Goal: Transaction & Acquisition: Purchase product/service

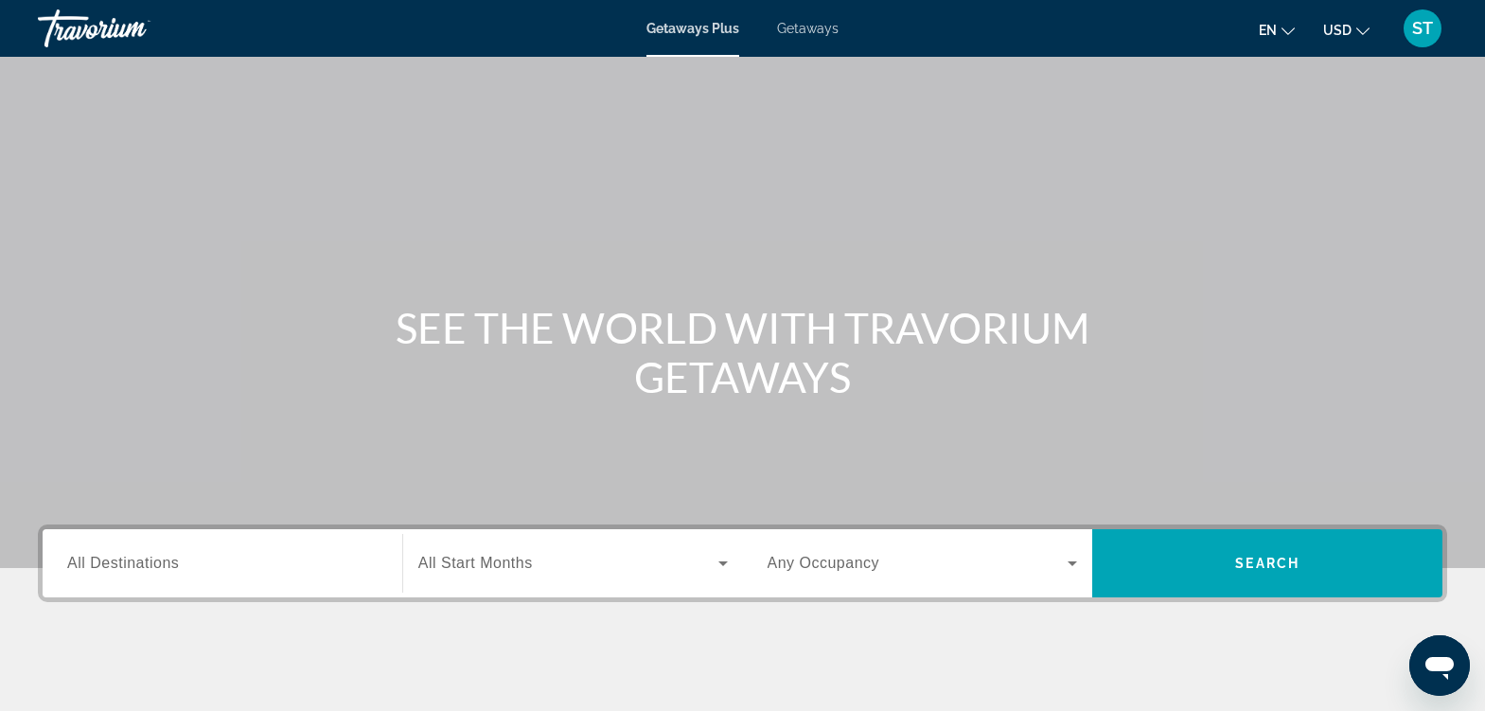
scroll to position [312, 0]
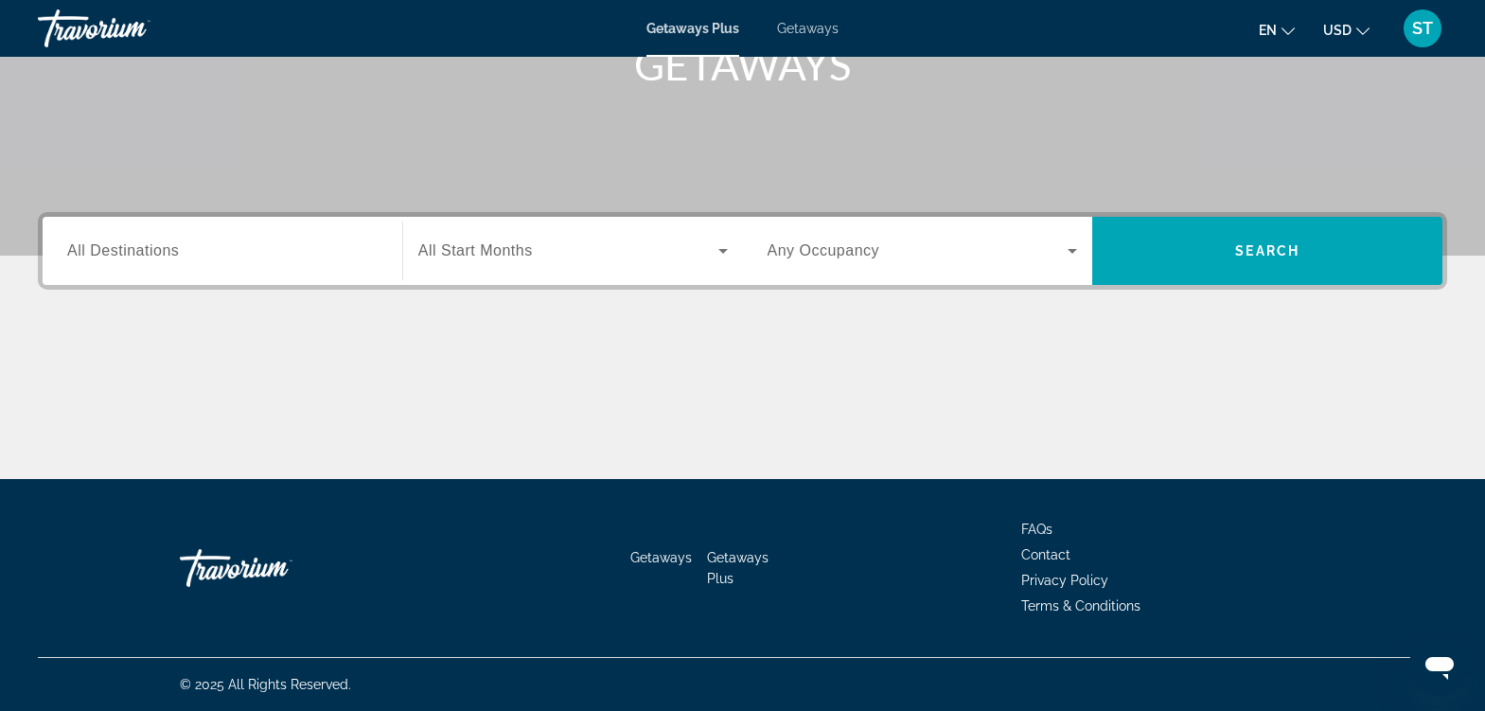
click at [184, 244] on input "Destination All Destinations" at bounding box center [222, 251] width 310 height 23
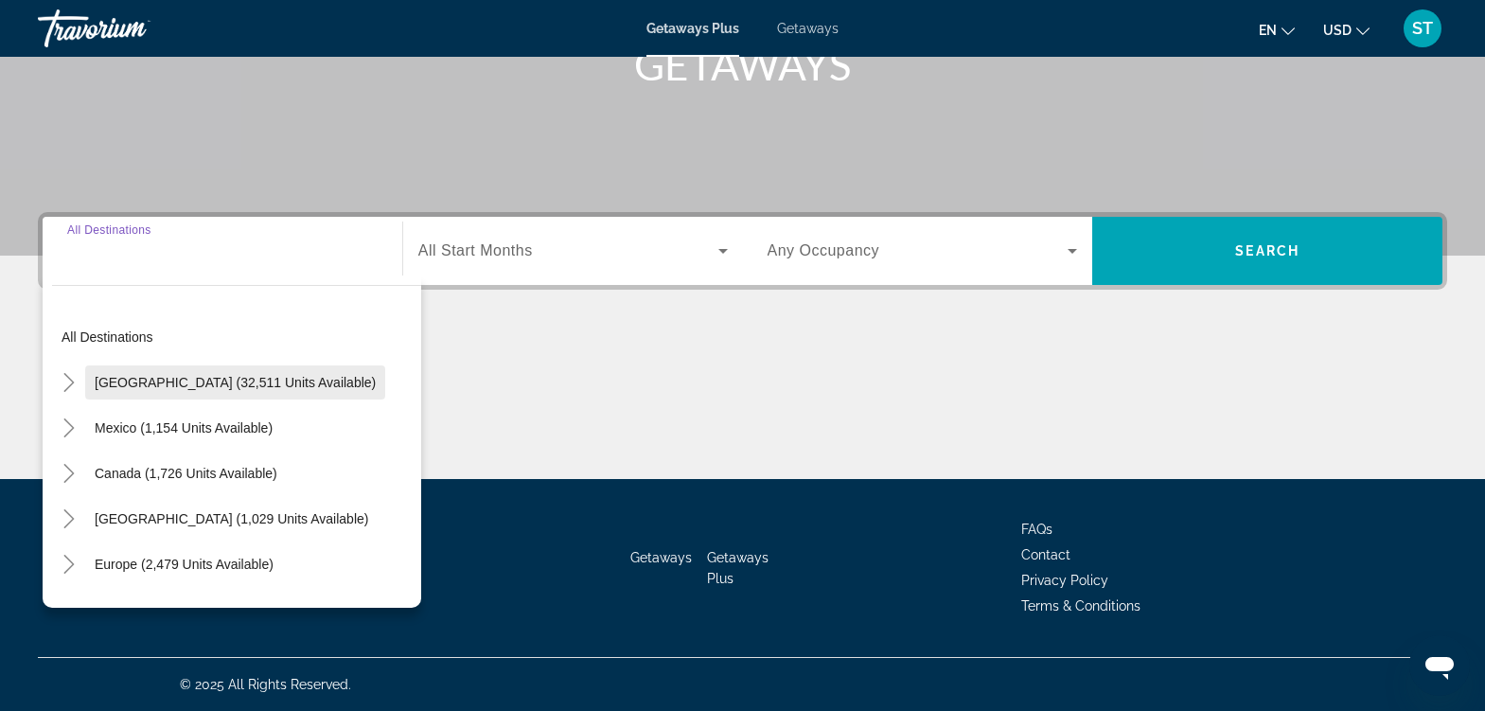
scroll to position [37, 0]
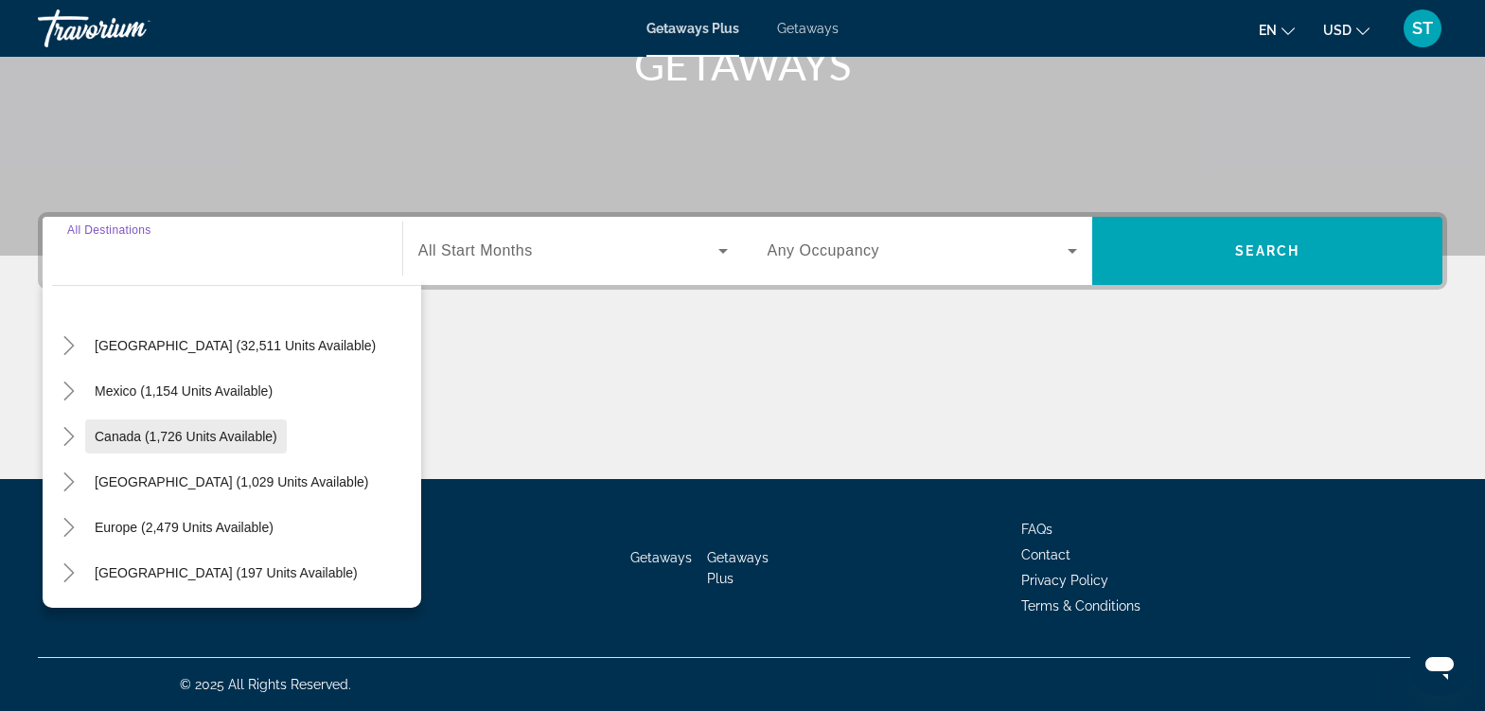
click at [177, 438] on span "Canada (1,726 units available)" at bounding box center [186, 436] width 183 height 15
type input "**********"
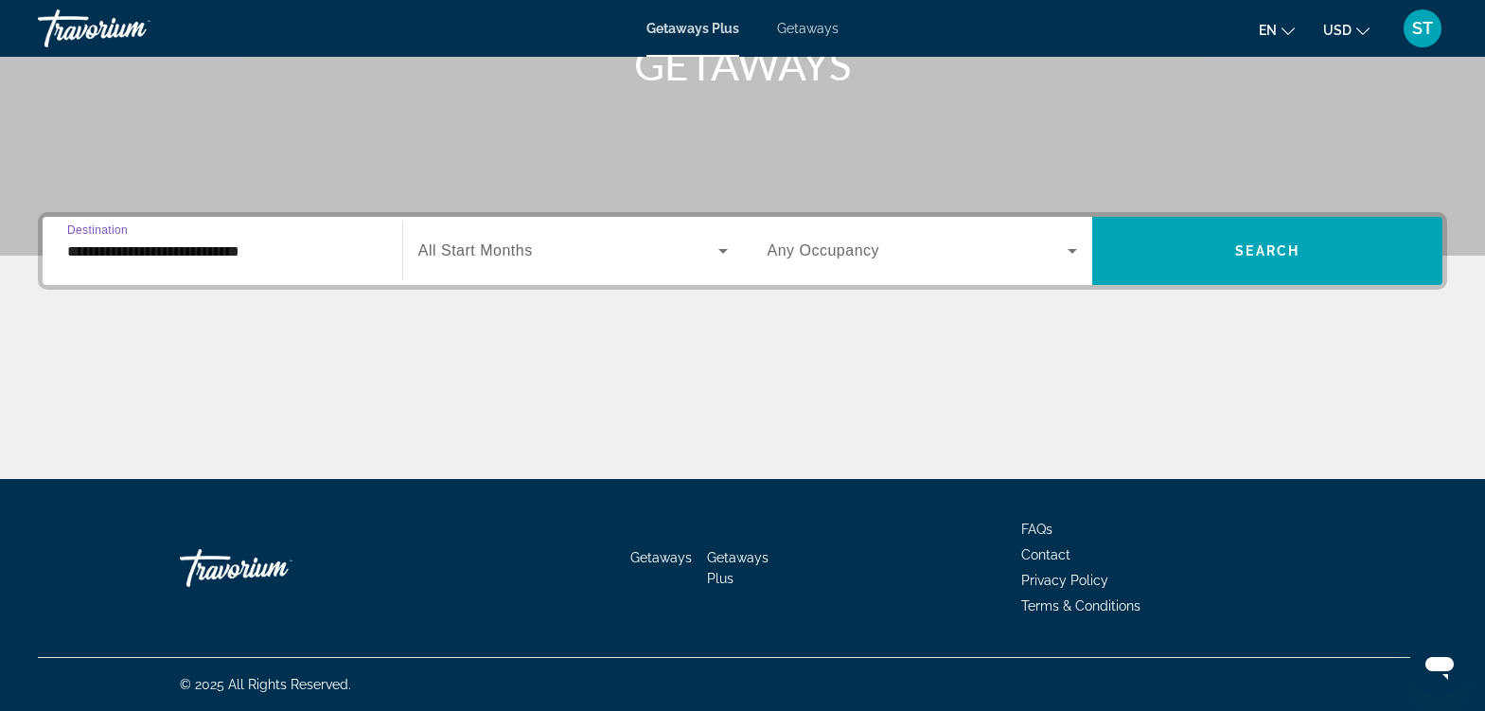
click at [482, 252] on span "All Start Months" at bounding box center [475, 250] width 115 height 16
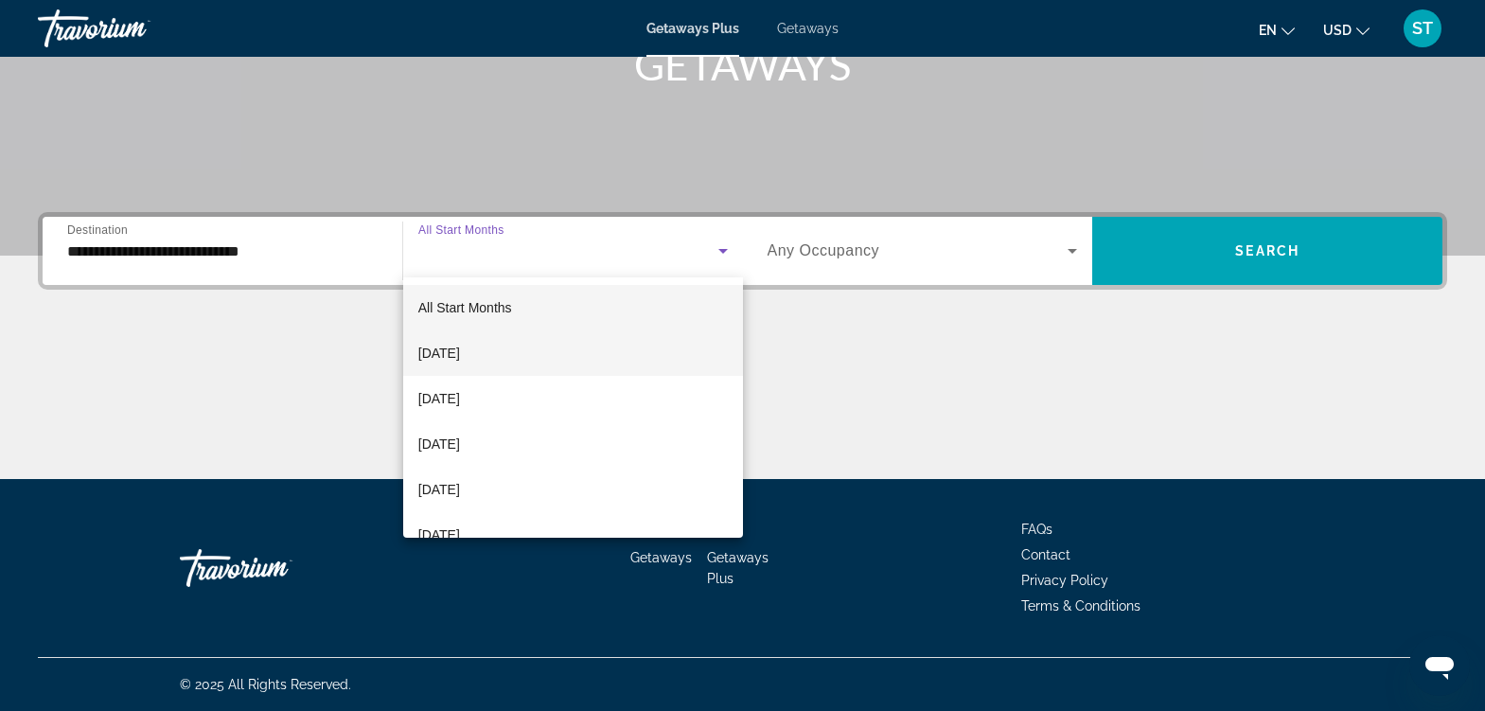
click at [460, 354] on span "September 2025" at bounding box center [439, 353] width 42 height 23
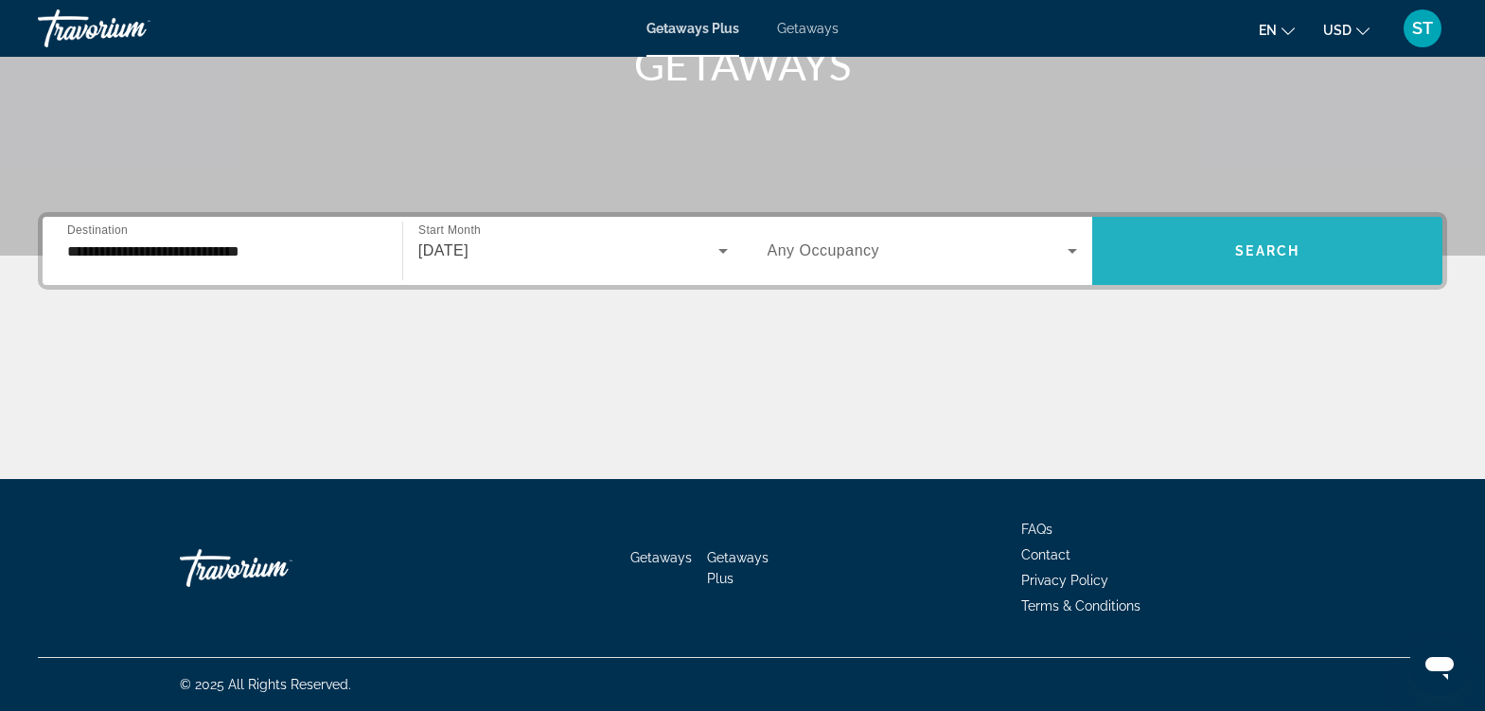
click at [1287, 249] on span "Search" at bounding box center [1267, 250] width 64 height 15
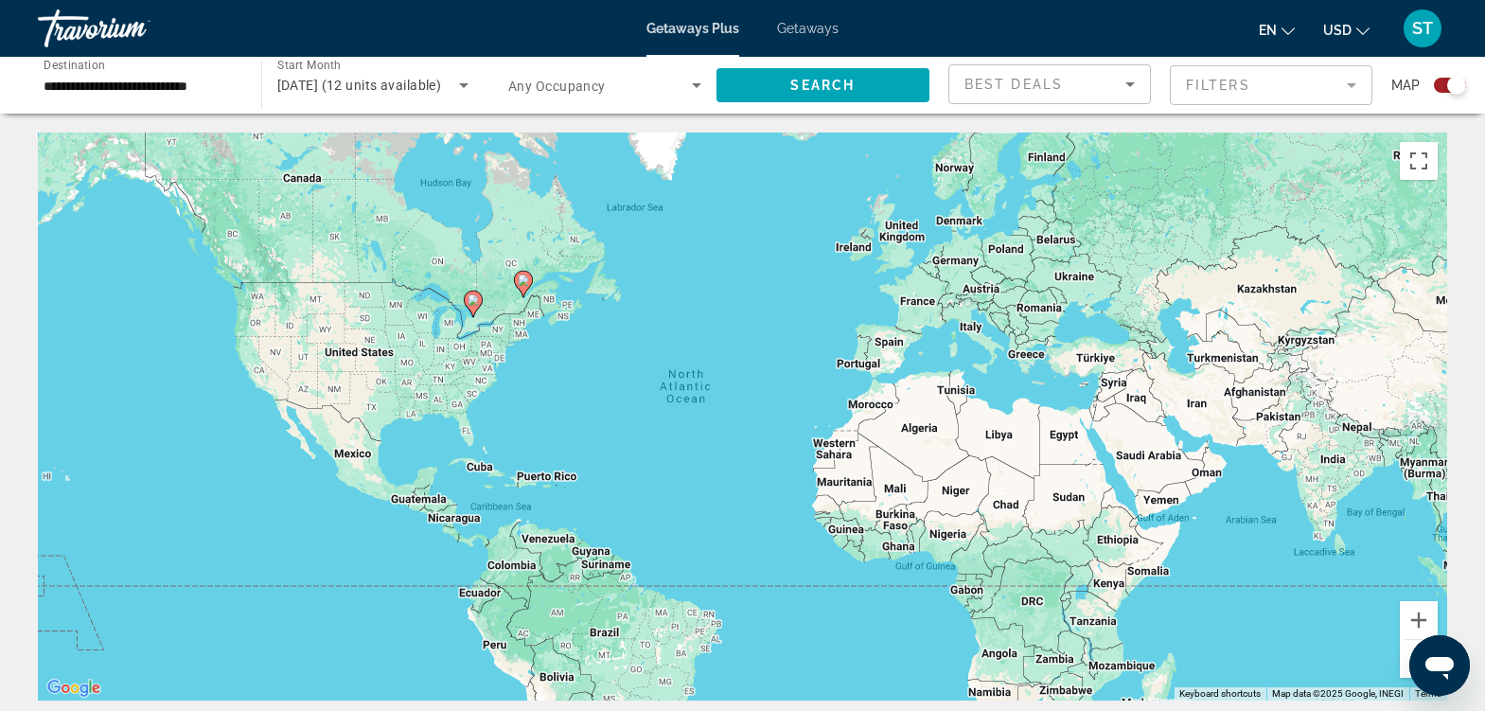
click at [249, 262] on div "To activate drag with keyboard, press Alt + Enter. Once in keyboard drag state,…" at bounding box center [743, 417] width 1410 height 568
click at [267, 254] on div "To activate drag with keyboard, press Alt + Enter. Once in keyboard drag state,…" at bounding box center [743, 417] width 1410 height 568
click at [279, 257] on div "To activate drag with keyboard, press Alt + Enter. Once in keyboard drag state,…" at bounding box center [743, 417] width 1410 height 568
click at [237, 263] on div "To activate drag with keyboard, press Alt + Enter. Once in keyboard drag state,…" at bounding box center [743, 417] width 1410 height 568
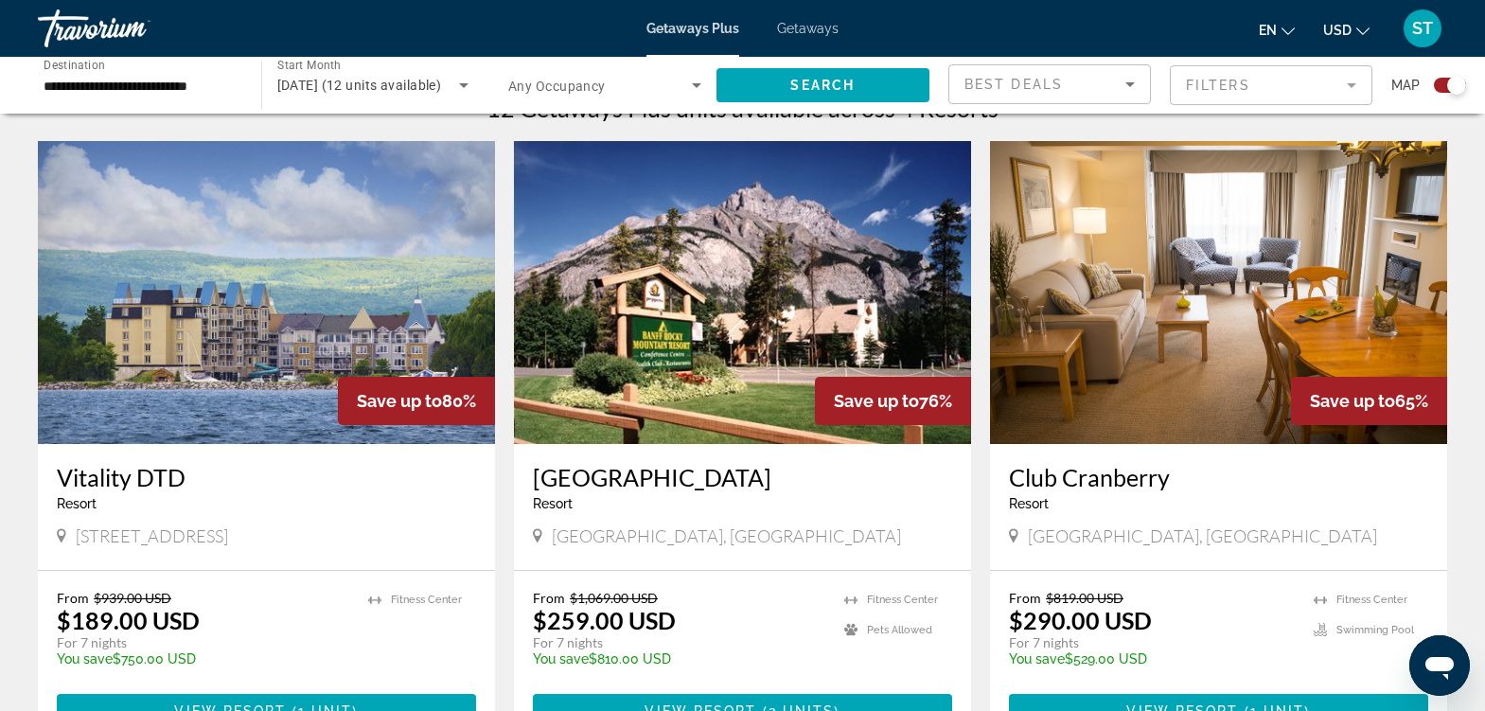
scroll to position [710, 0]
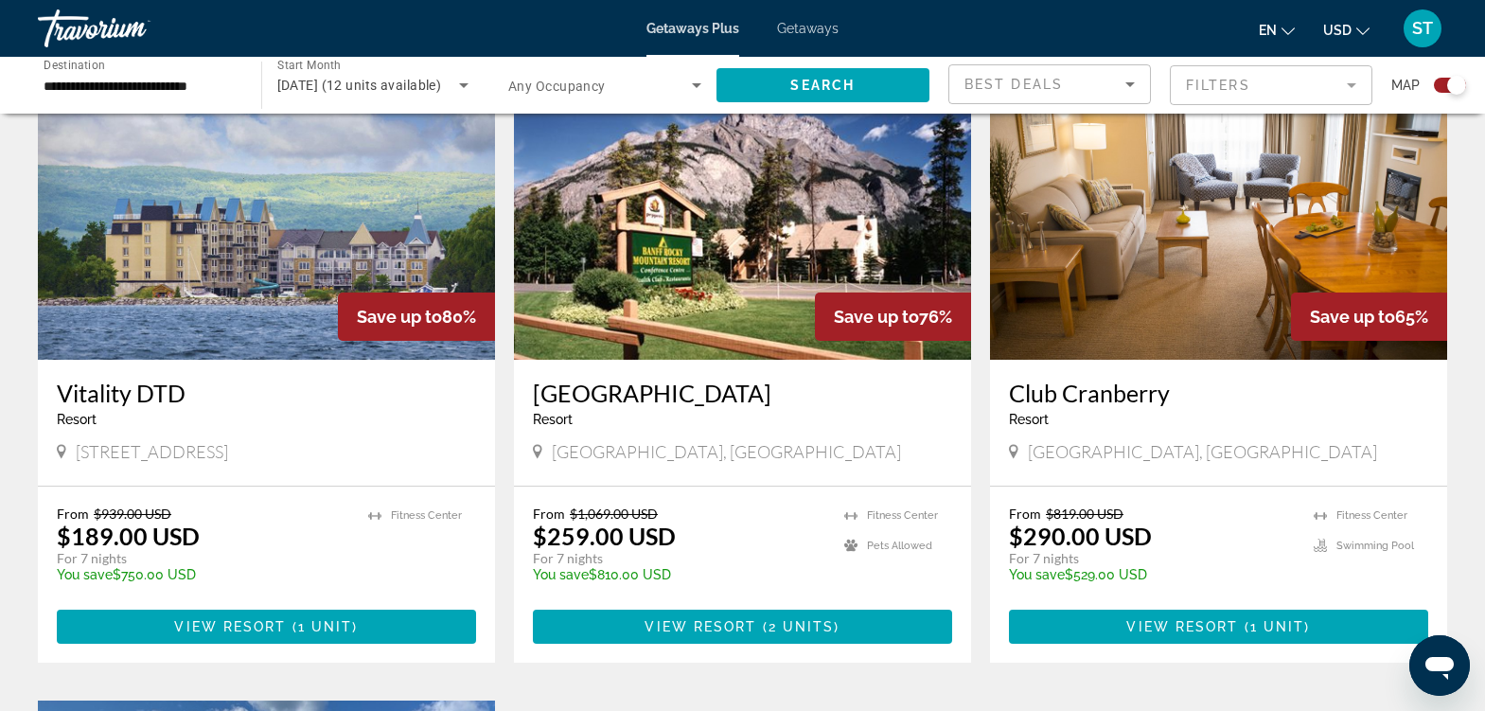
click at [1069, 454] on span "Collingwood, Canada" at bounding box center [1202, 451] width 349 height 21
copy span "Collingwood"
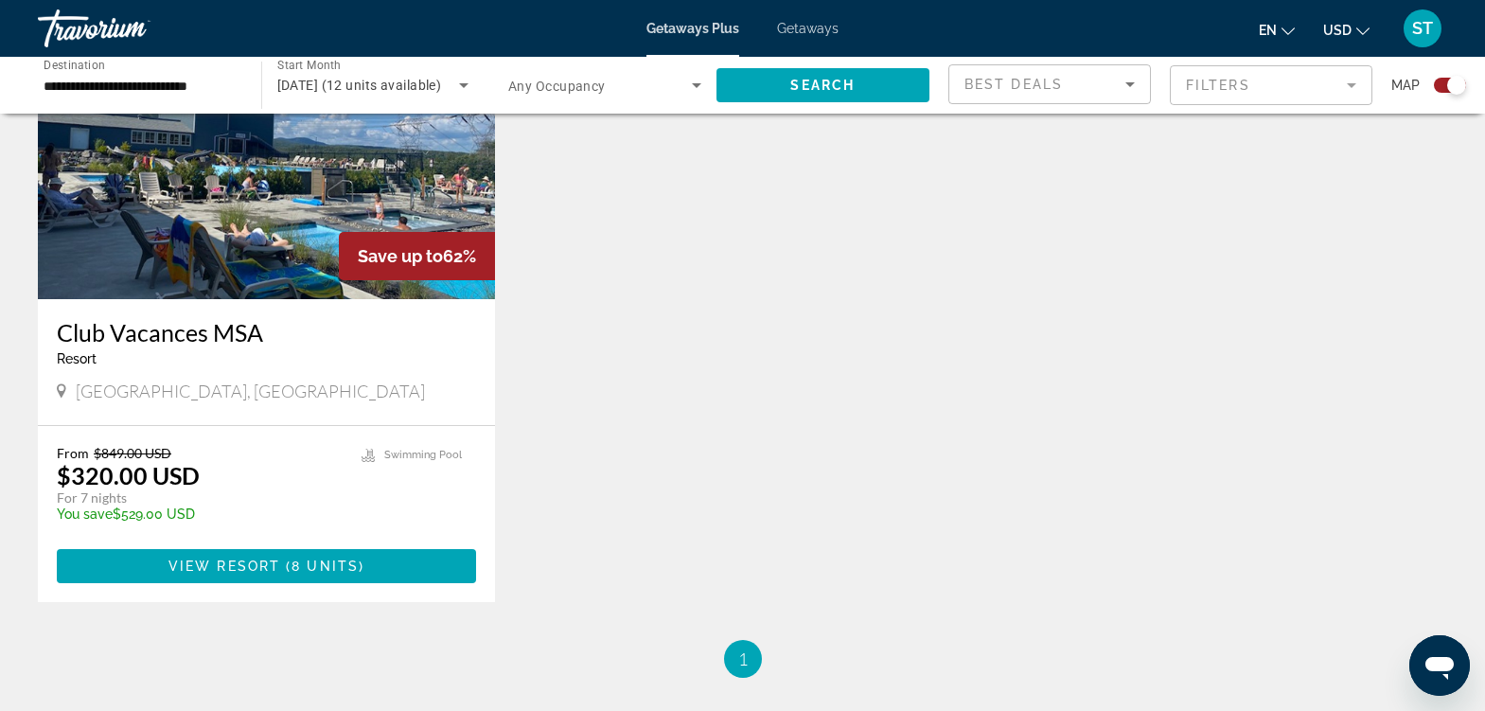
scroll to position [1272, 0]
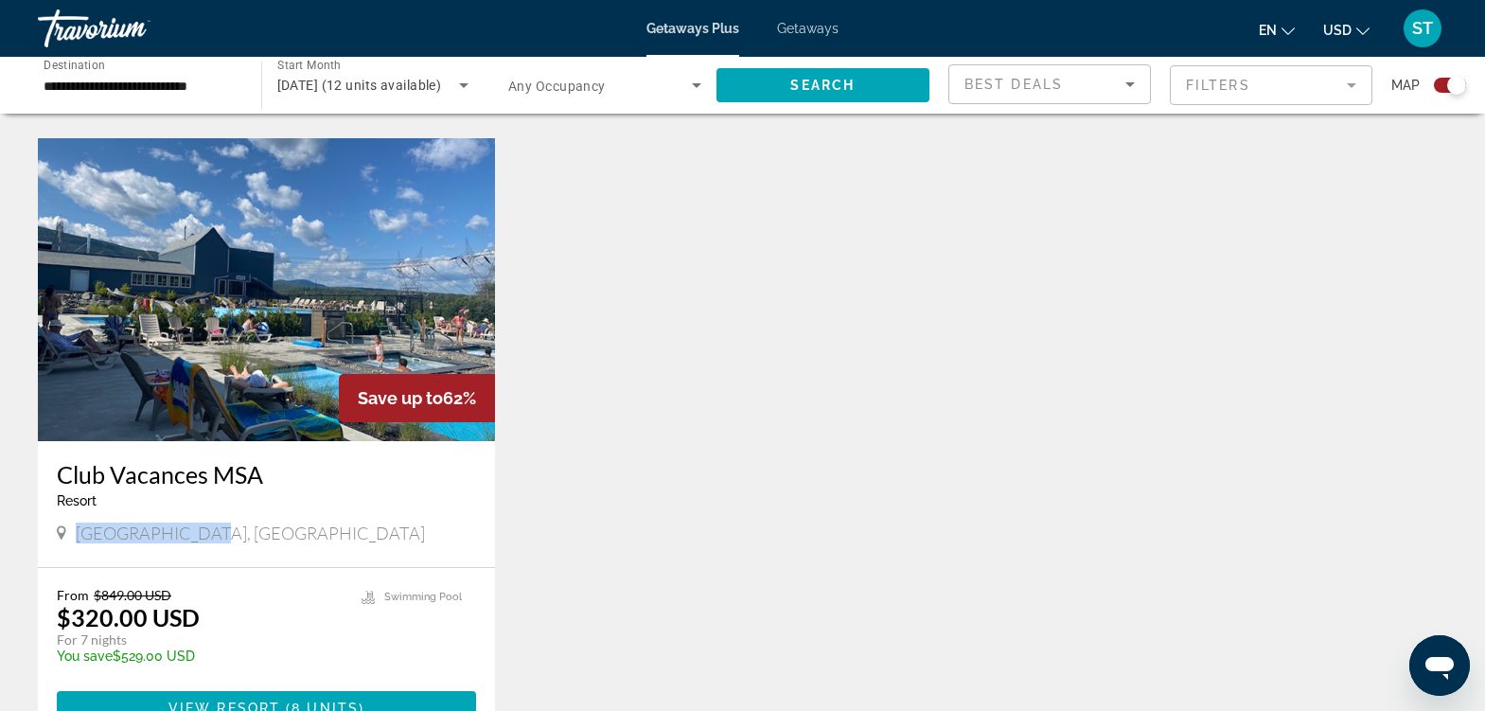
drag, startPoint x: 78, startPoint y: 533, endPoint x: 208, endPoint y: 529, distance: 130.7
click at [208, 529] on div "Beaupre, Canada" at bounding box center [266, 533] width 419 height 21
copy span "Beaupre, Canada"
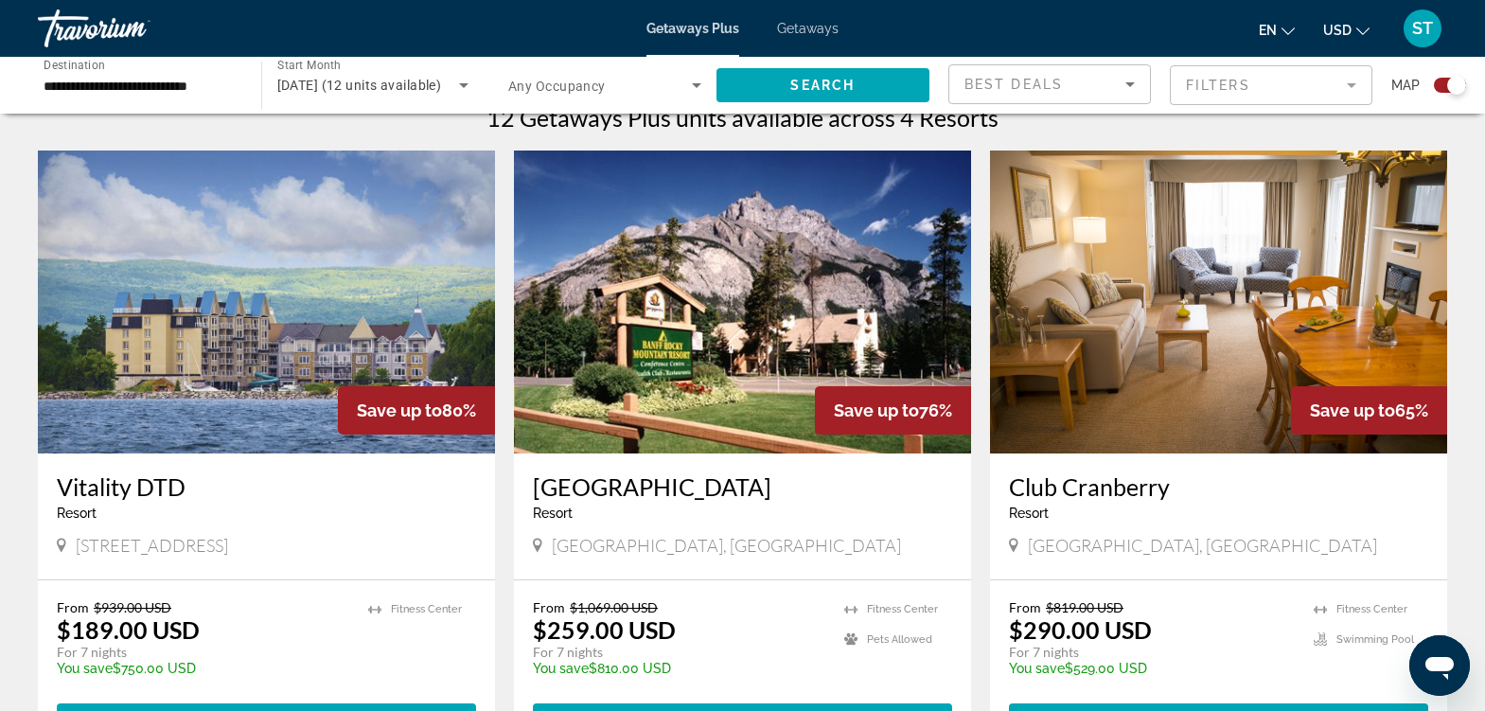
scroll to position [653, 0]
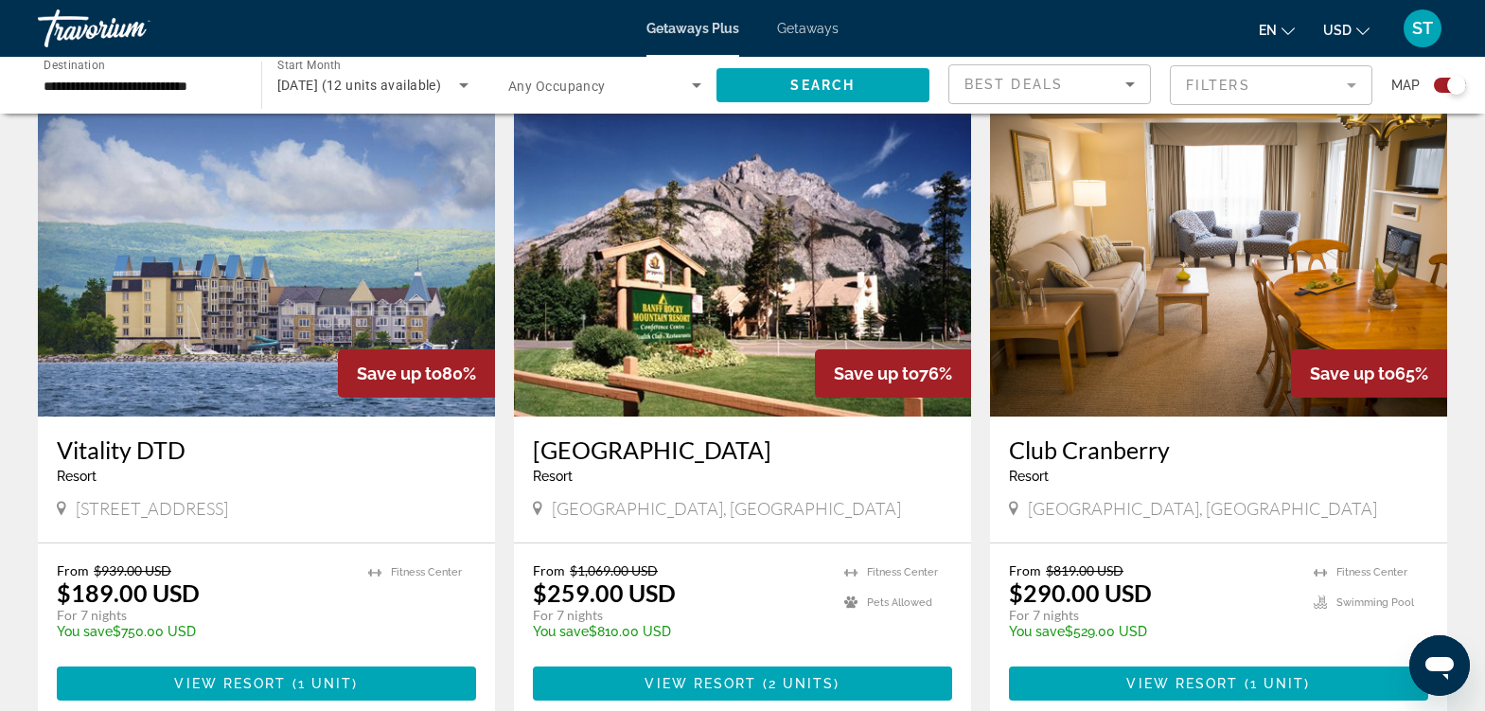
click at [671, 481] on div "Resort - This is an adults only resort" at bounding box center [742, 476] width 419 height 15
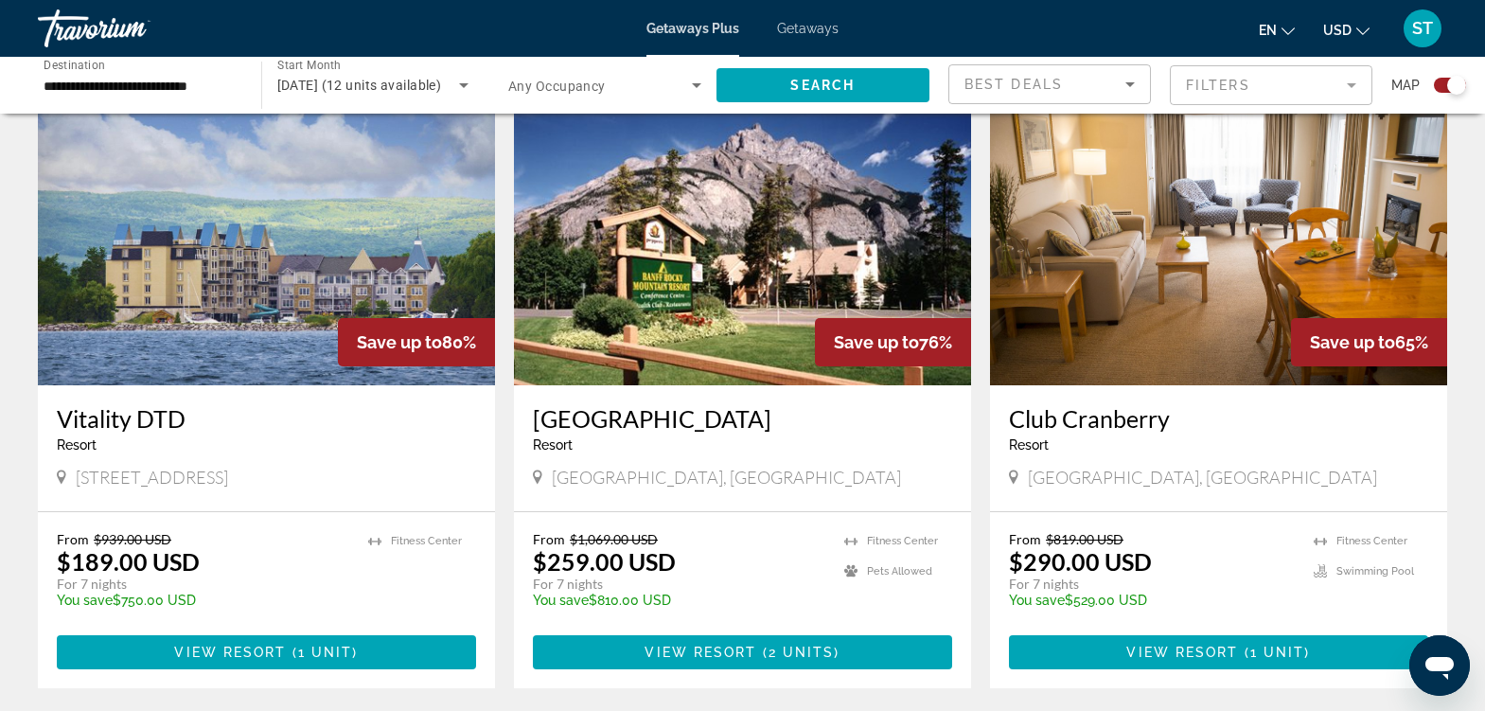
click at [730, 657] on span "View Resort" at bounding box center [701, 652] width 112 height 15
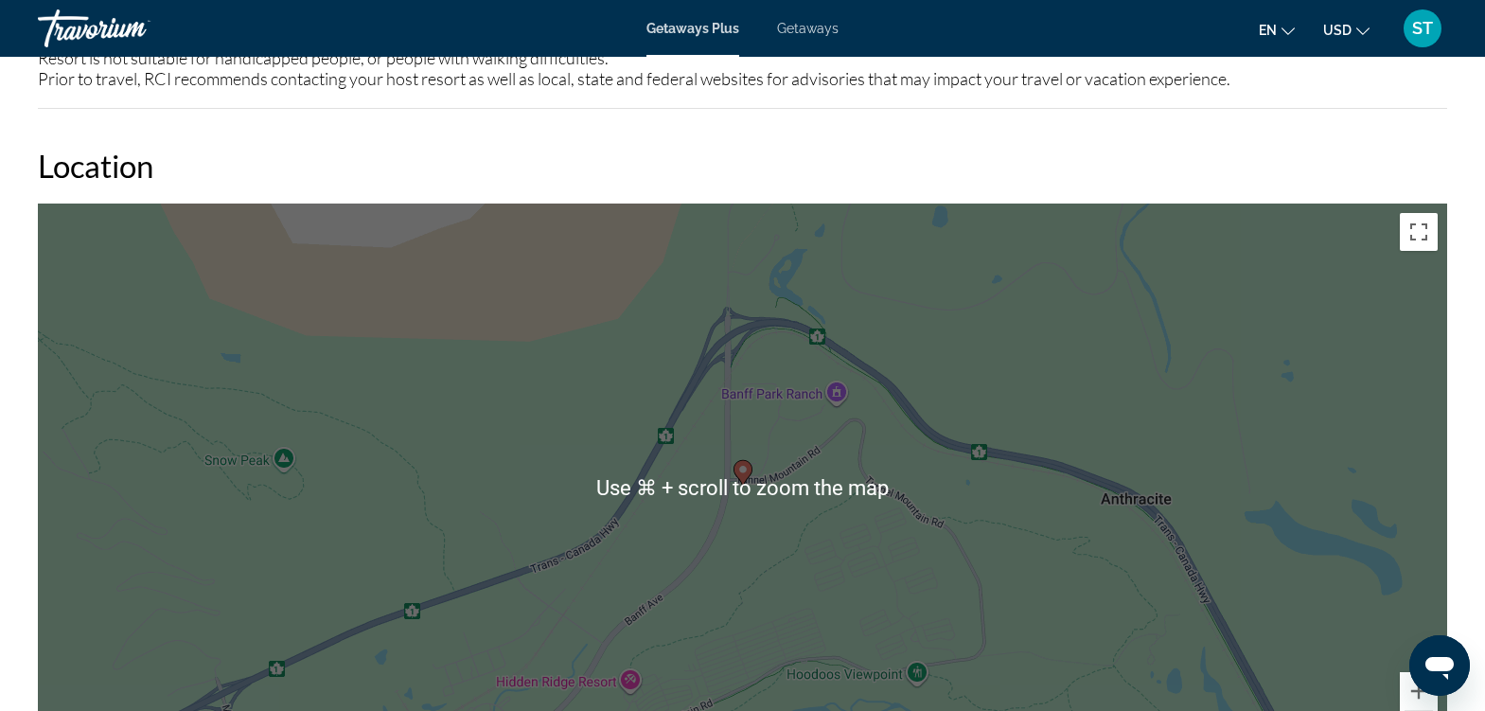
scroll to position [2263, 0]
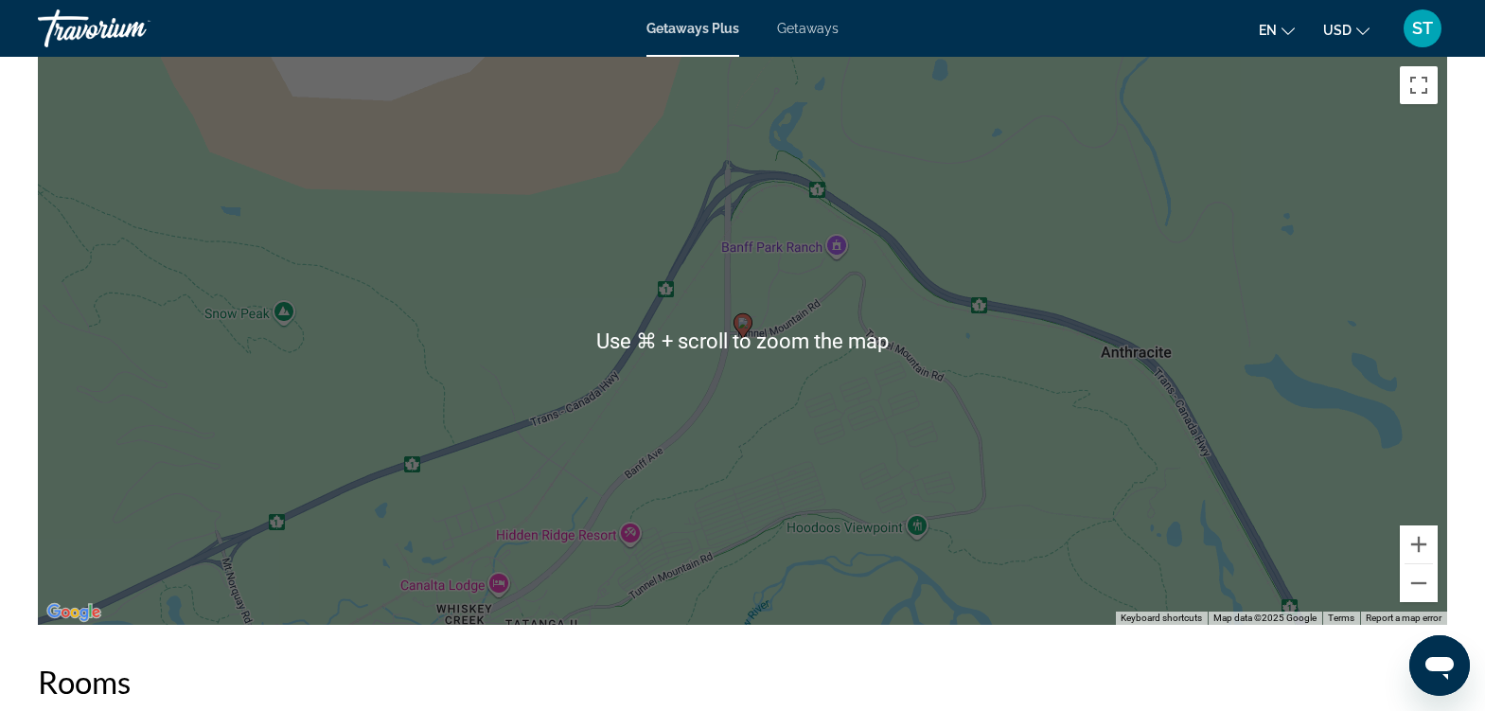
click at [682, 354] on div "To activate drag with keyboard, press Alt + Enter. Once in keyboard drag state,…" at bounding box center [743, 341] width 1410 height 568
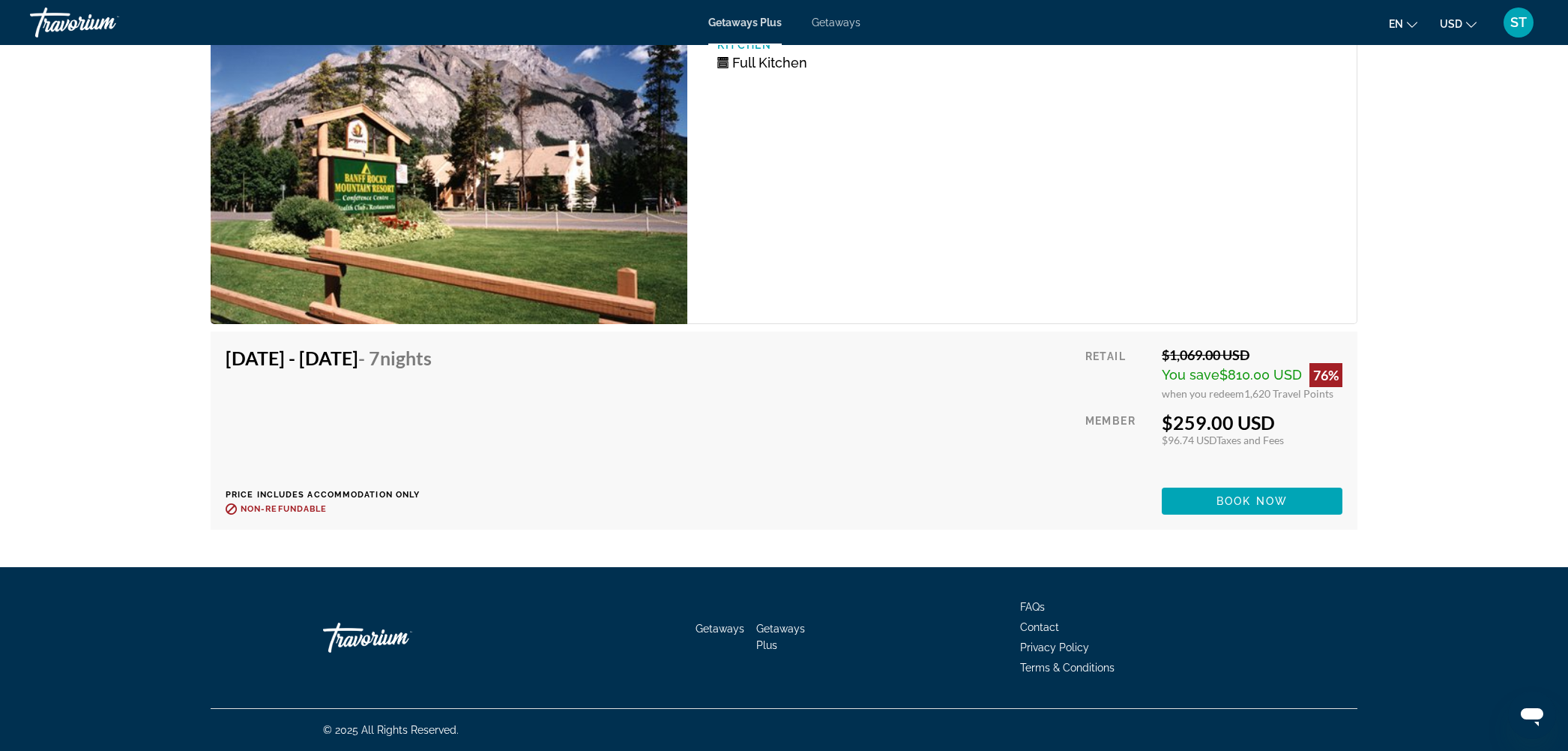
scroll to position [2819, 0]
drag, startPoint x: 291, startPoint y: 460, endPoint x: 146, endPoint y: 463, distance: 145.0
click at [226, 369] on h4 "Sep 21, 2025 - Sep 28, 2025 - 7 Nights" at bounding box center [329, 357] width 206 height 22
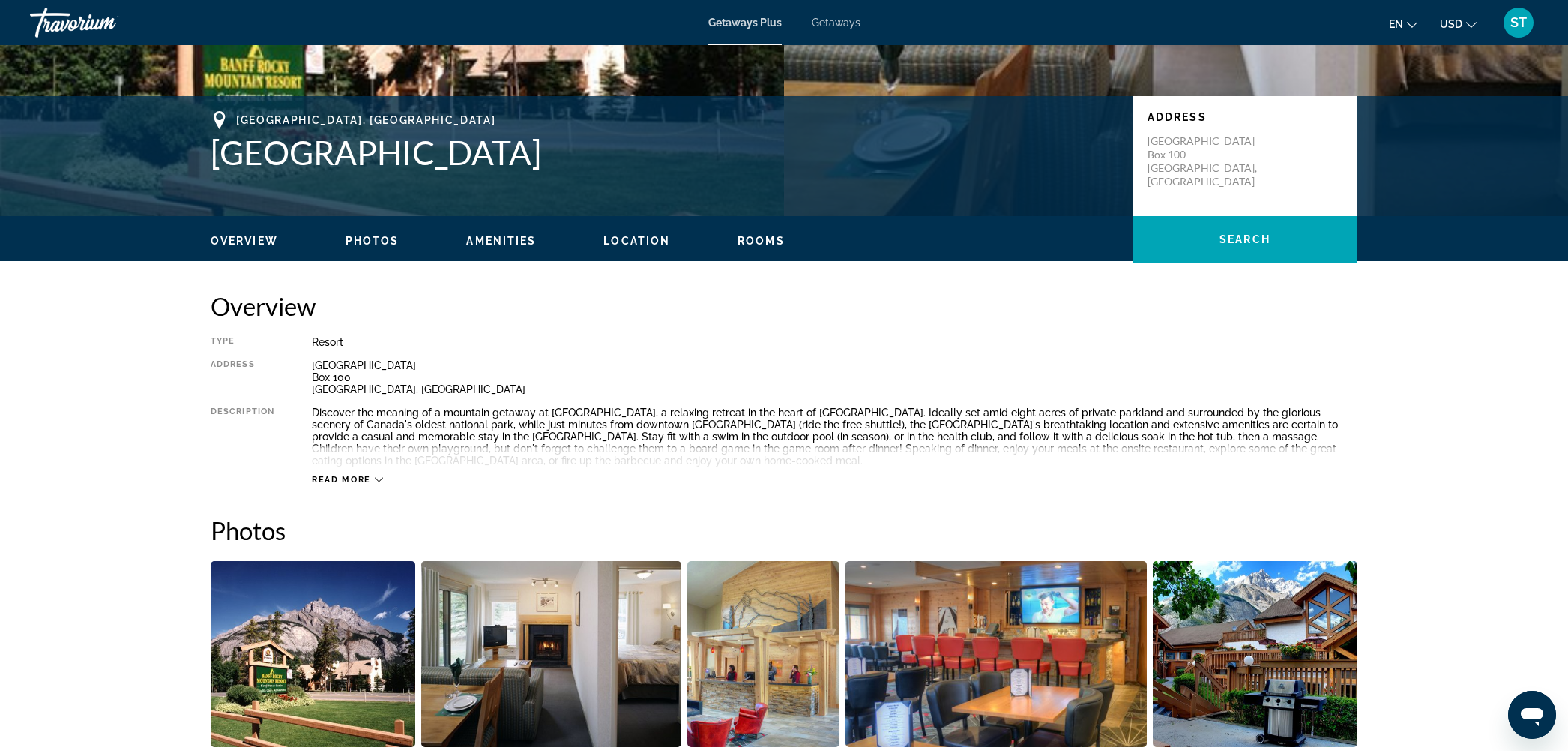
scroll to position [0, 0]
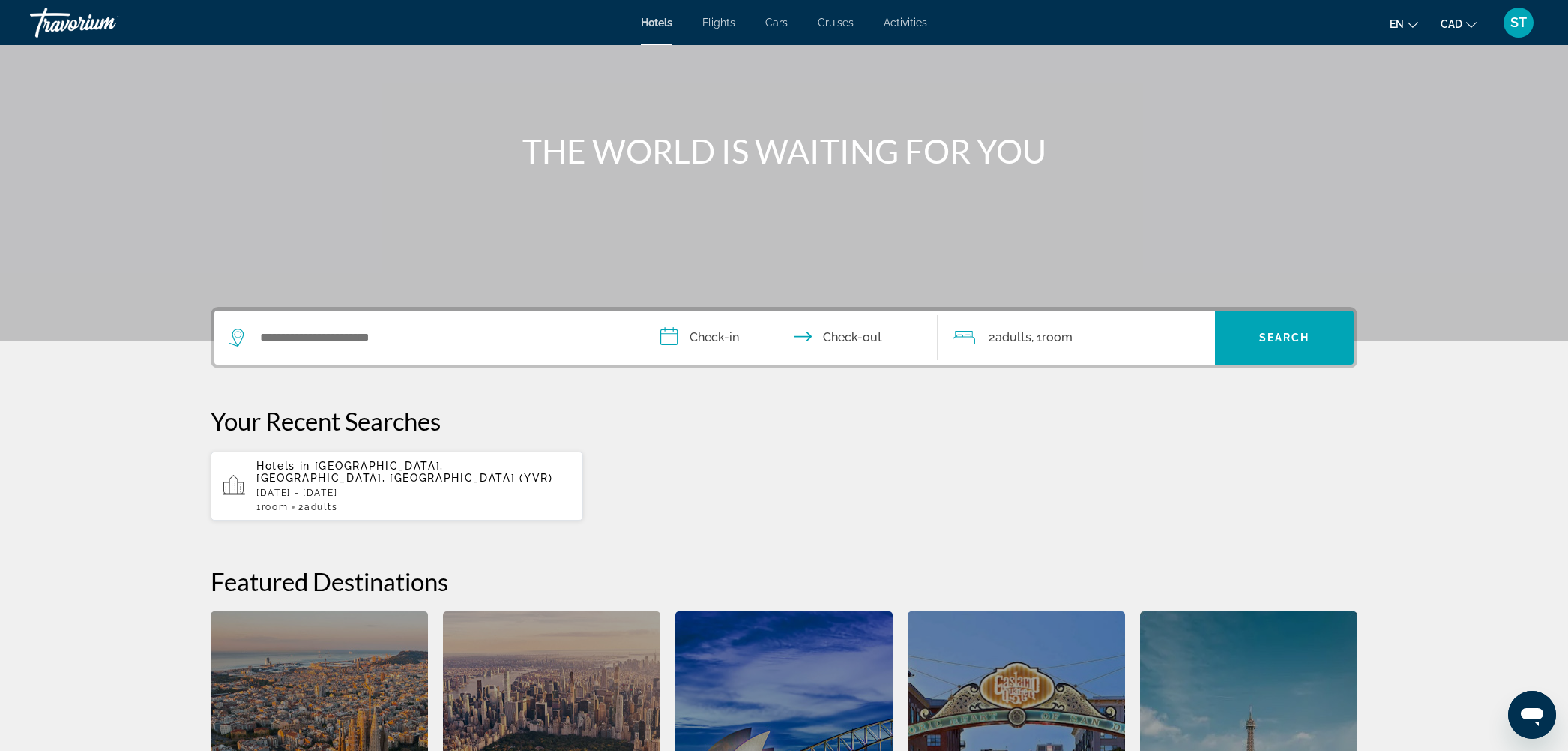
click at [322, 364] on div "Search widget" at bounding box center [429, 337] width 400 height 54
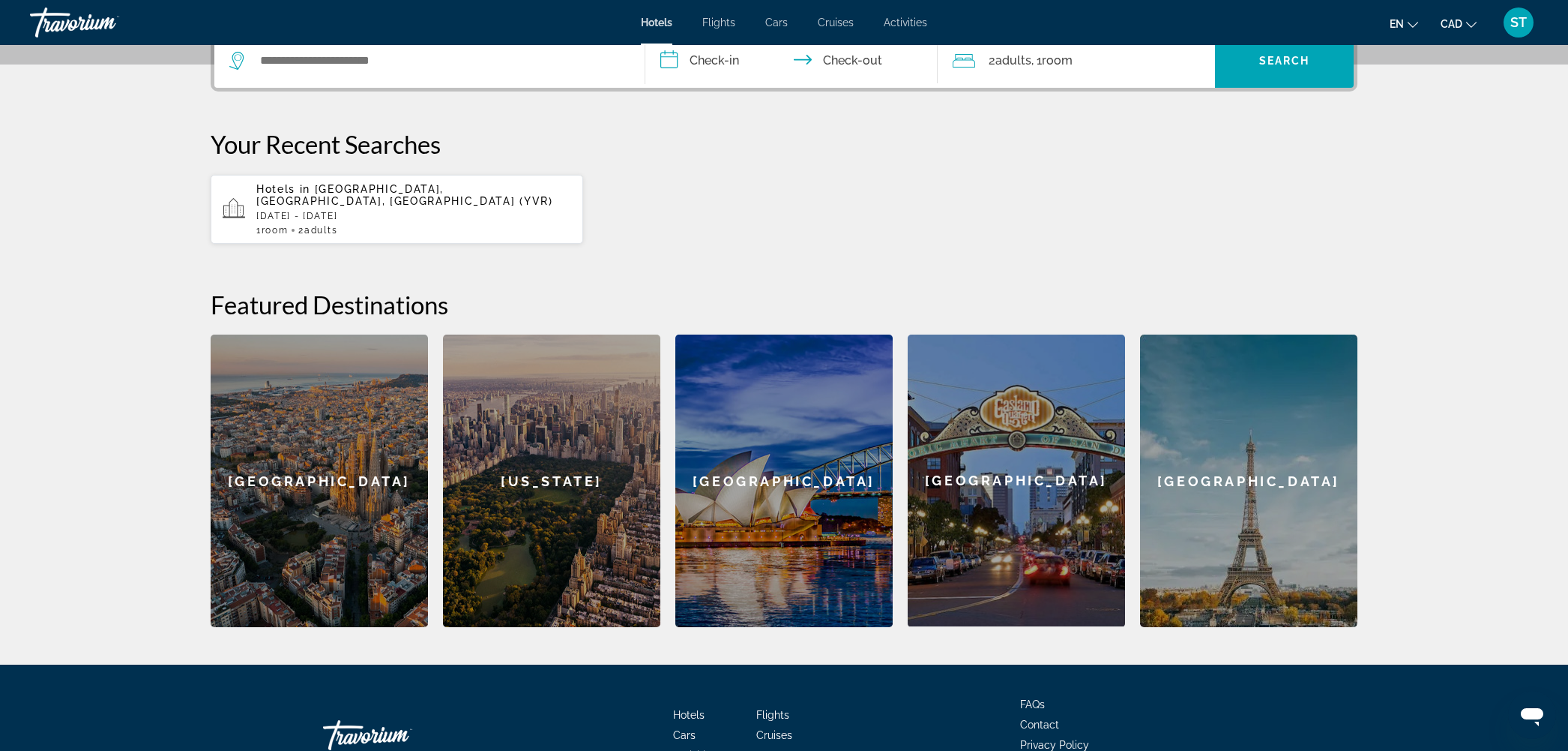
scroll to position [440, 0]
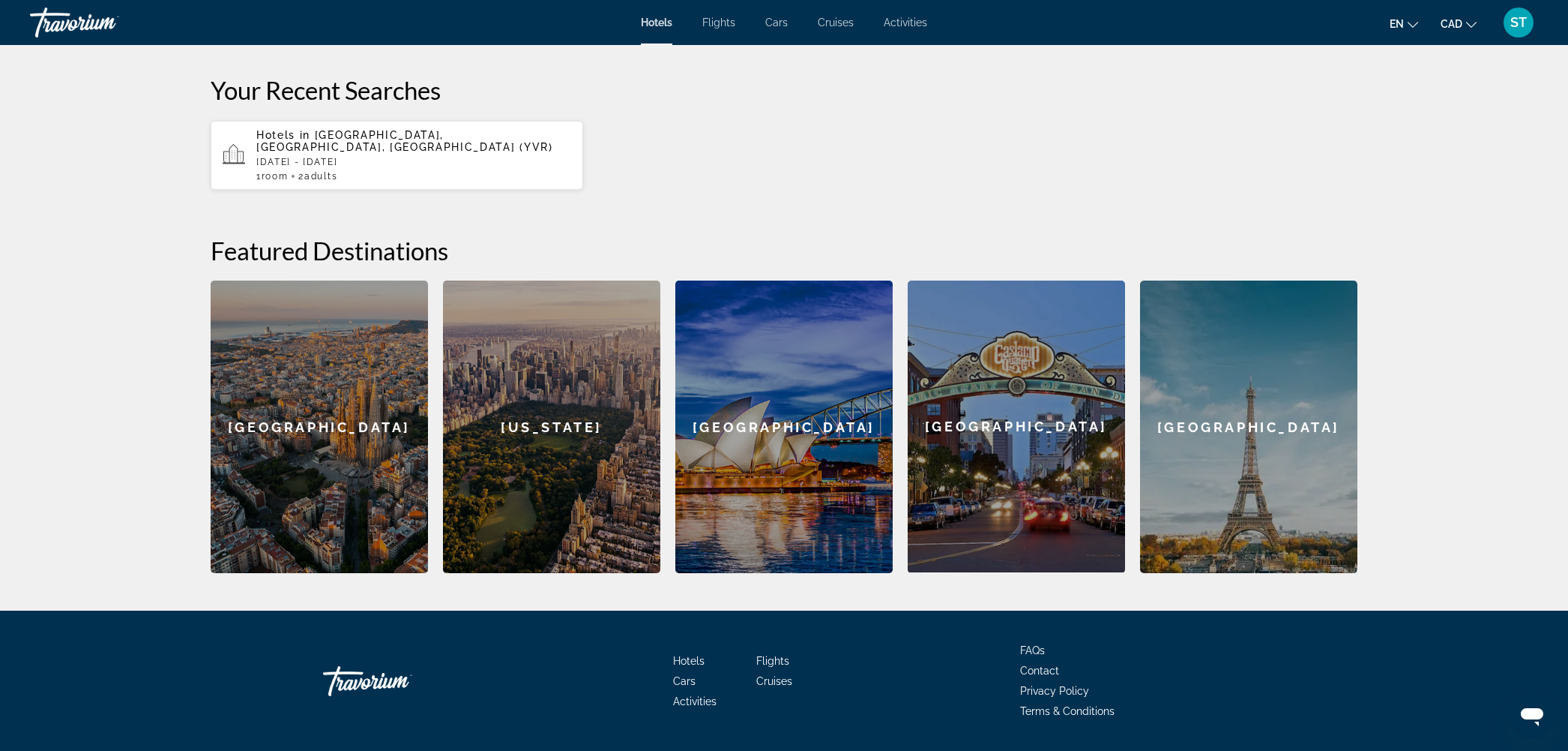
click at [313, 18] on input "Search widget" at bounding box center [440, 6] width 363 height 22
click at [314, 18] on input "Search widget" at bounding box center [440, 6] width 363 height 22
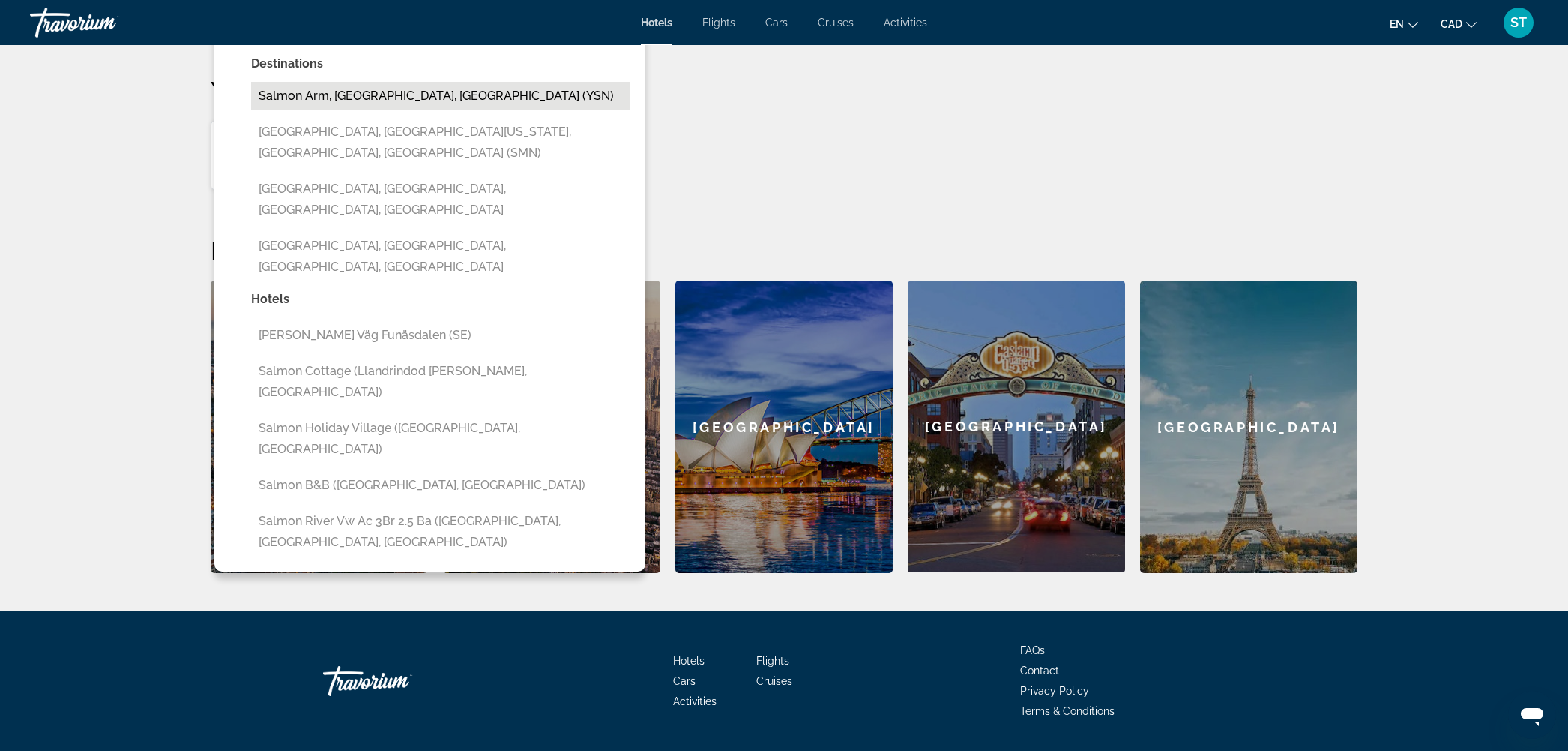
click at [251, 110] on button "Salmon Arm, [GEOGRAPHIC_DATA], [GEOGRAPHIC_DATA] (YSN)" at bounding box center [440, 96] width 379 height 29
type input "**********"
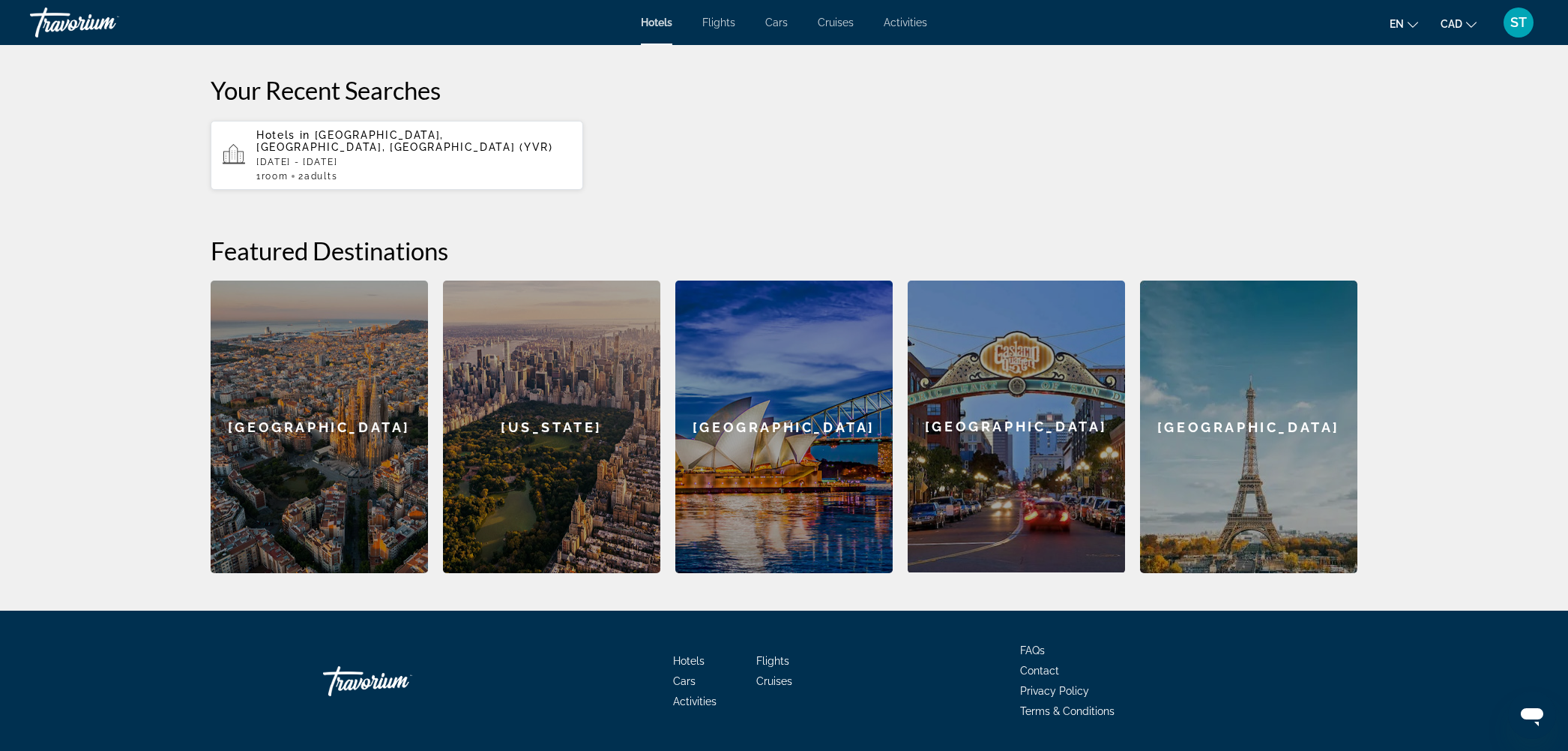
click at [683, 38] on input "**********" at bounding box center [794, 9] width 299 height 59
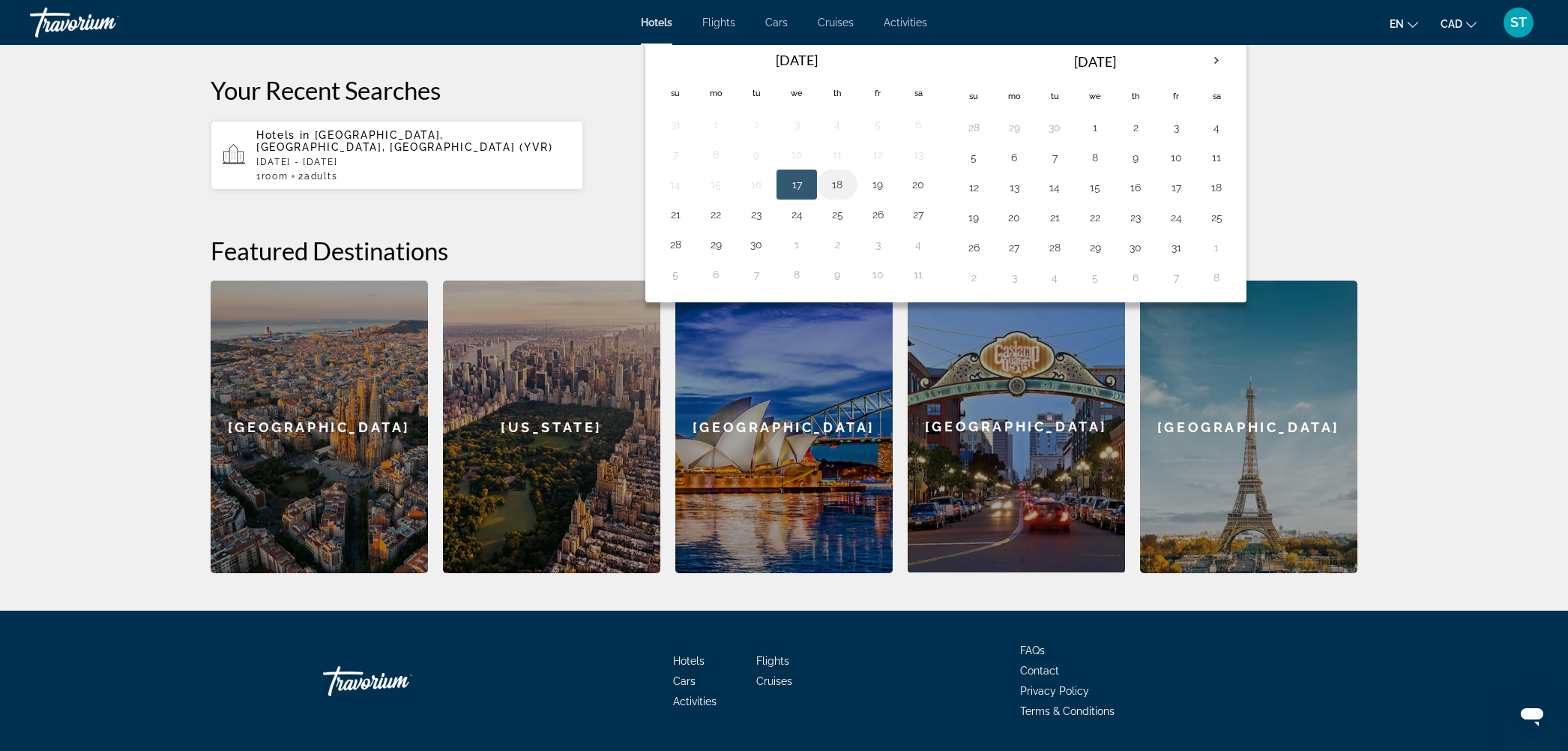
click at [829, 195] on button "18" at bounding box center [837, 185] width 24 height 21
click at [866, 195] on button "19" at bounding box center [877, 185] width 24 height 21
type input "**********"
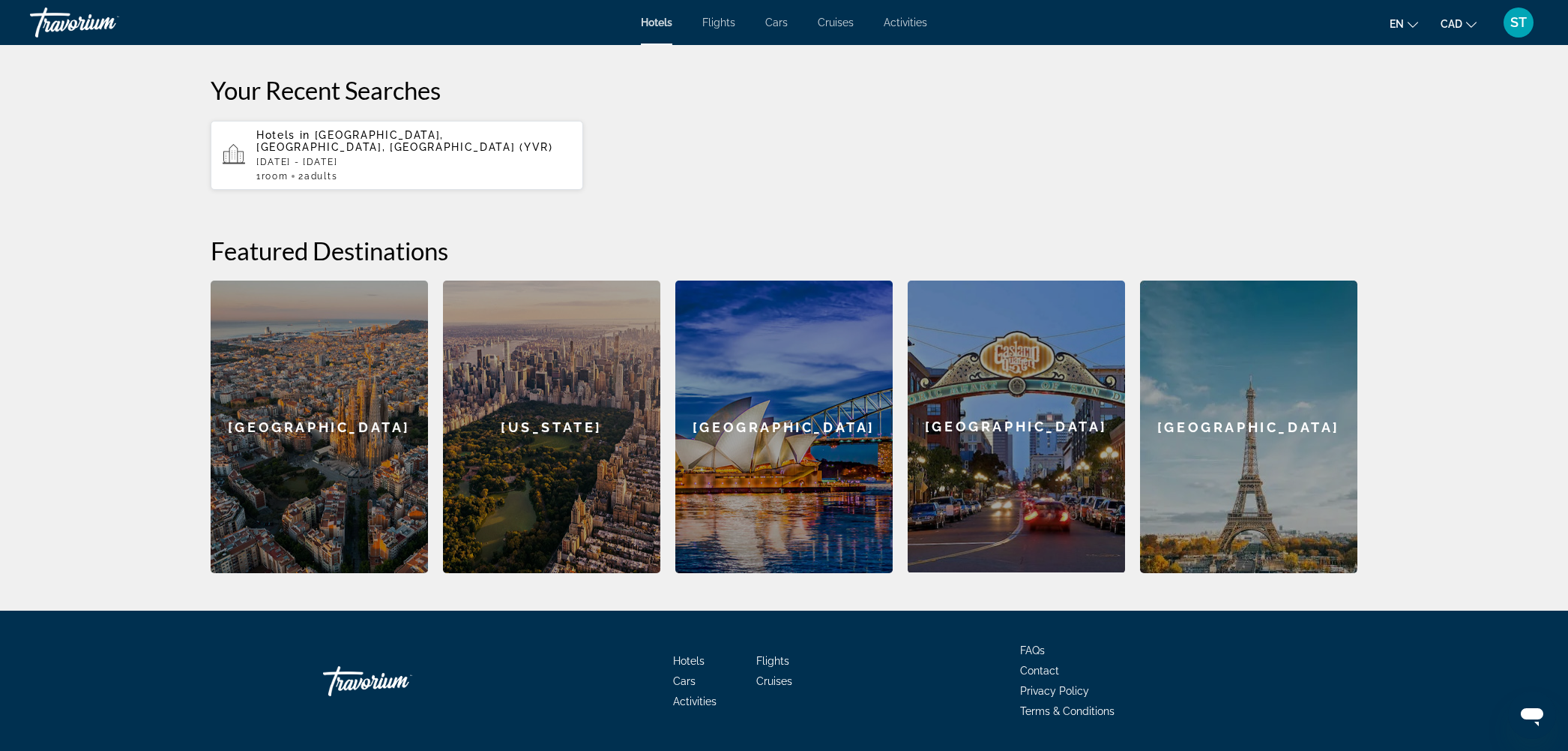
click at [1311, 13] on span "Search" at bounding box center [1284, 6] width 51 height 12
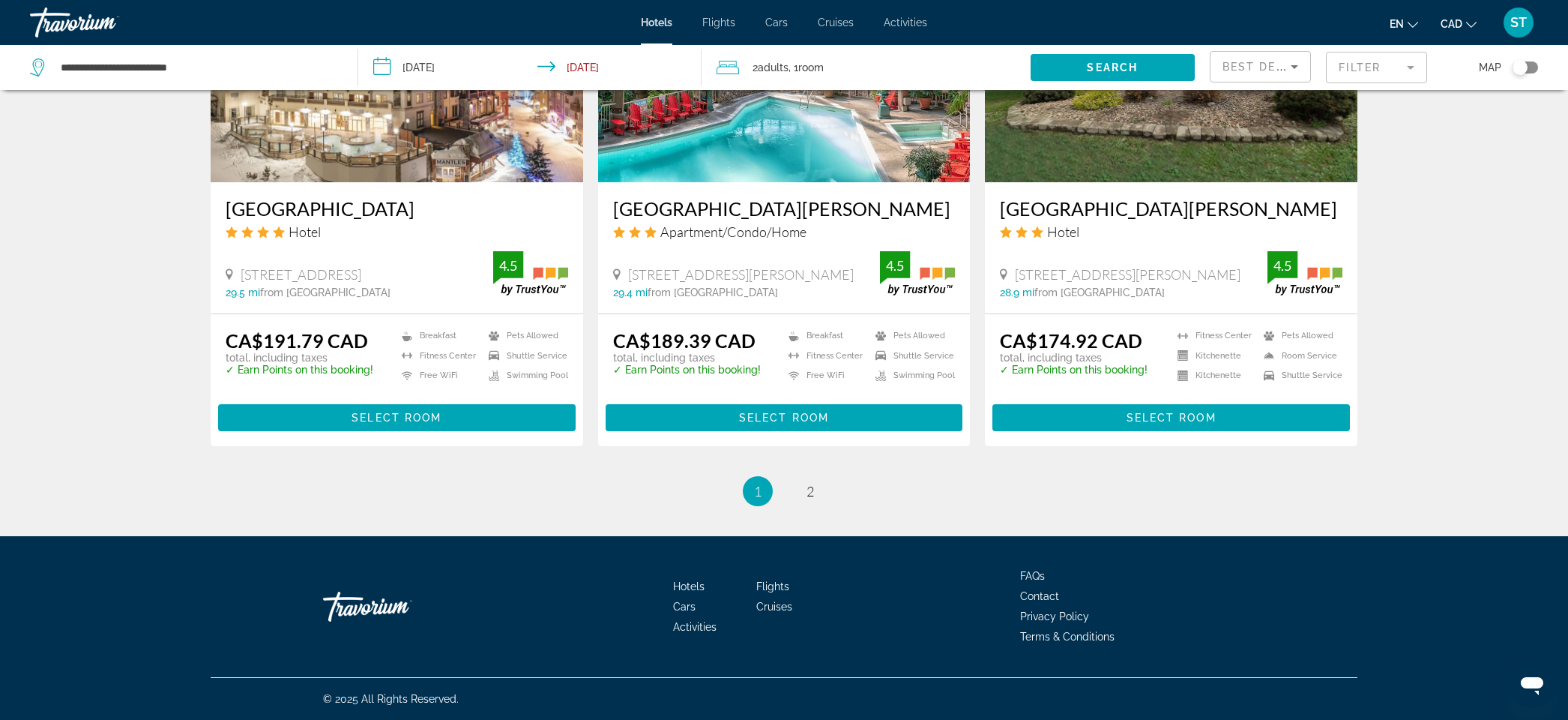
scroll to position [2373, 0]
click at [814, 483] on span "2" at bounding box center [810, 491] width 7 height 17
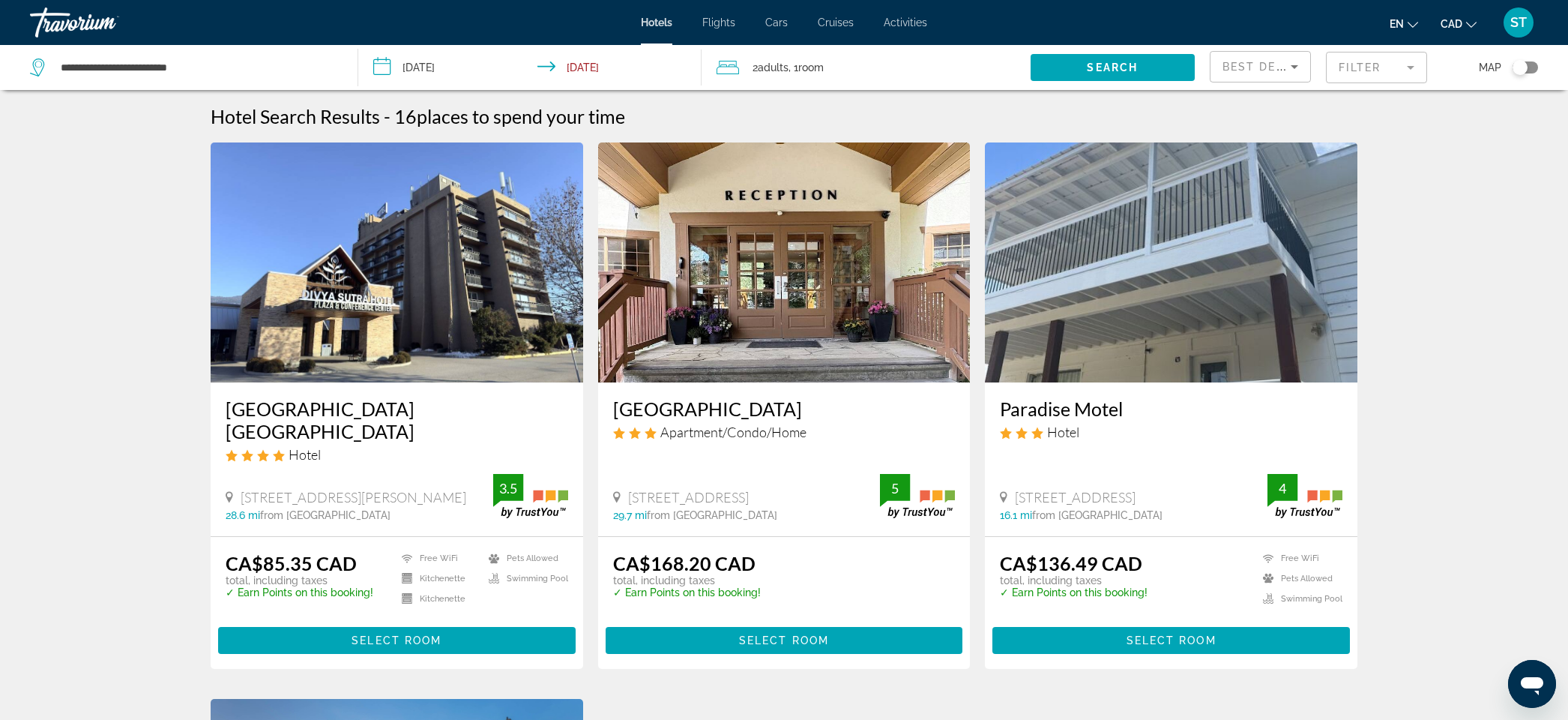
click at [1526, 74] on div "Toggle map" at bounding box center [1525, 67] width 25 height 12
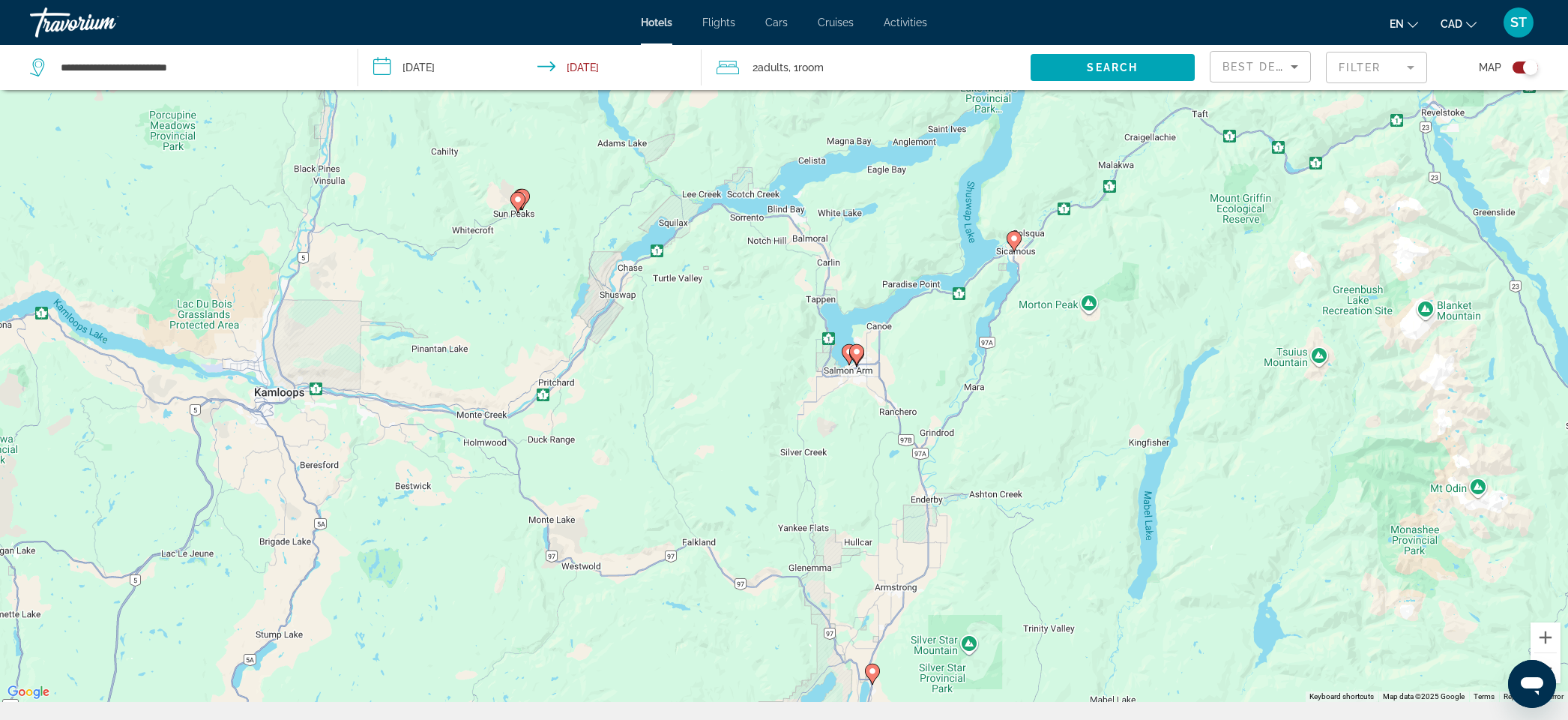
drag, startPoint x: 874, startPoint y: 250, endPoint x: 856, endPoint y: 394, distance: 145.1
click at [856, 394] on div "To navigate, press the arrow keys. To activate drag with keyboard, press Alt + …" at bounding box center [784, 341] width 1568 height 720
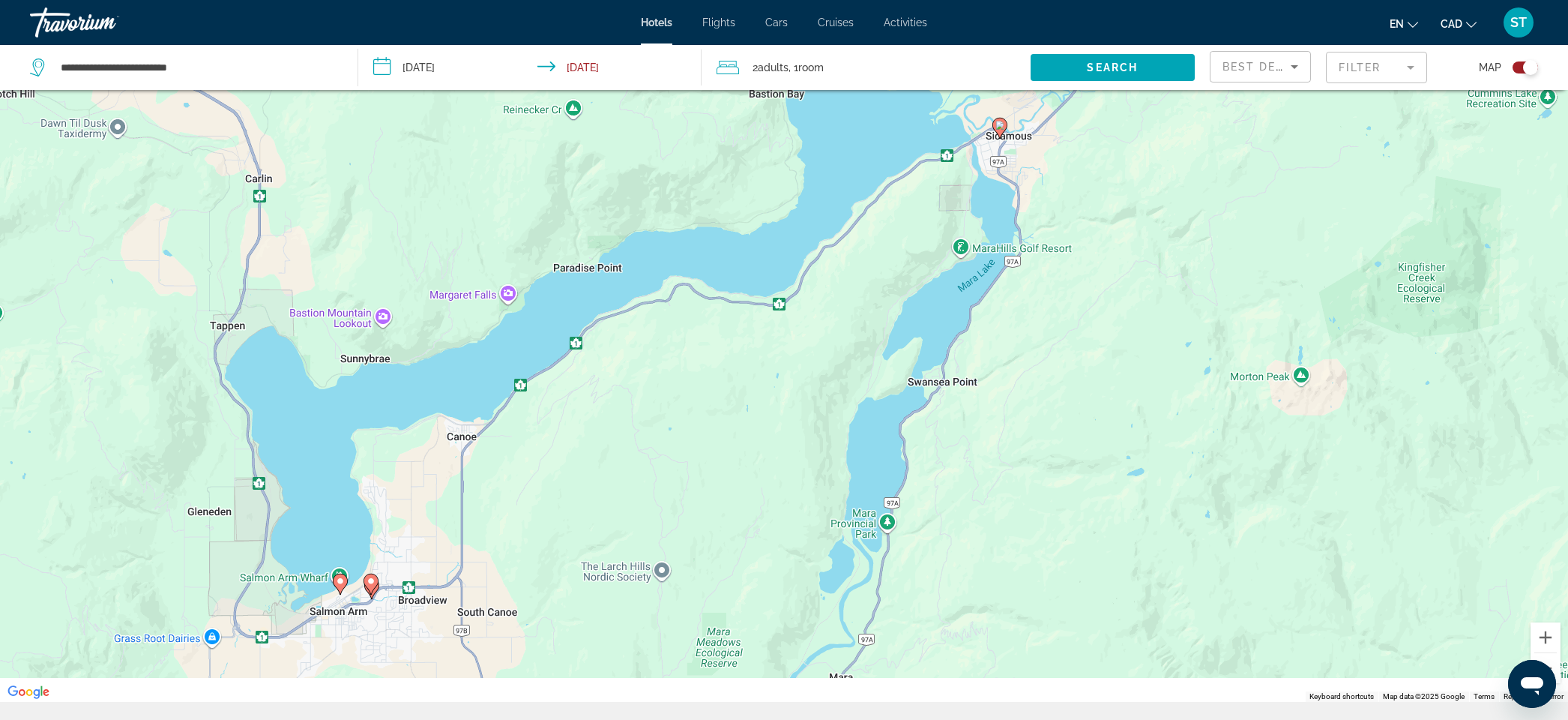
drag, startPoint x: 372, startPoint y: 532, endPoint x: 787, endPoint y: 310, distance: 470.6
click at [794, 301] on div "To activate drag with keyboard, press Alt + Enter. Once in keyboard drag state,…" at bounding box center [784, 341] width 1568 height 720
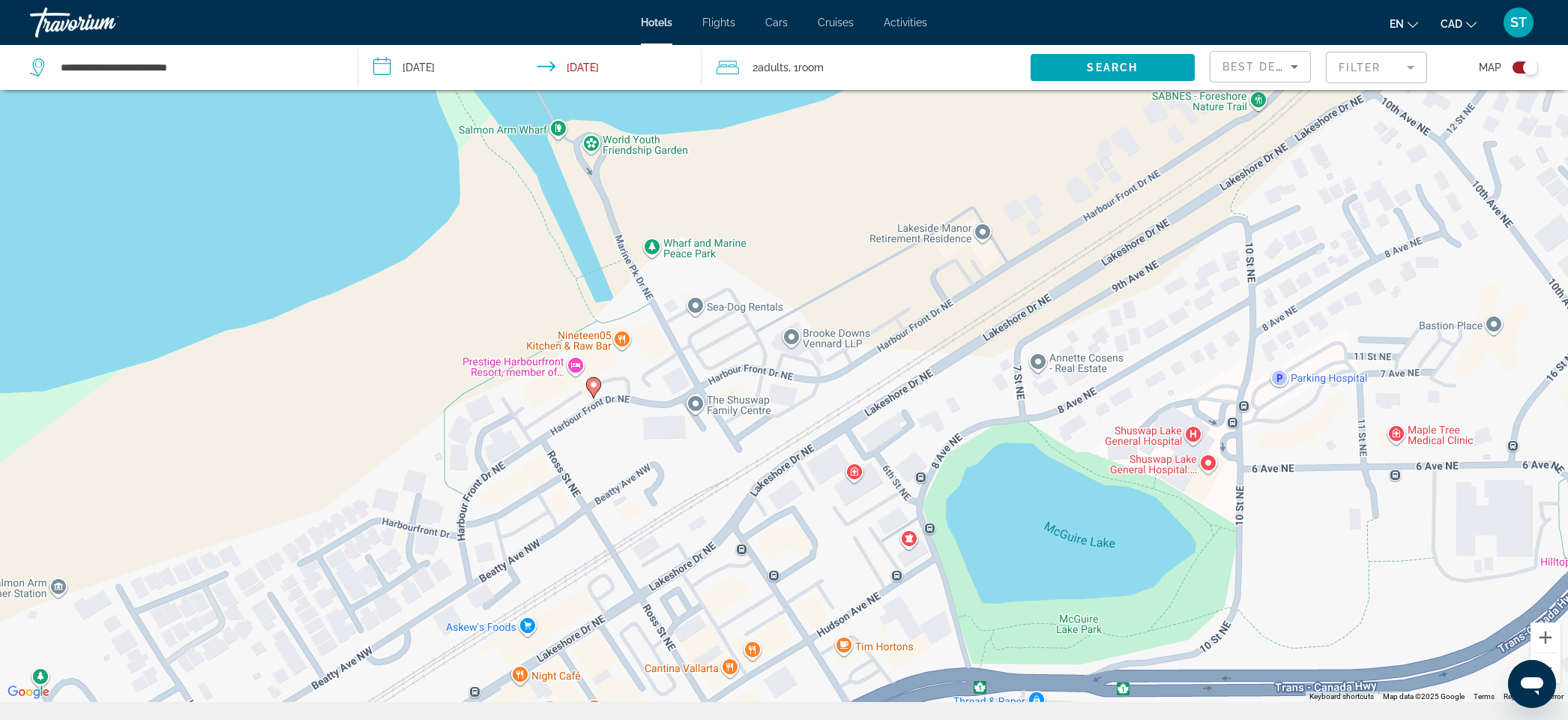
click at [595, 389] on image "Main content" at bounding box center [593, 384] width 9 height 9
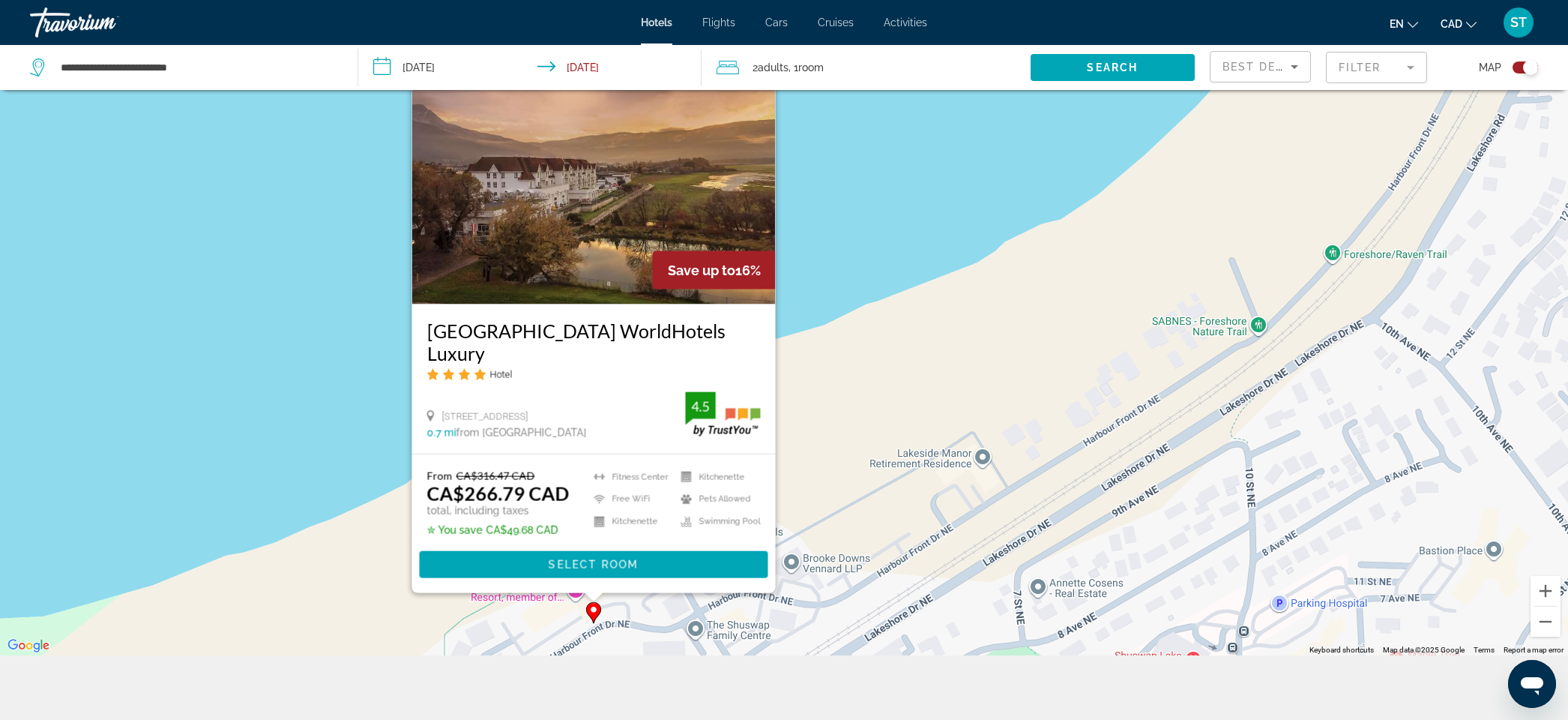
scroll to position [216, 0]
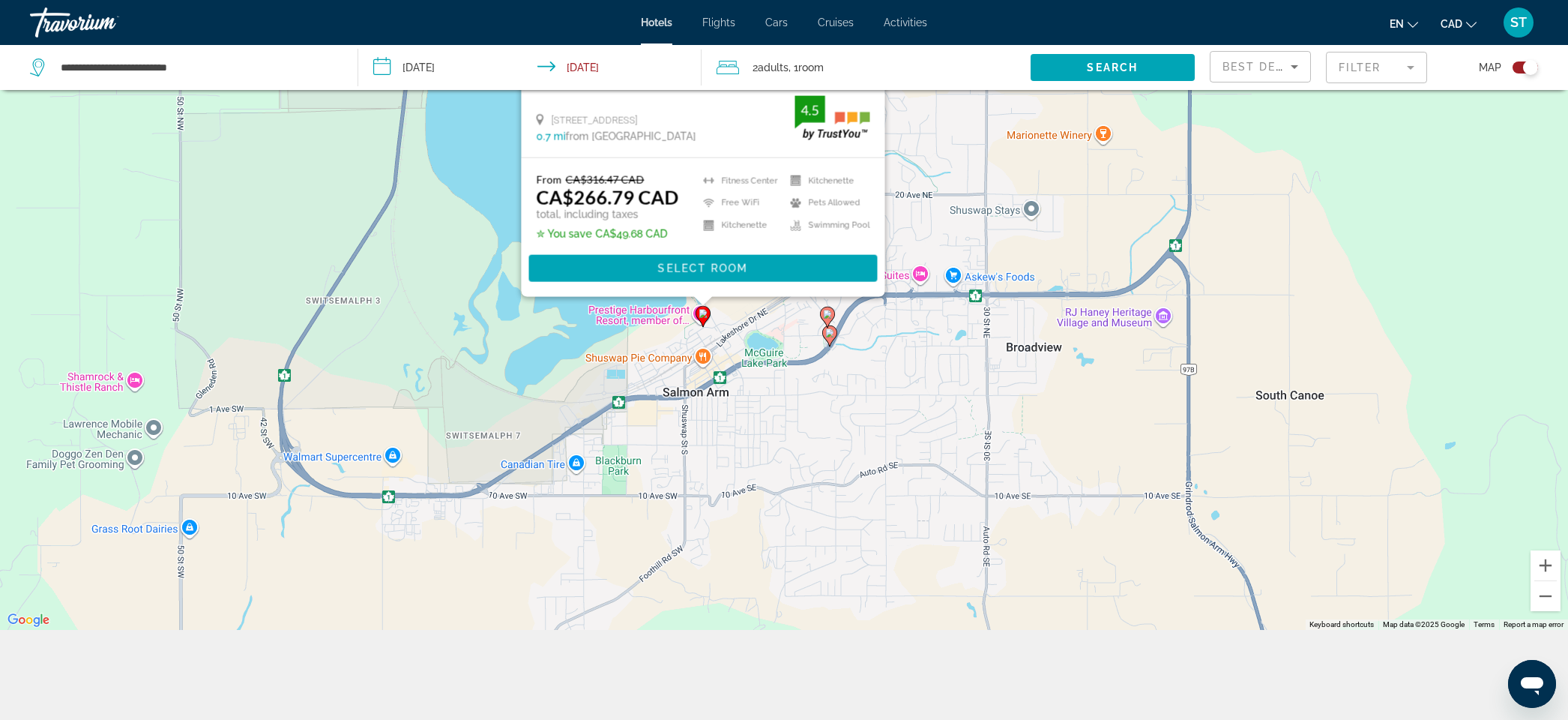
drag, startPoint x: 462, startPoint y: 550, endPoint x: 483, endPoint y: 265, distance: 285.8
click at [483, 265] on div "To activate drag with keyboard, press Alt + Enter. Once in keyboard drag state,…" at bounding box center [784, 269] width 1568 height 720
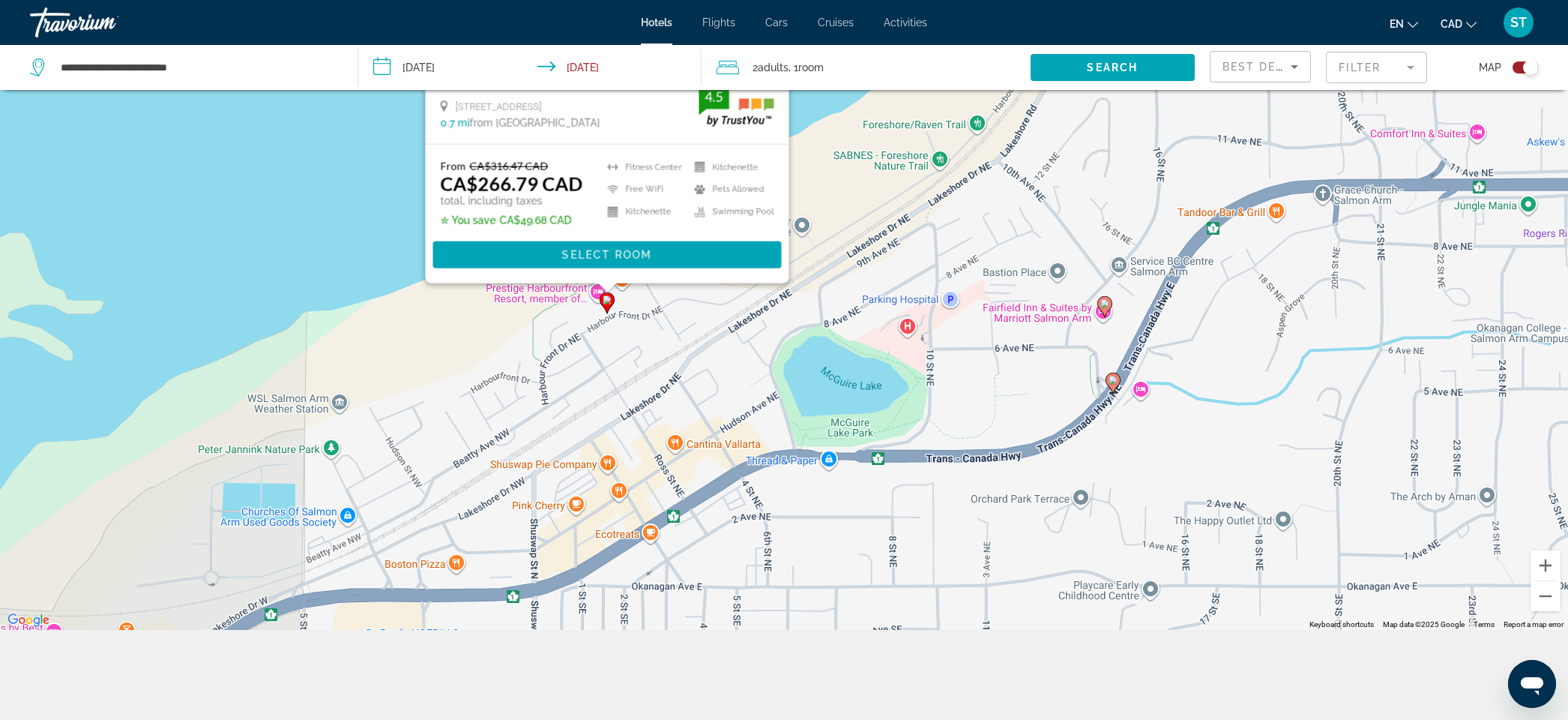
drag, startPoint x: 612, startPoint y: 264, endPoint x: 636, endPoint y: 522, distance: 259.1
click at [636, 522] on div "To activate drag with keyboard, press Alt + Enter. Once in keyboard drag state,…" at bounding box center [784, 269] width 1568 height 720
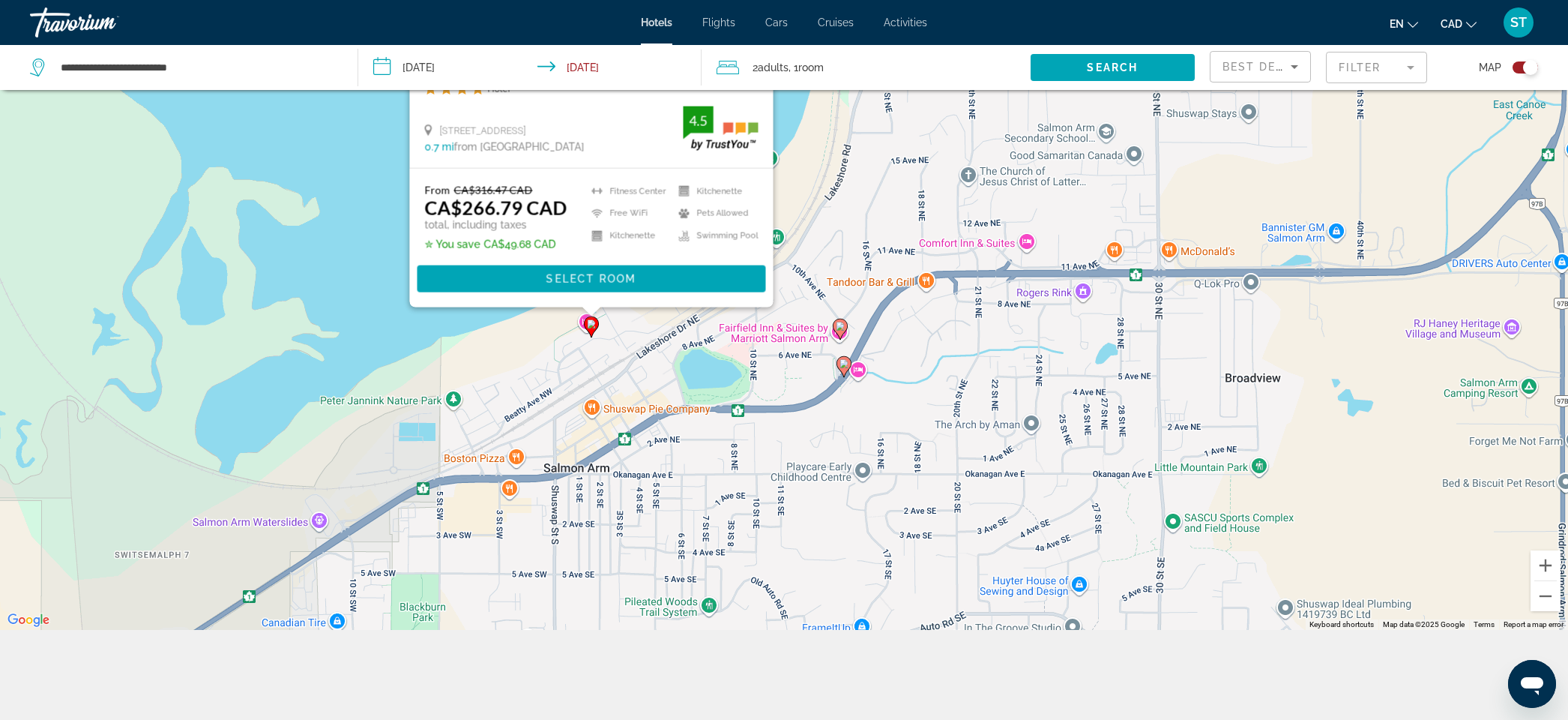
drag, startPoint x: 502, startPoint y: 383, endPoint x: 569, endPoint y: 501, distance: 135.7
click at [569, 501] on div "To activate drag with keyboard, press Alt + Enter. Once in keyboard drag state,…" at bounding box center [784, 269] width 1568 height 720
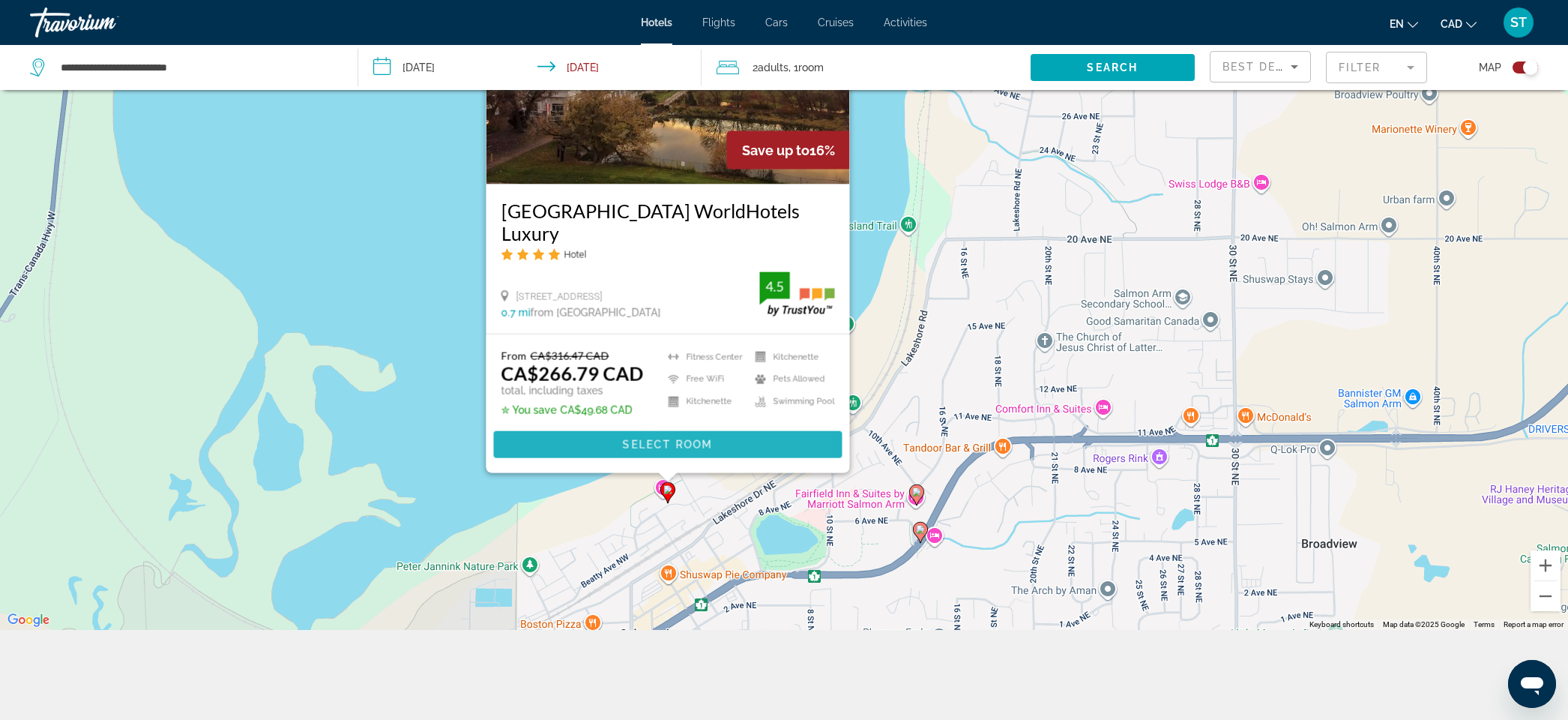
click at [679, 439] on span "Select Room" at bounding box center [668, 444] width 90 height 12
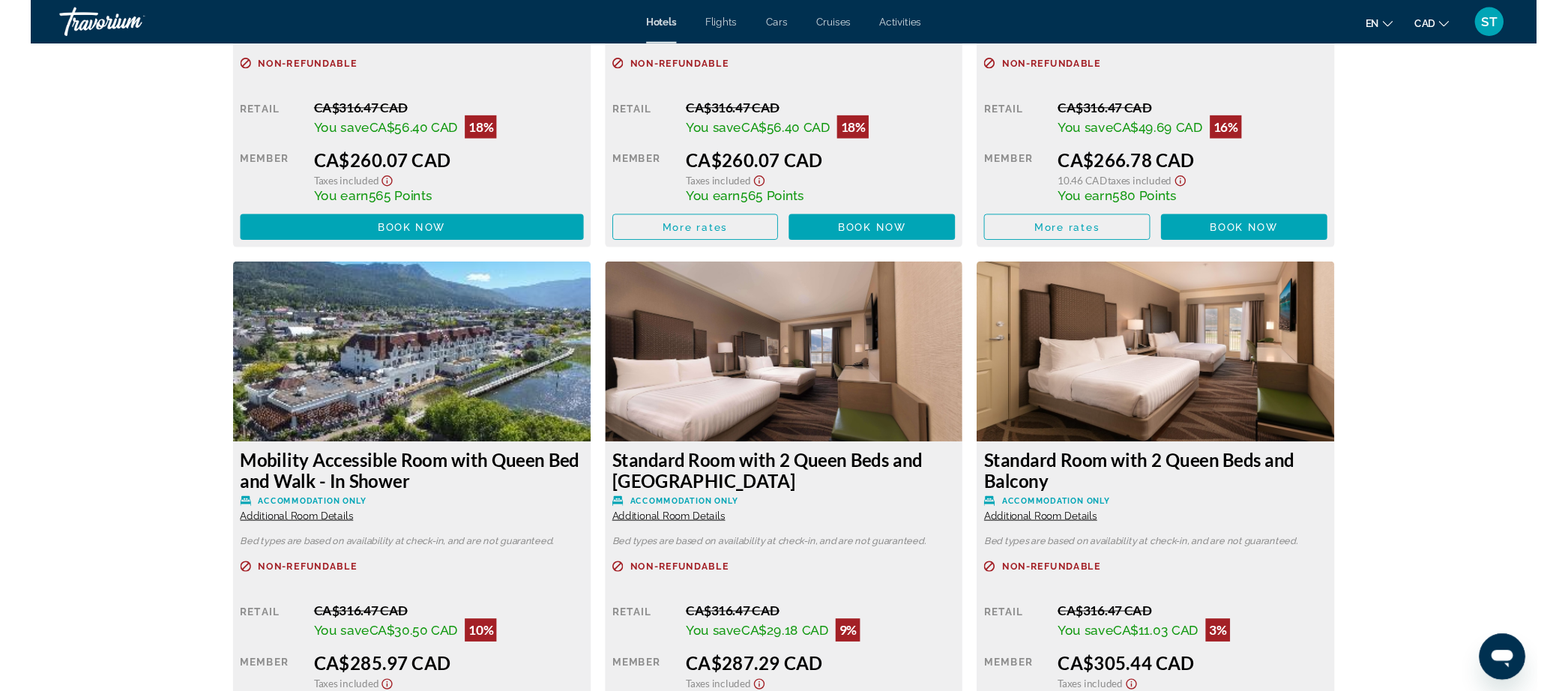
scroll to position [2395, 0]
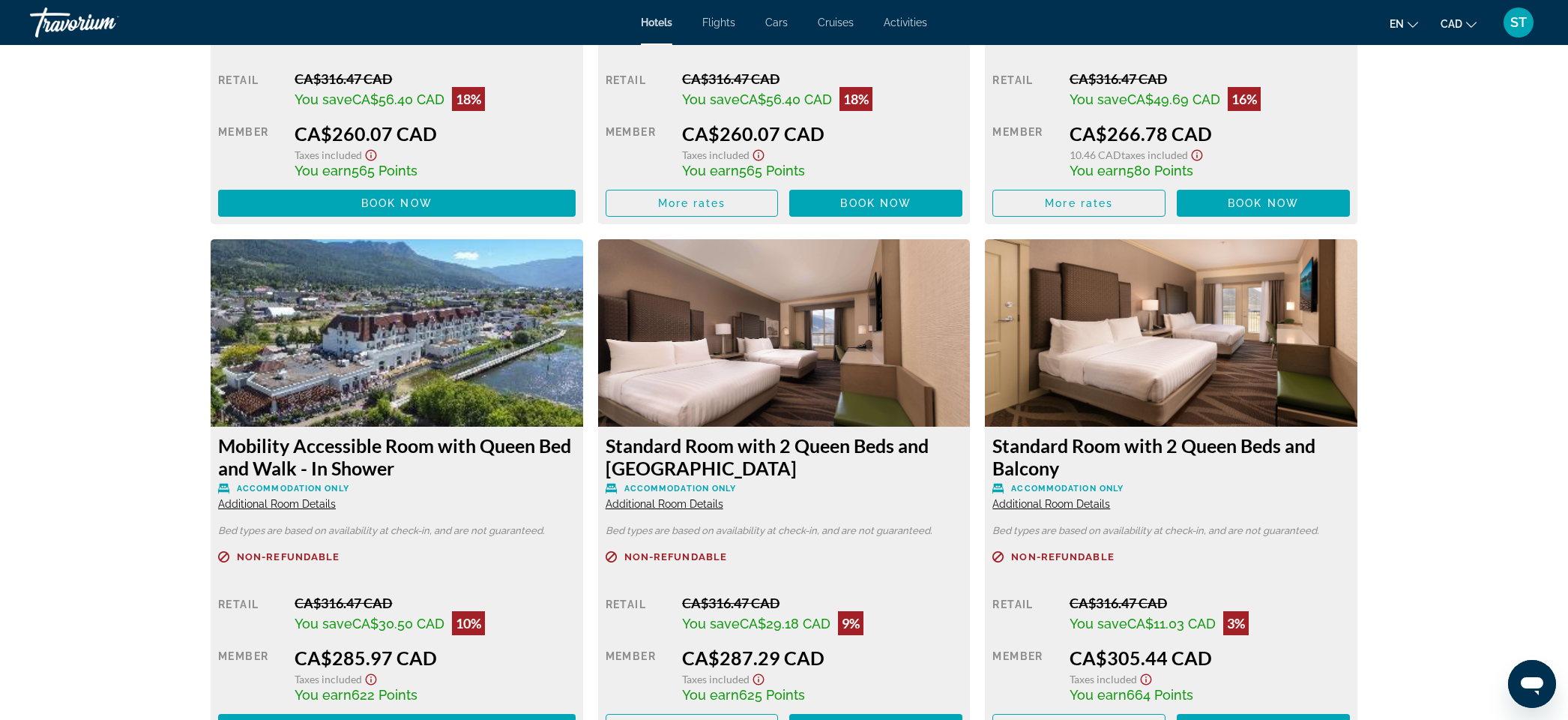
drag, startPoint x: 1033, startPoint y: 338, endPoint x: 1175, endPoint y: 344, distance: 142.1
click at [1175, 224] on div "Accessible Room with Queen Bed Accommodation Only Additional Room Details Bed t…" at bounding box center [1171, 52] width 372 height 345
copy h3 "Accessible Room"
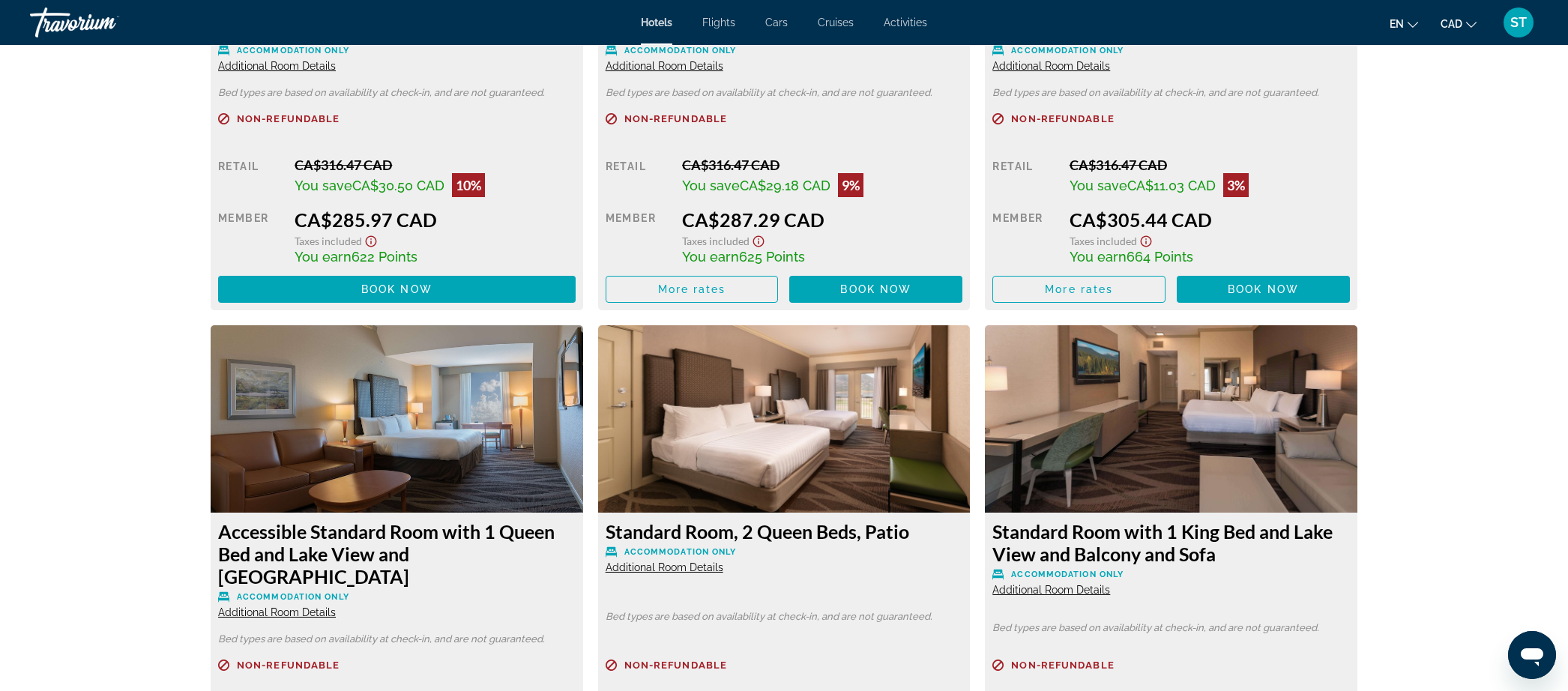
scroll to position [2996, 0]
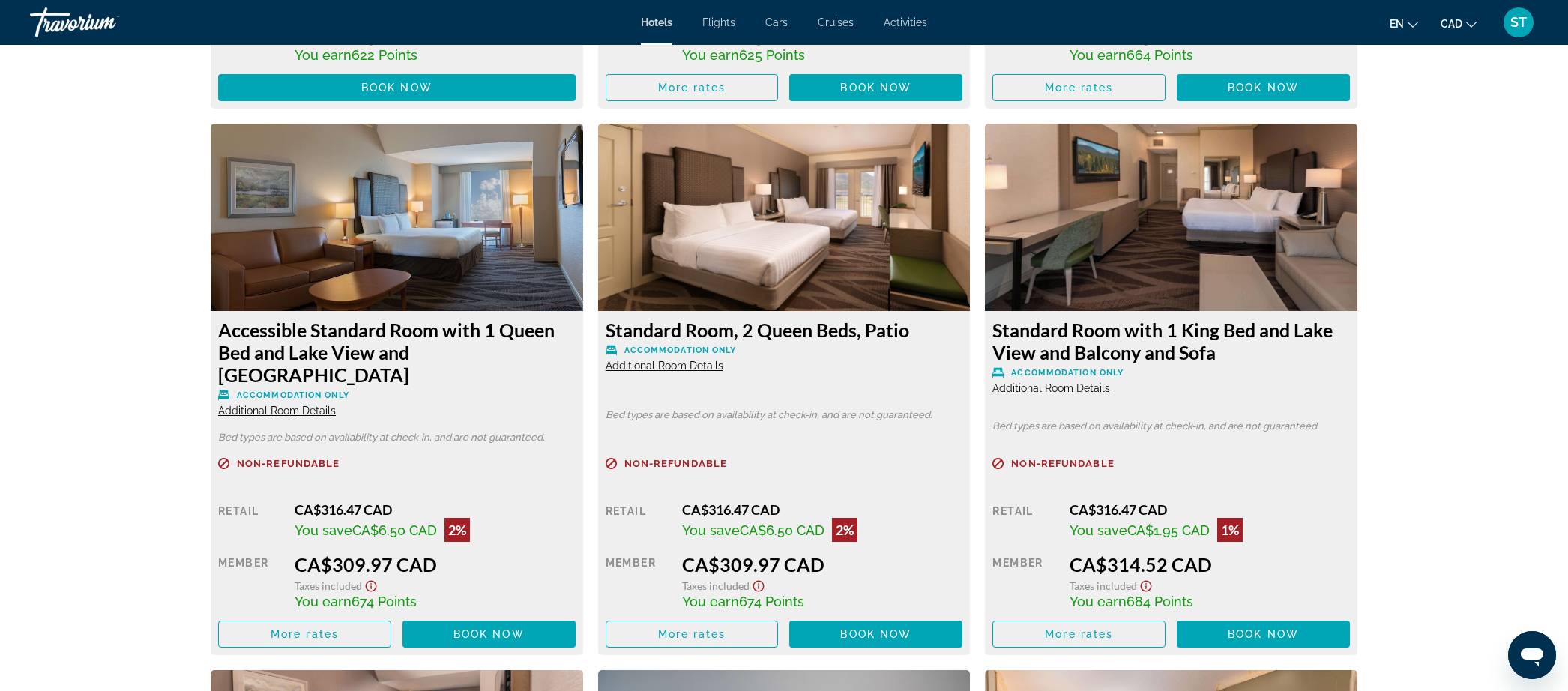
click at [1155, 47] on icon "Show Taxes and Fees disclaimer" at bounding box center [1146, 40] width 18 height 13
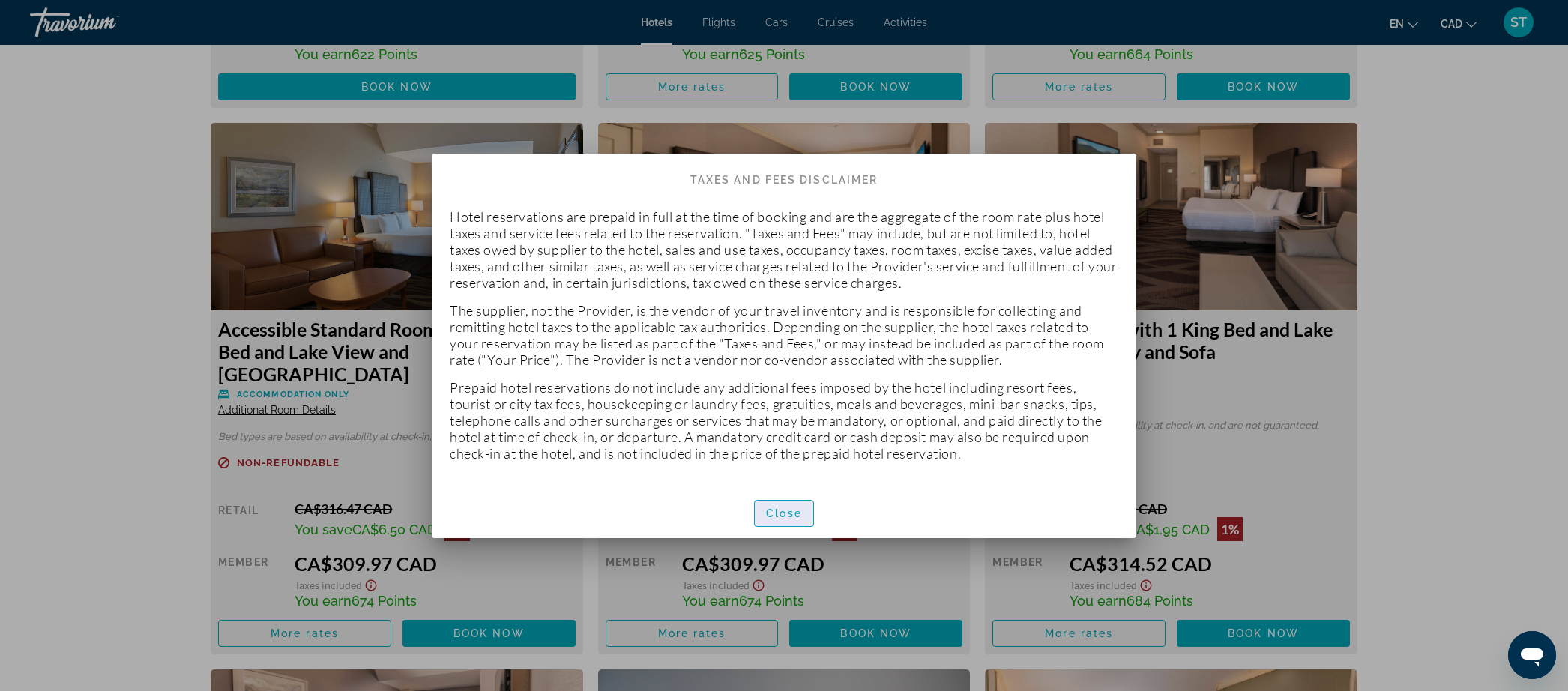
click at [775, 519] on span "Close" at bounding box center [783, 513] width 36 height 12
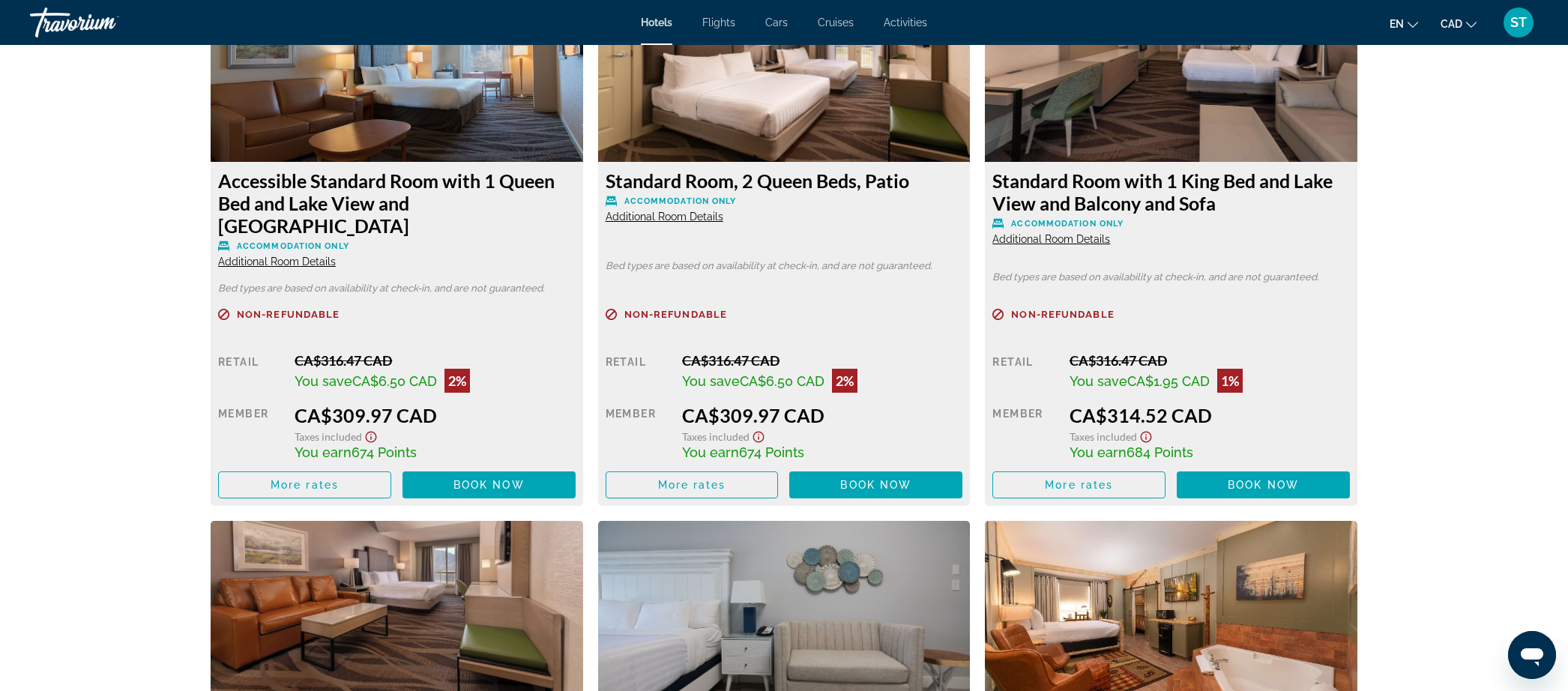
scroll to position [3134, 0]
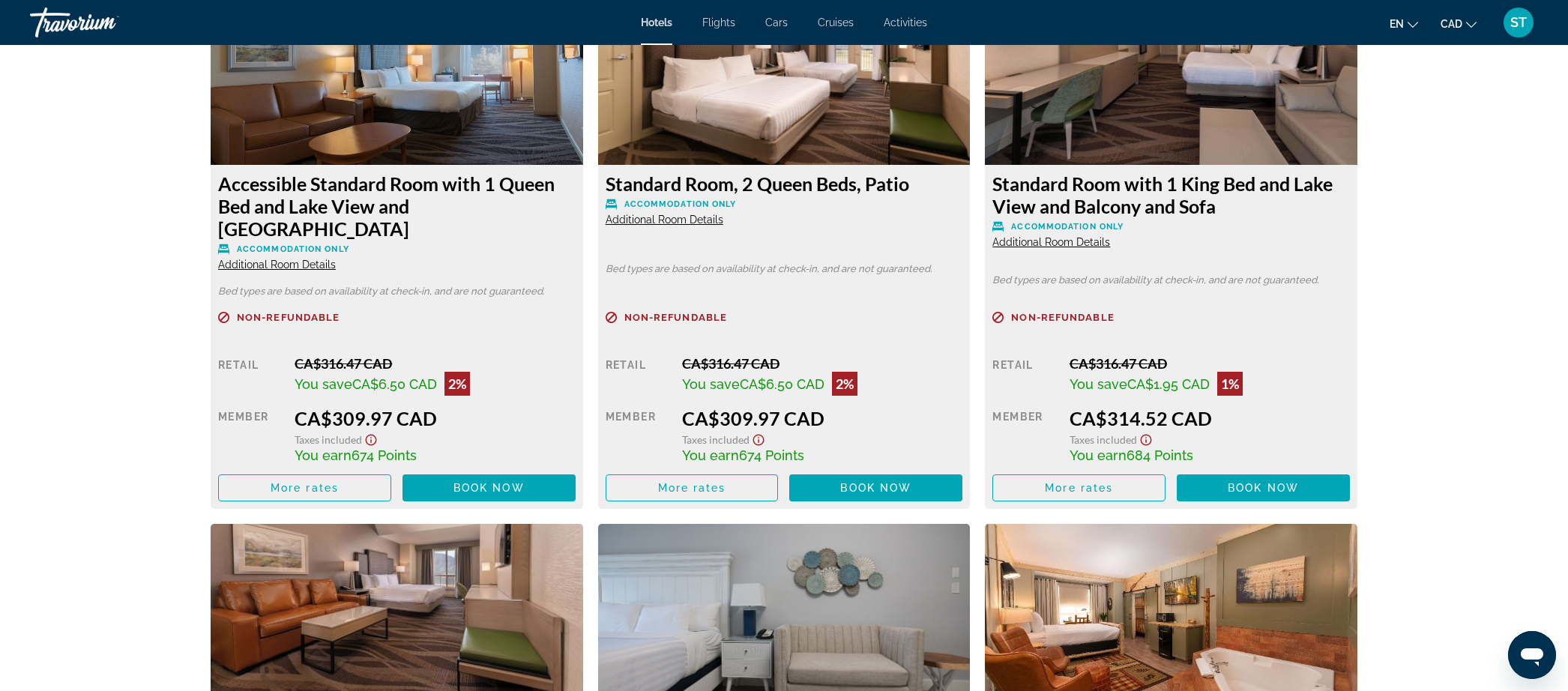
scroll to position [2746, 0]
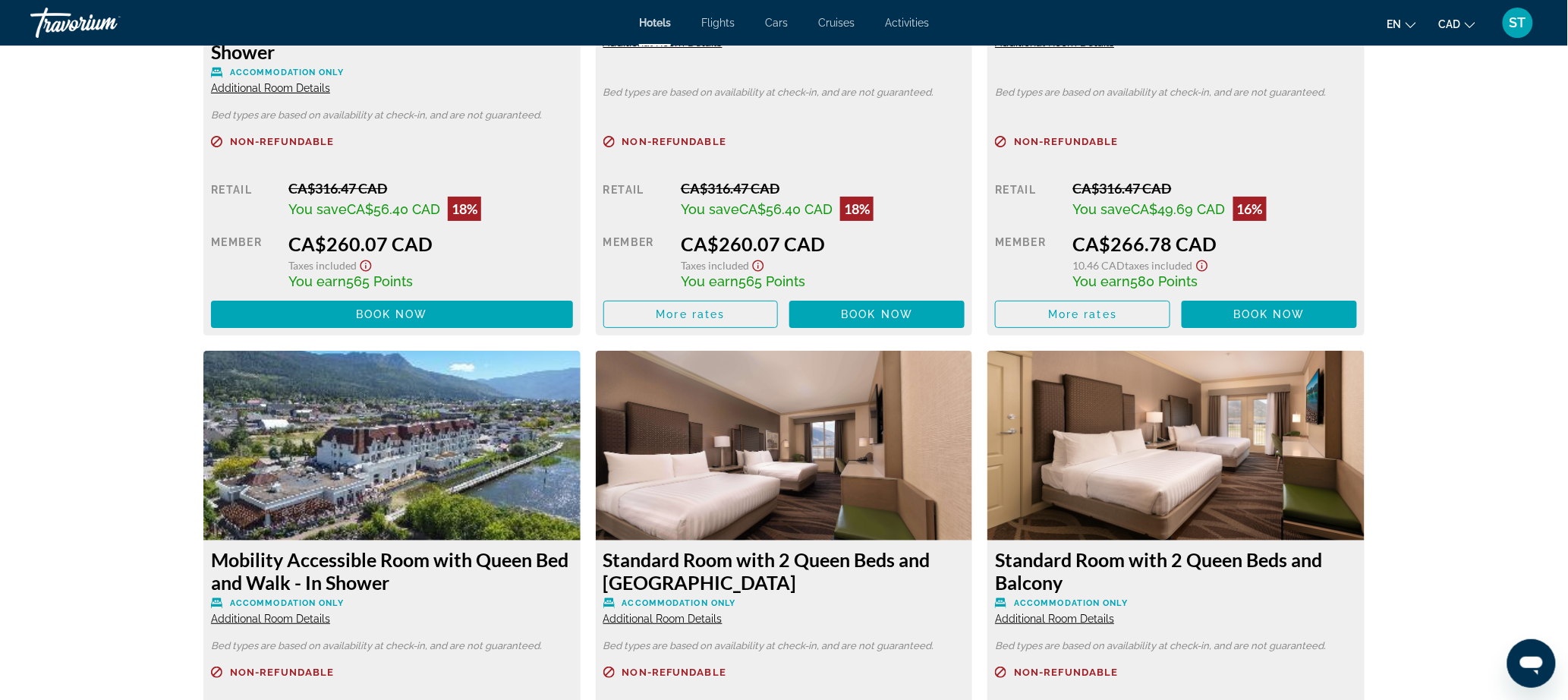
scroll to position [2560, 0]
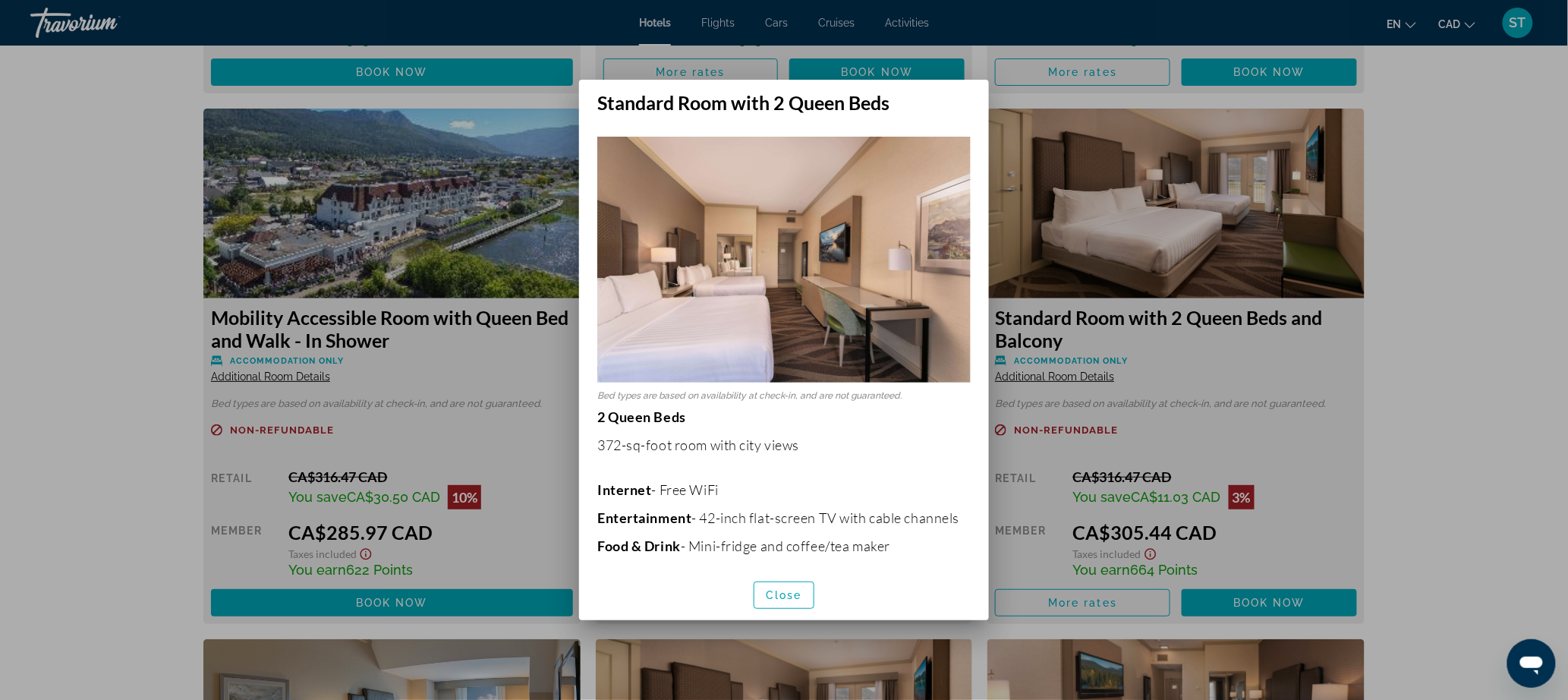
scroll to position [4, 0]
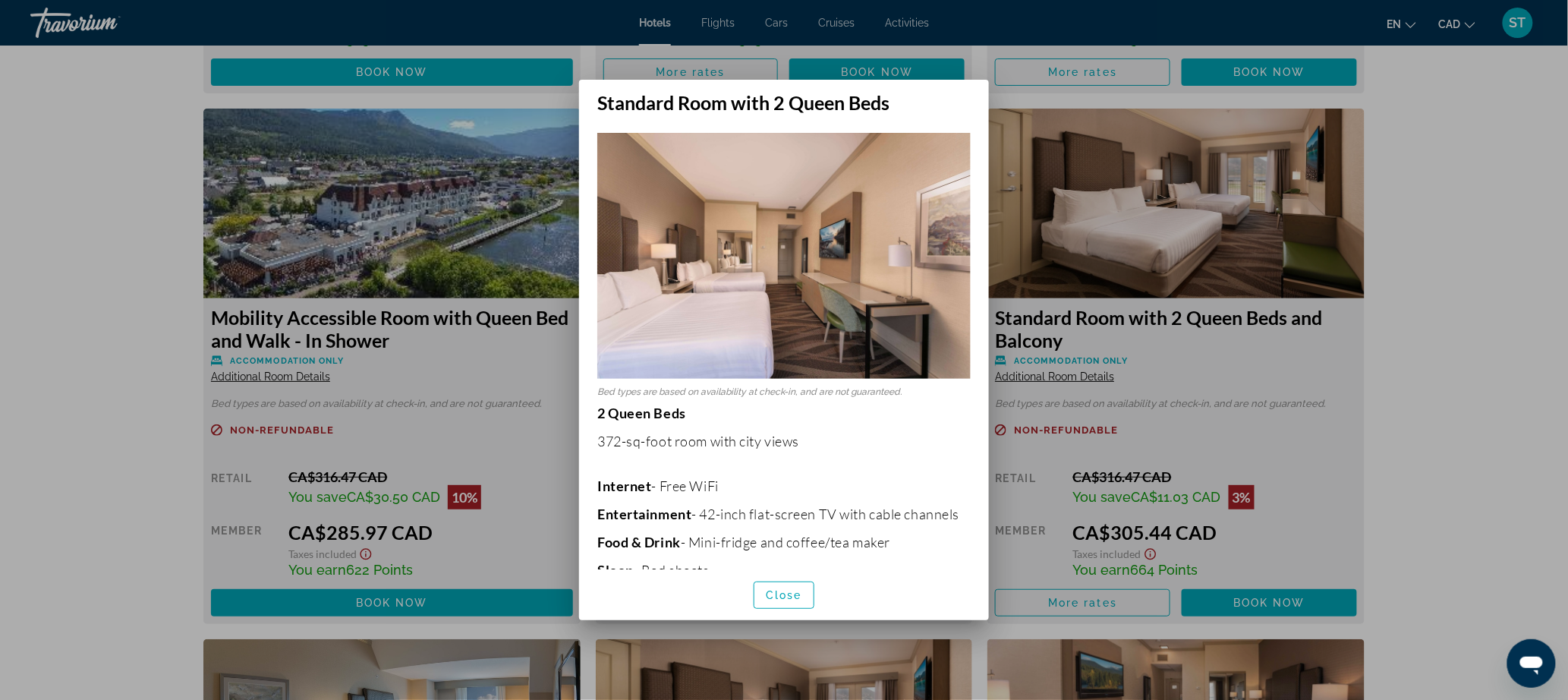
click at [790, 445] on p "372-sq-foot room with city views" at bounding box center [784, 441] width 374 height 17
click at [610, 444] on p "372-sq-foot room with city views" at bounding box center [784, 441] width 374 height 17
click at [654, 439] on p "372-sq-foot room with city views" at bounding box center [784, 441] width 374 height 17
click at [604, 440] on p "372-sq-foot room with city views" at bounding box center [784, 441] width 374 height 17
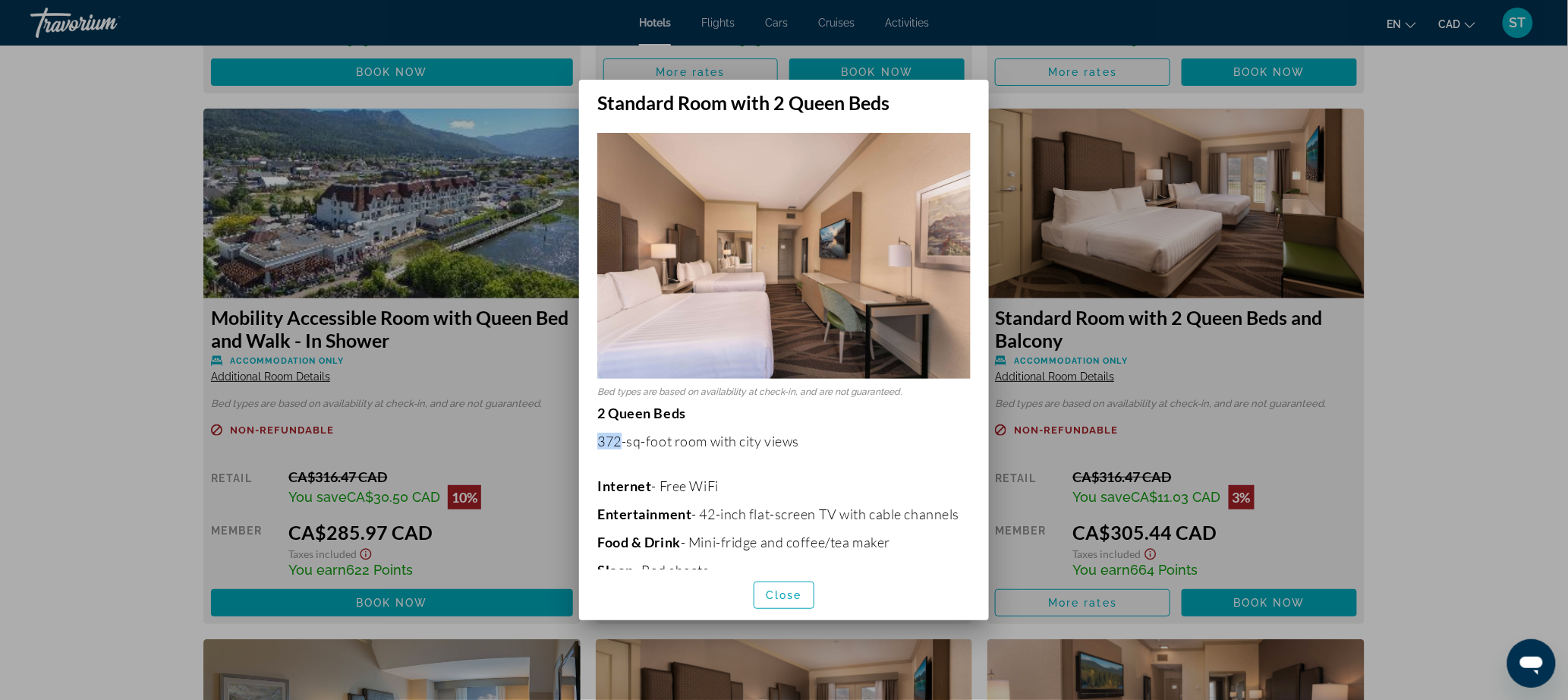
click at [604, 440] on p "372-sq-foot room with city views" at bounding box center [784, 441] width 374 height 17
click at [661, 442] on p "372-sq-foot room with city views" at bounding box center [784, 441] width 374 height 17
click at [608, 445] on p "372-sq-foot room with city views" at bounding box center [784, 441] width 374 height 17
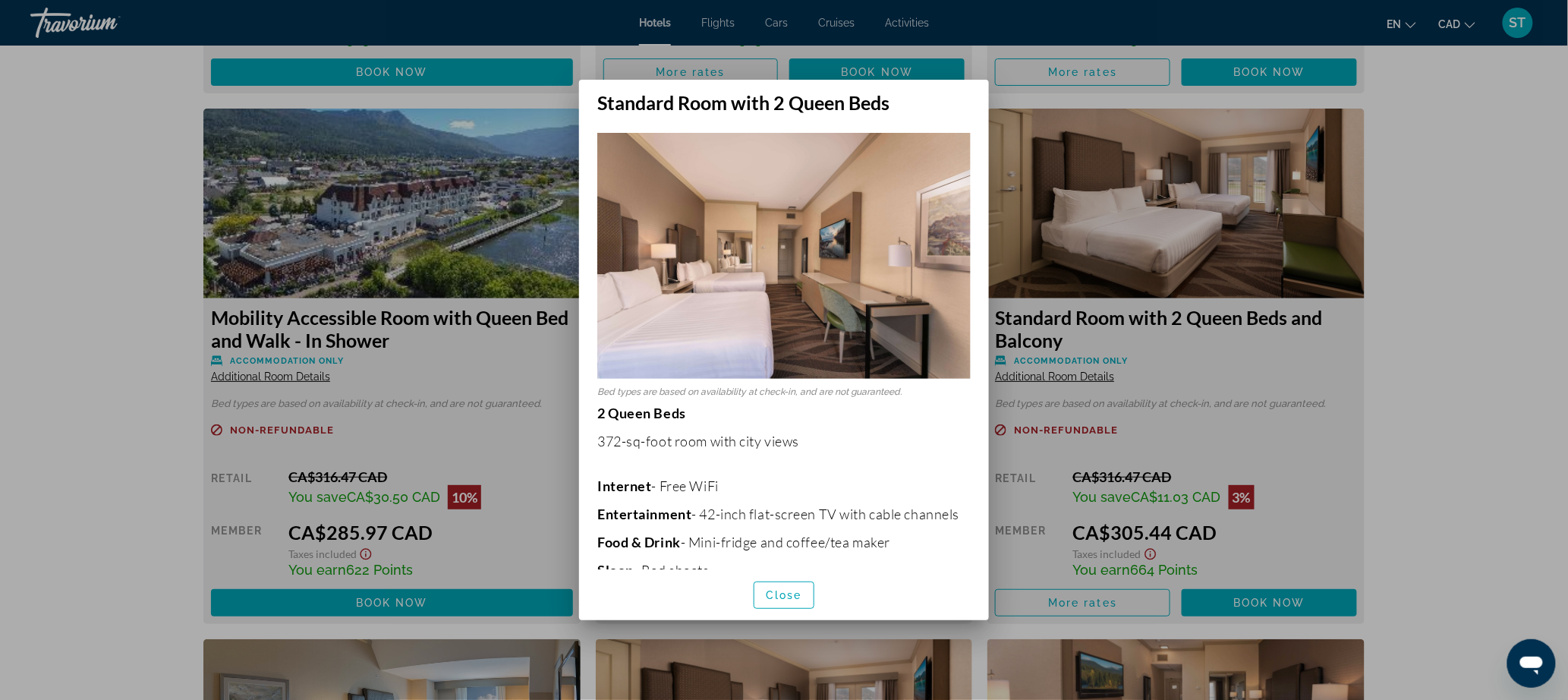
click at [662, 447] on p "372-sq-foot room with city views" at bounding box center [784, 441] width 374 height 17
click at [690, 447] on p "372-sq-foot room with city views" at bounding box center [784, 441] width 374 height 17
click at [717, 445] on p "372-sq-foot room with city views" at bounding box center [784, 441] width 374 height 17
click at [798, 442] on p "372-sq-foot room with city views" at bounding box center [784, 441] width 374 height 17
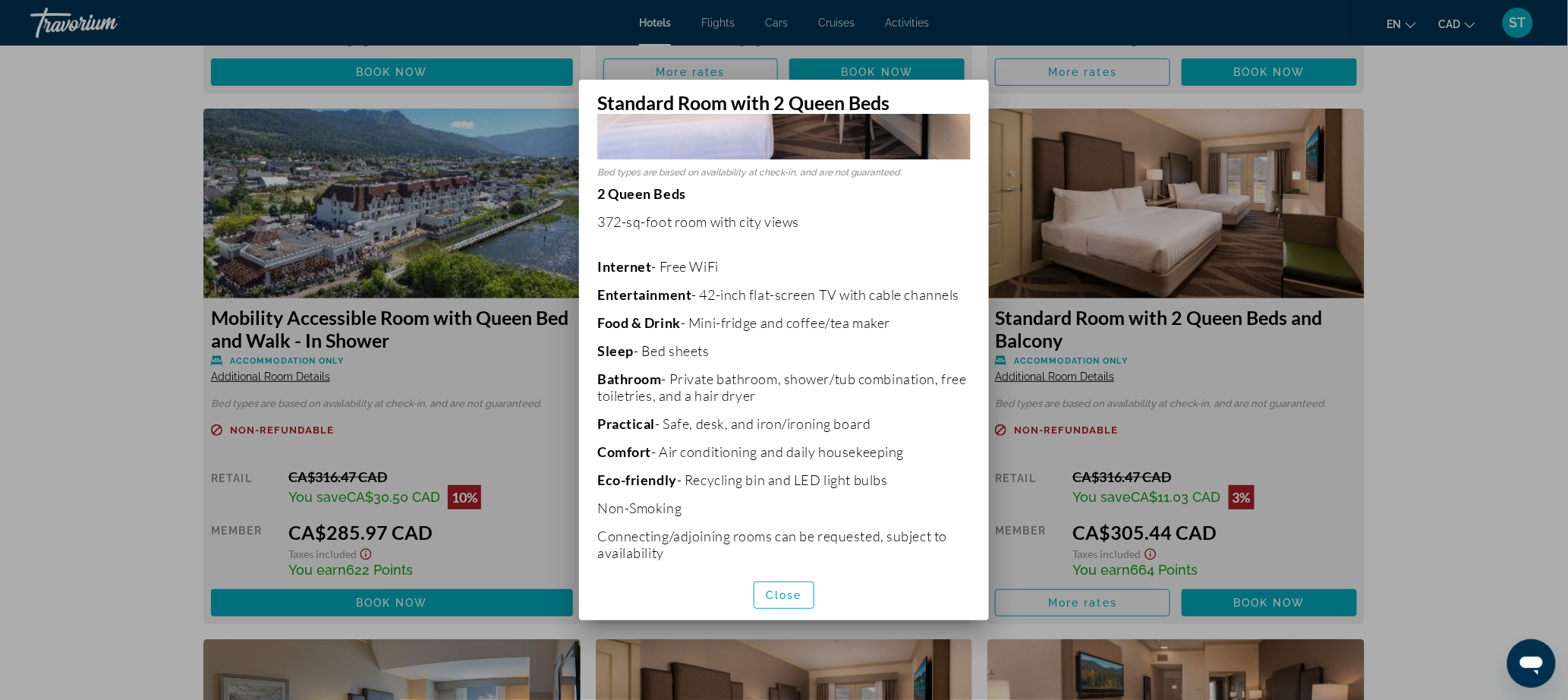
scroll to position [326, 0]
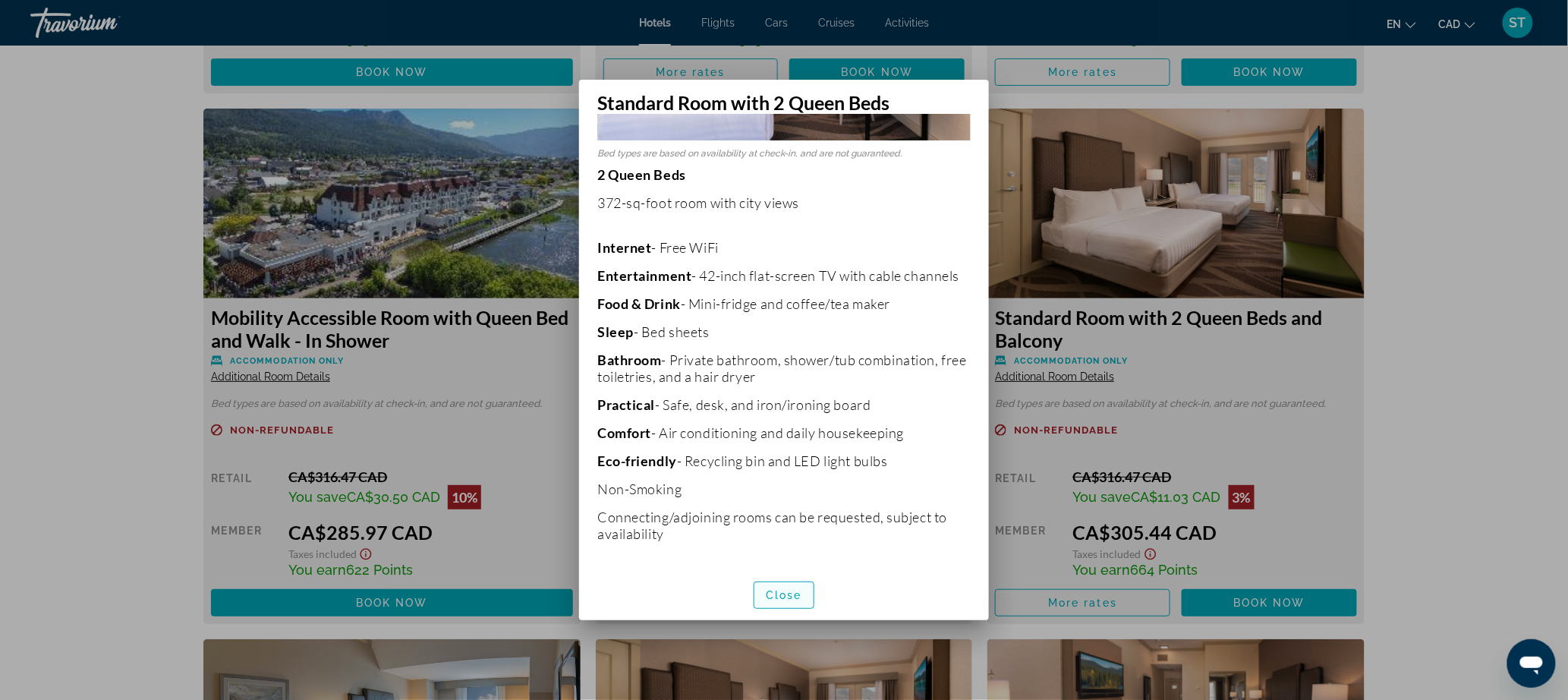
click at [786, 589] on span "button" at bounding box center [784, 594] width 59 height 36
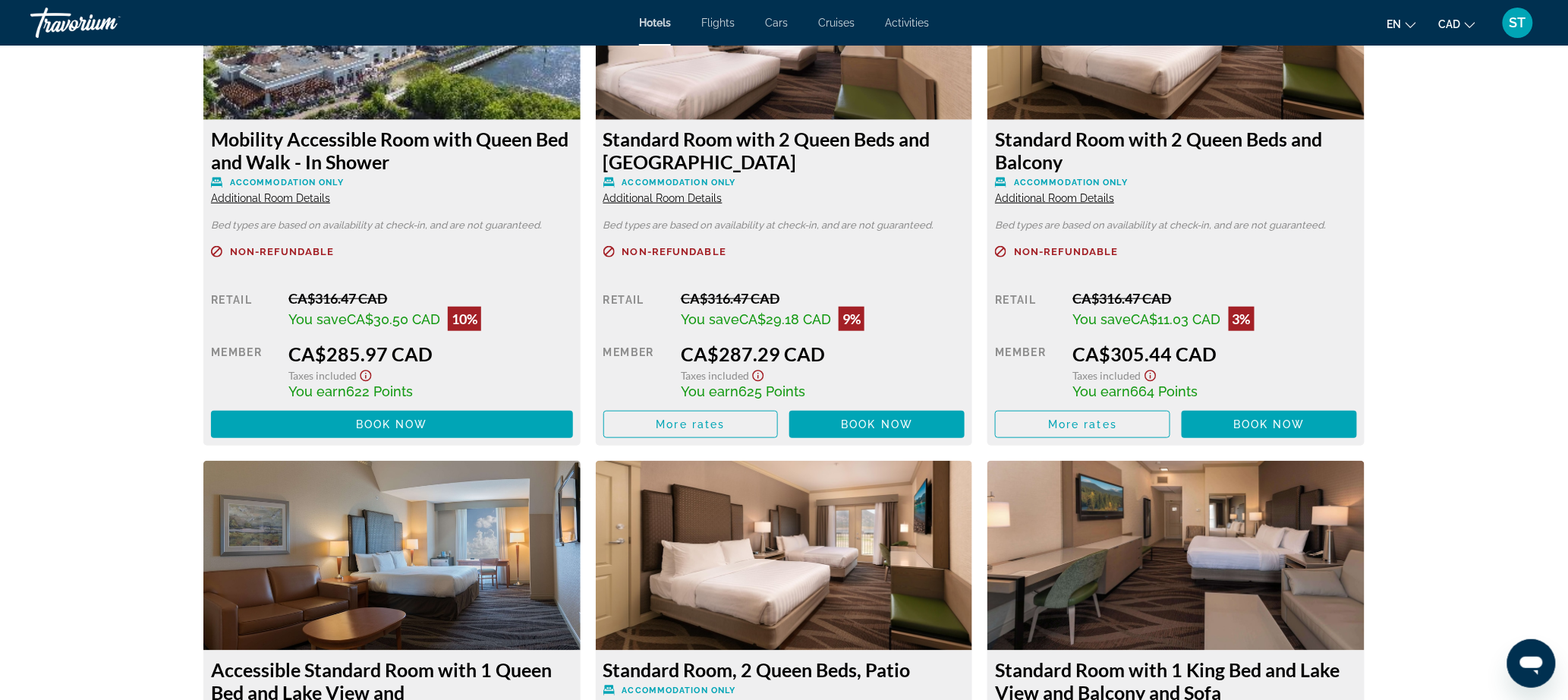
scroll to position [2568, 0]
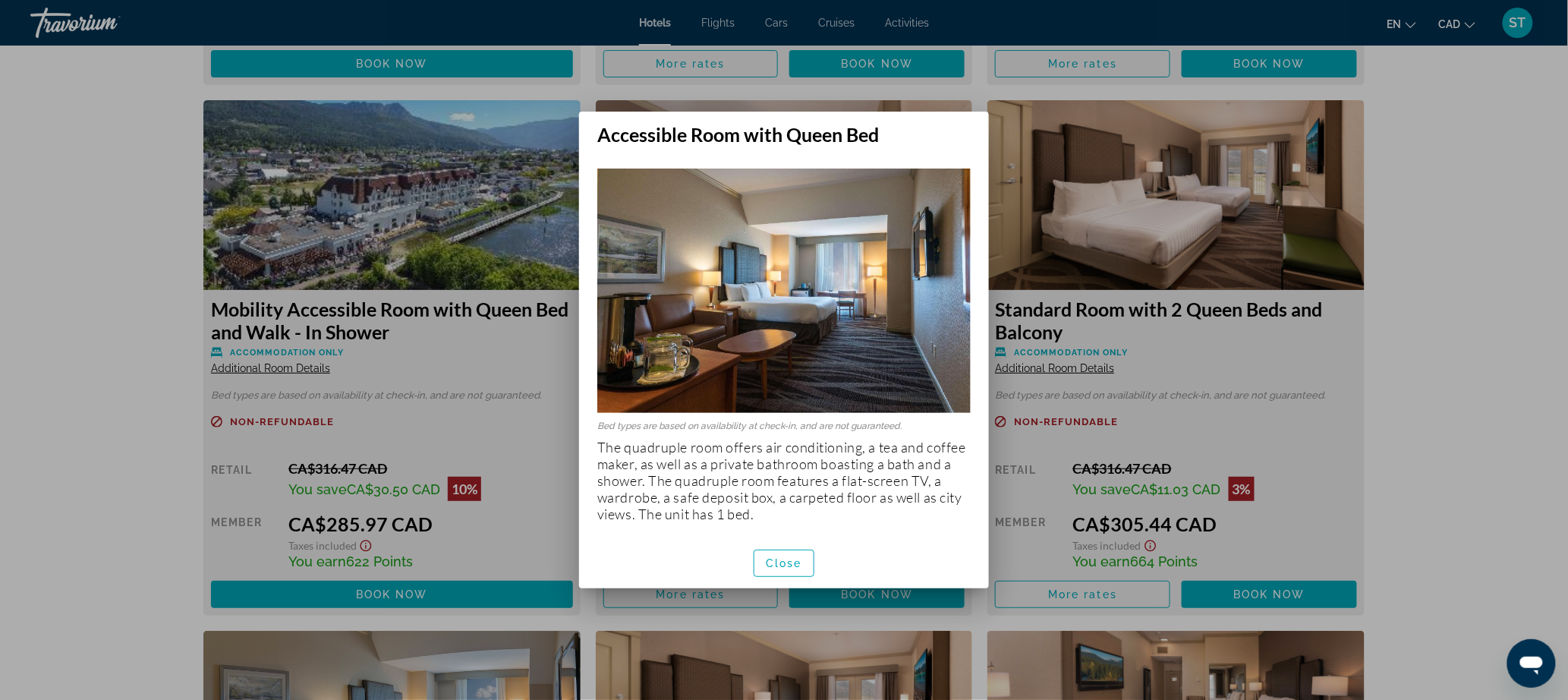
scroll to position [0, 0]
click at [793, 484] on p "The quadruple room offers air conditioning, a tea and coffee maker, as well as …" at bounding box center [784, 480] width 374 height 83
drag, startPoint x: 678, startPoint y: 486, endPoint x: 775, endPoint y: 486, distance: 97.0
click at [775, 486] on p "The quadruple room offers air conditioning, a tea and coffee maker, as well as …" at bounding box center [784, 480] width 374 height 83
copy p "quadruple room"
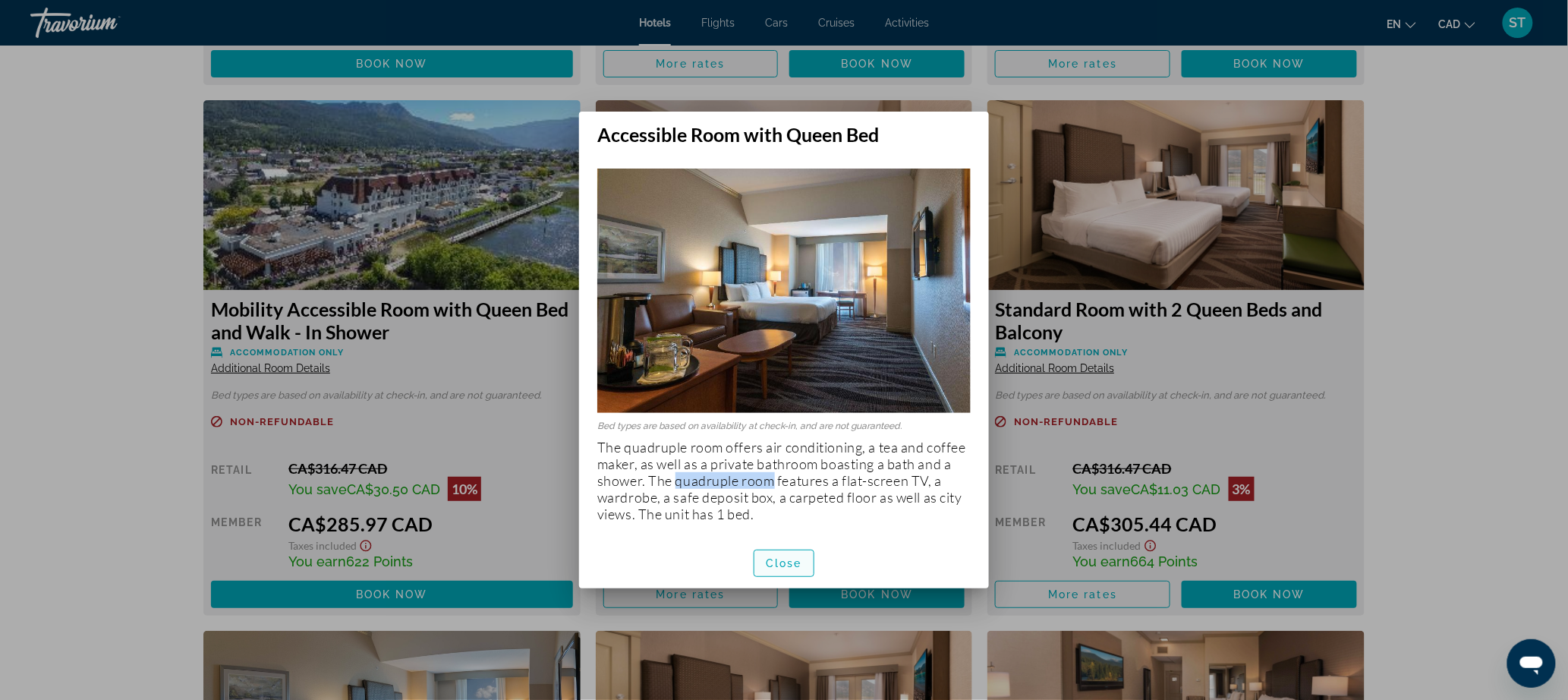
click at [786, 569] on span "Close" at bounding box center [783, 563] width 36 height 12
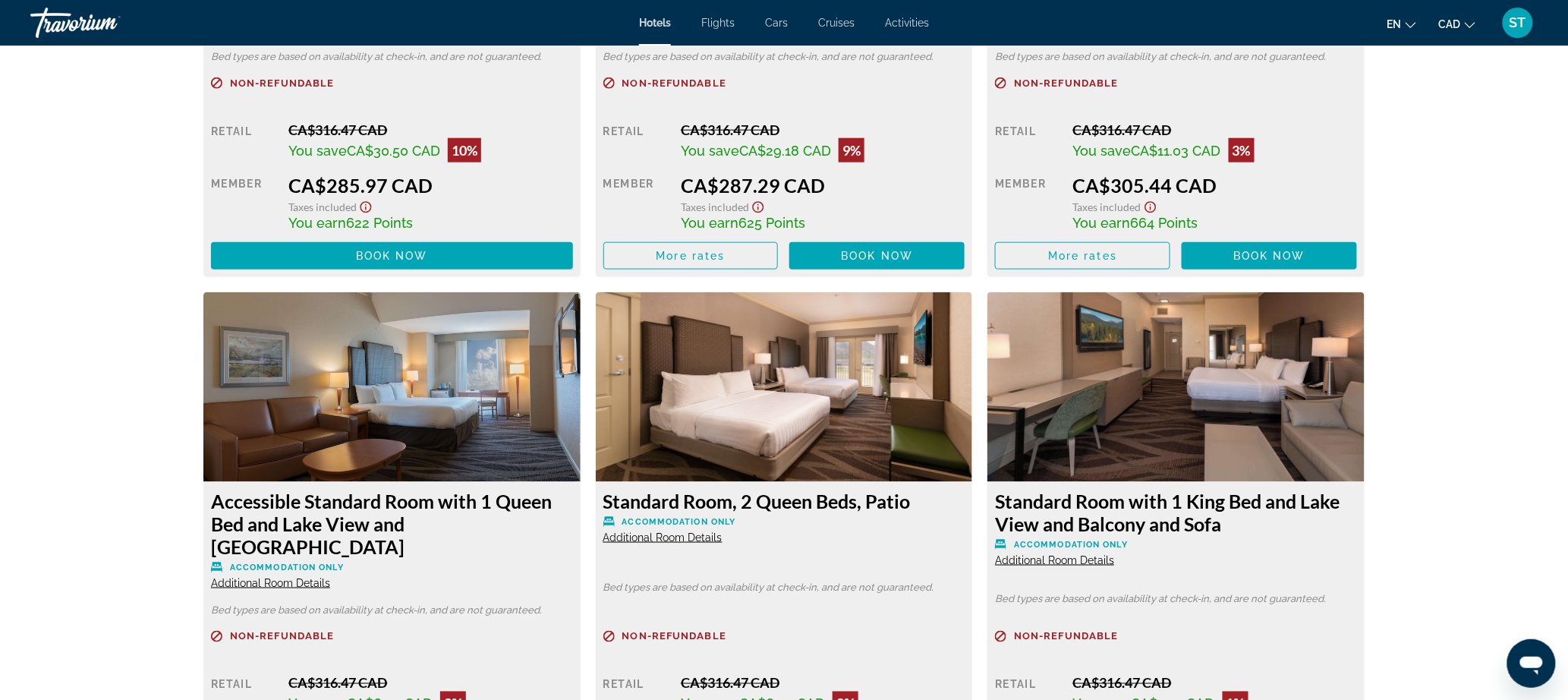
scroll to position [3081, 0]
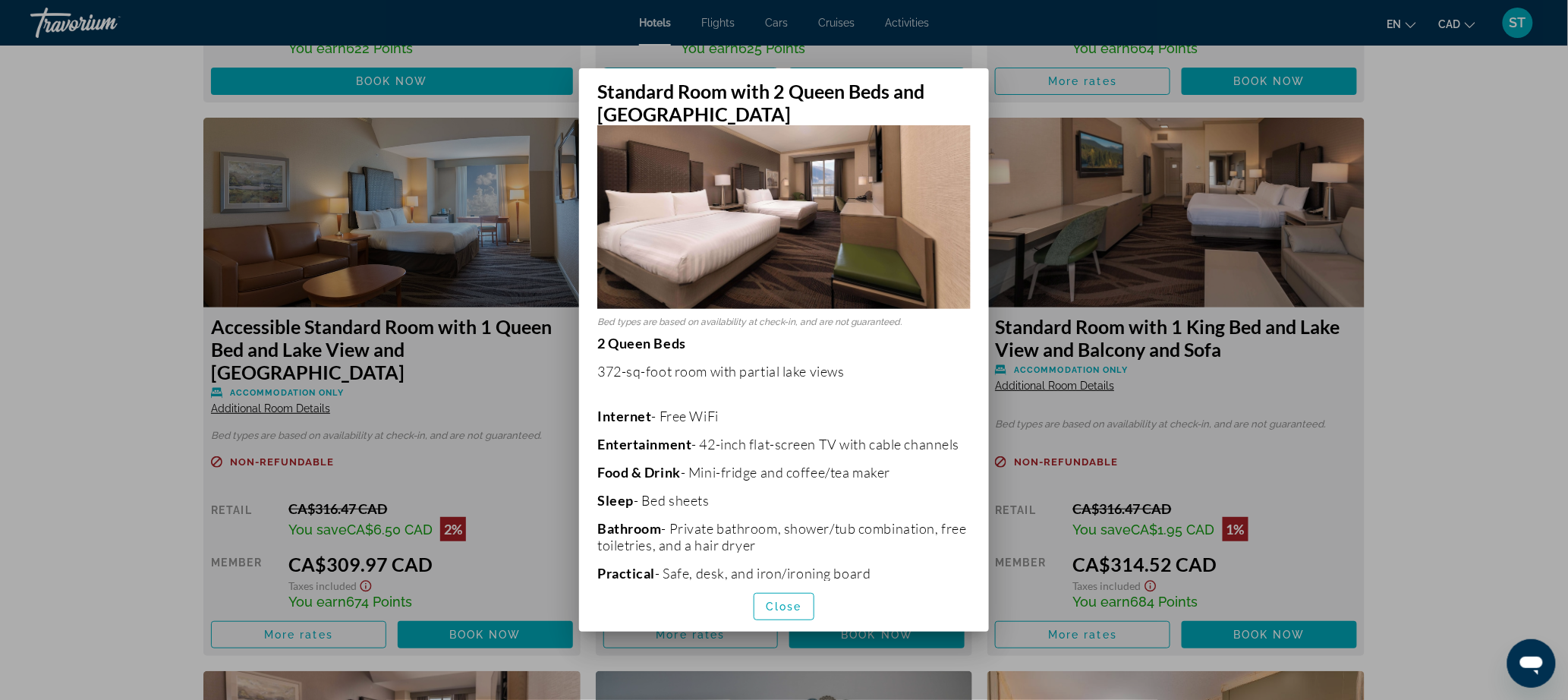
scroll to position [0, 0]
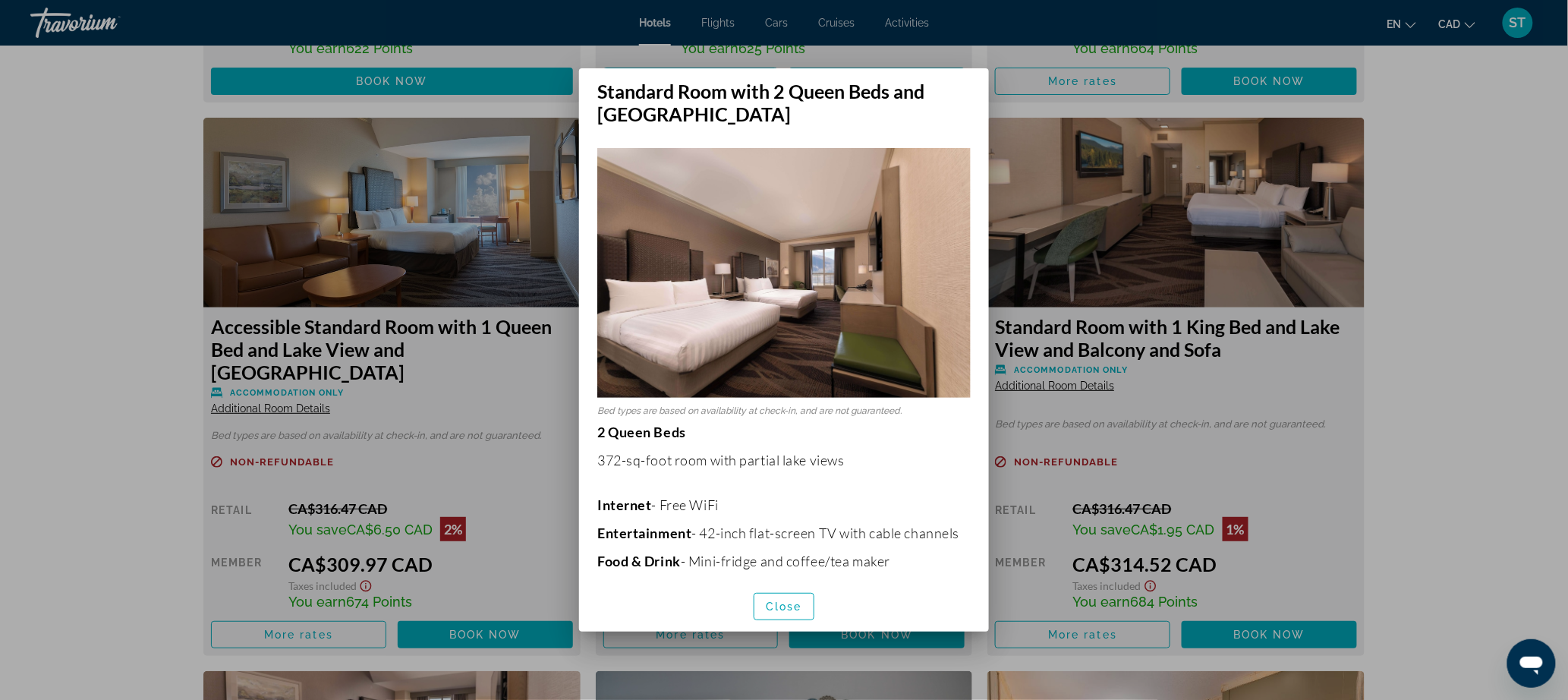
click at [1521, 302] on div at bounding box center [784, 350] width 1568 height 700
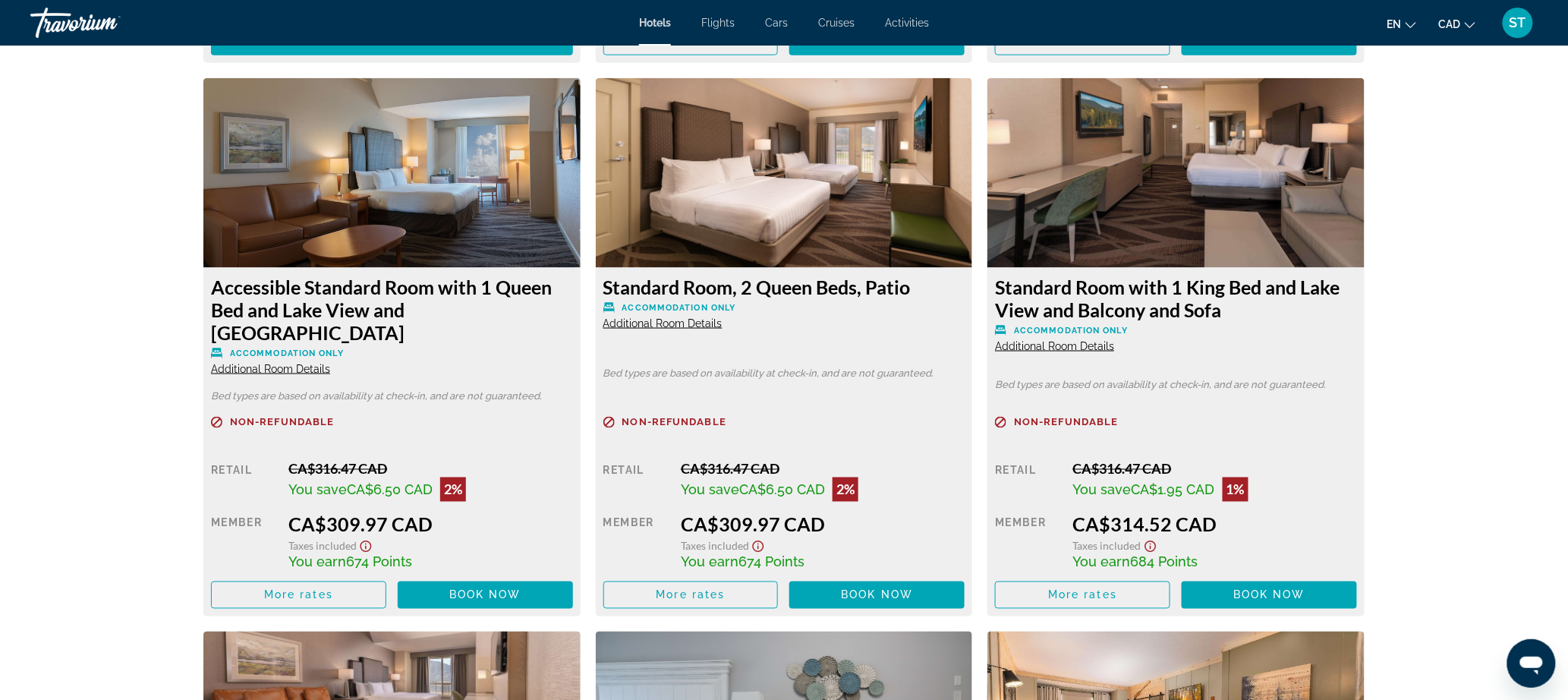
scroll to position [3130, 0]
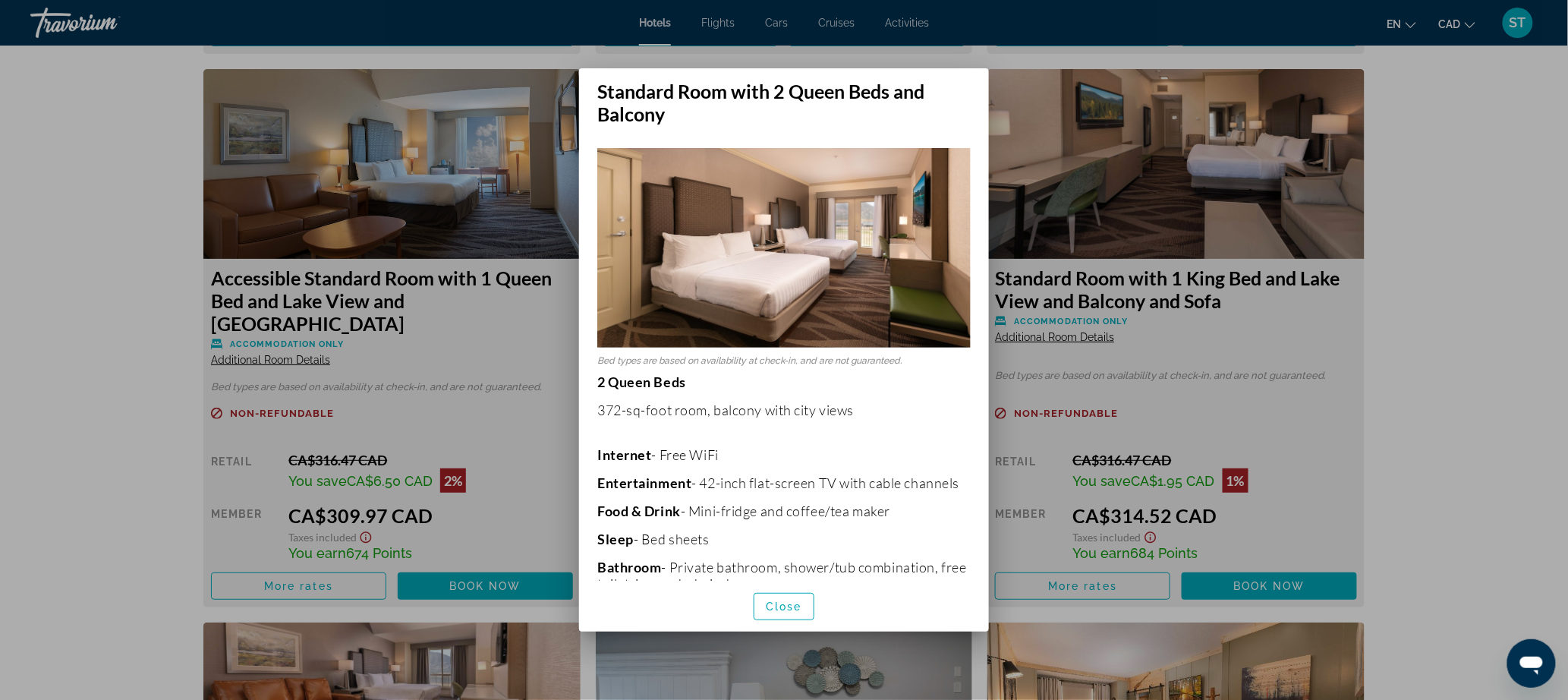
scroll to position [22, 0]
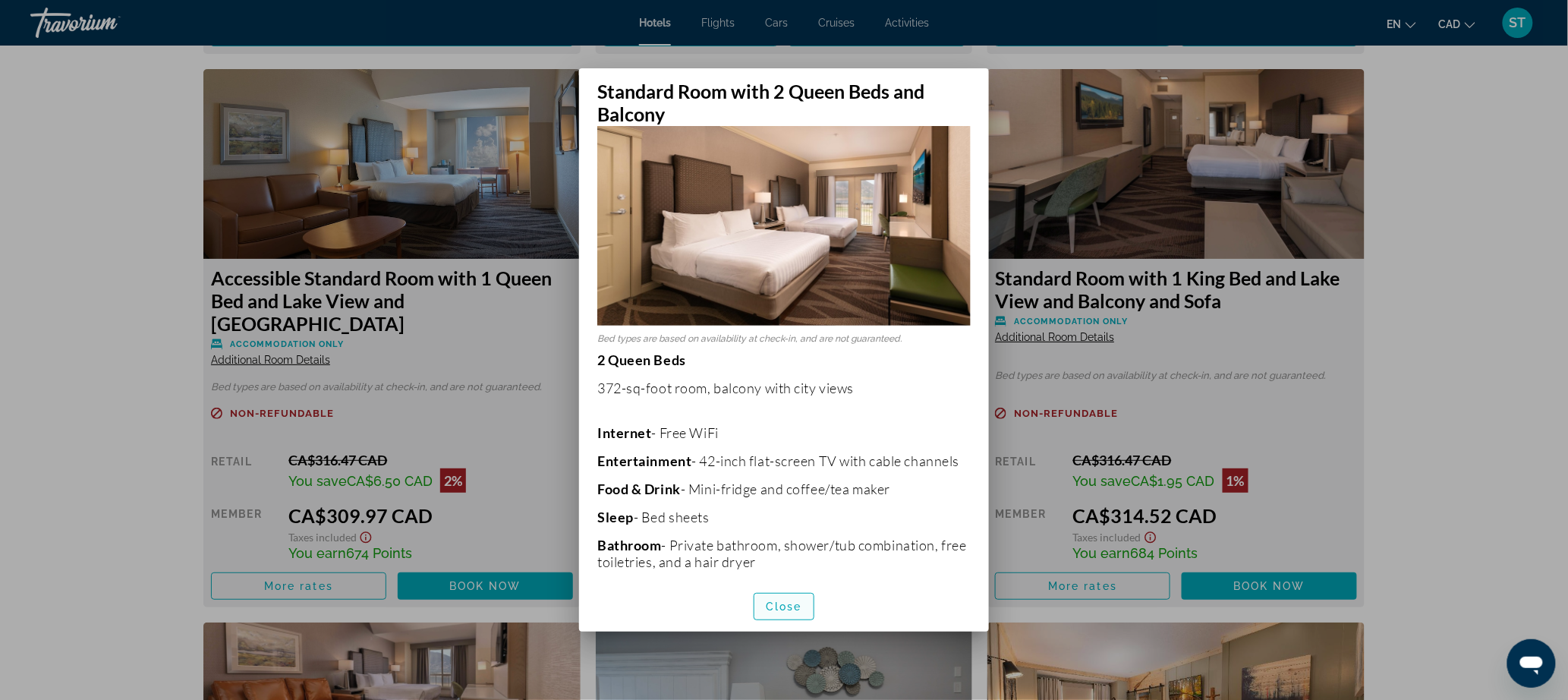
click at [777, 605] on span "button" at bounding box center [784, 606] width 59 height 36
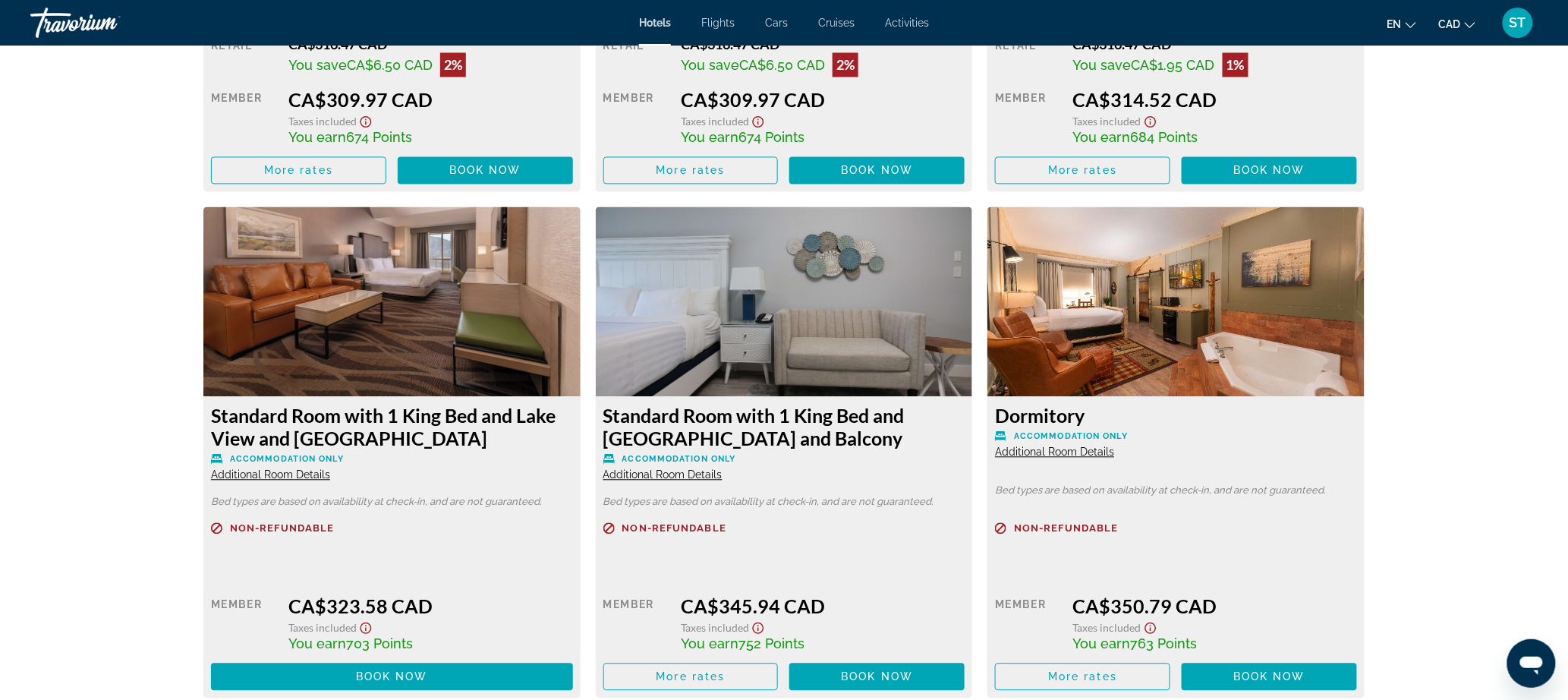
scroll to position [3586, 0]
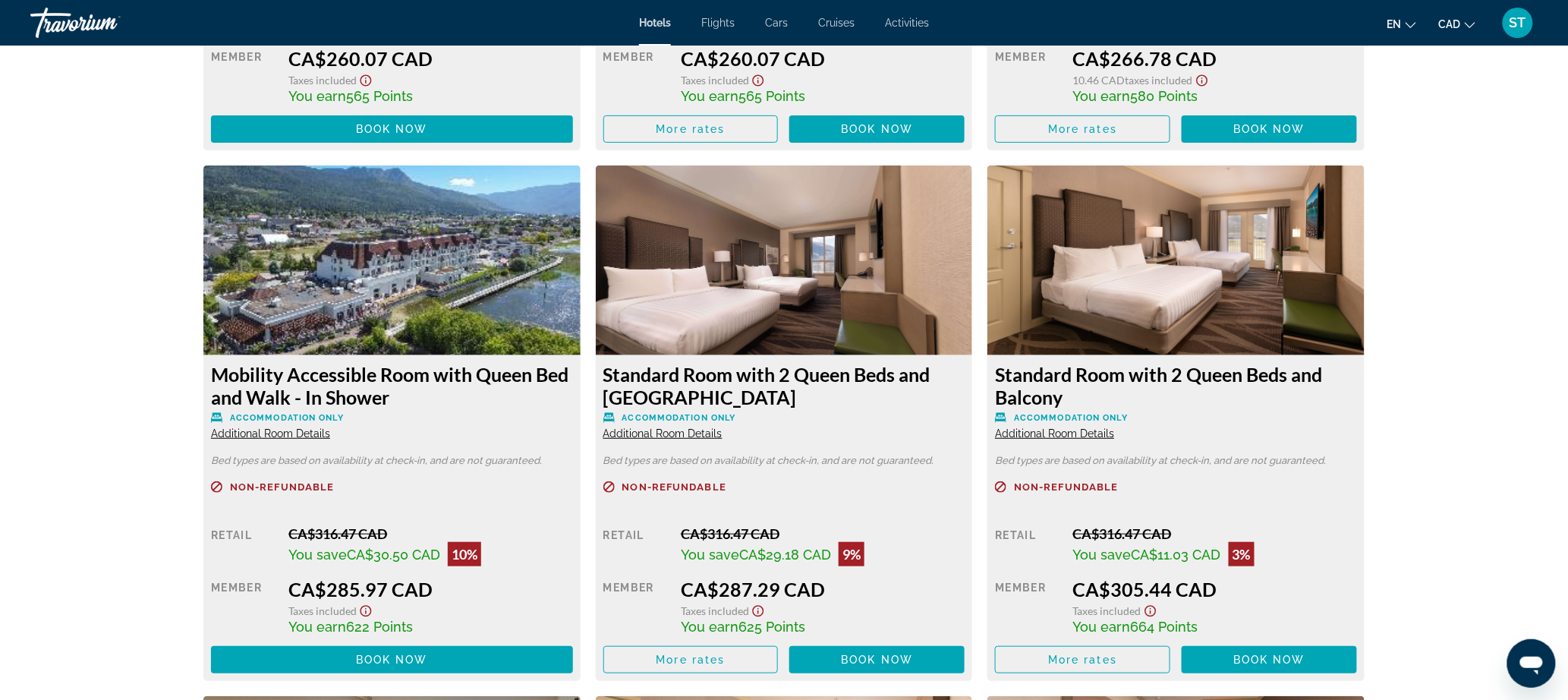
scroll to position [2366, 0]
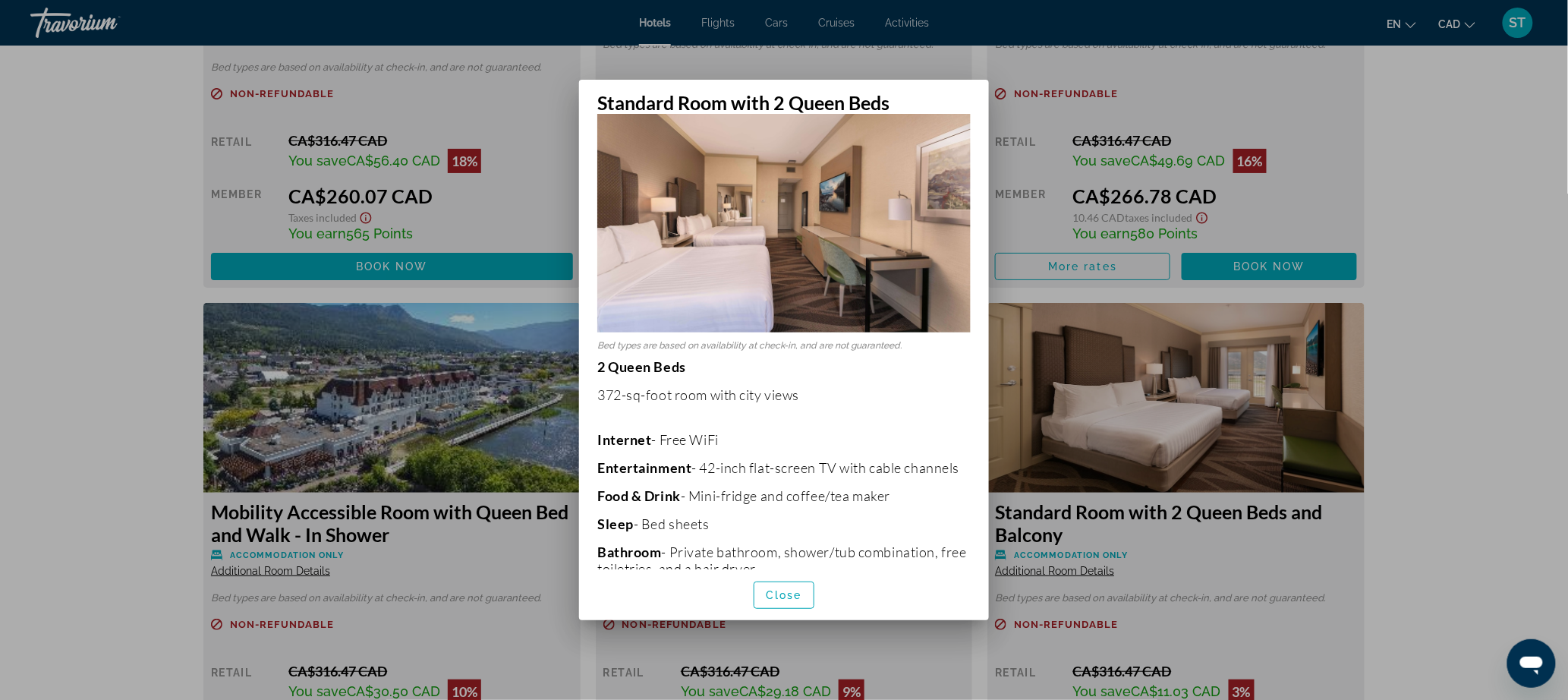
scroll to position [0, 0]
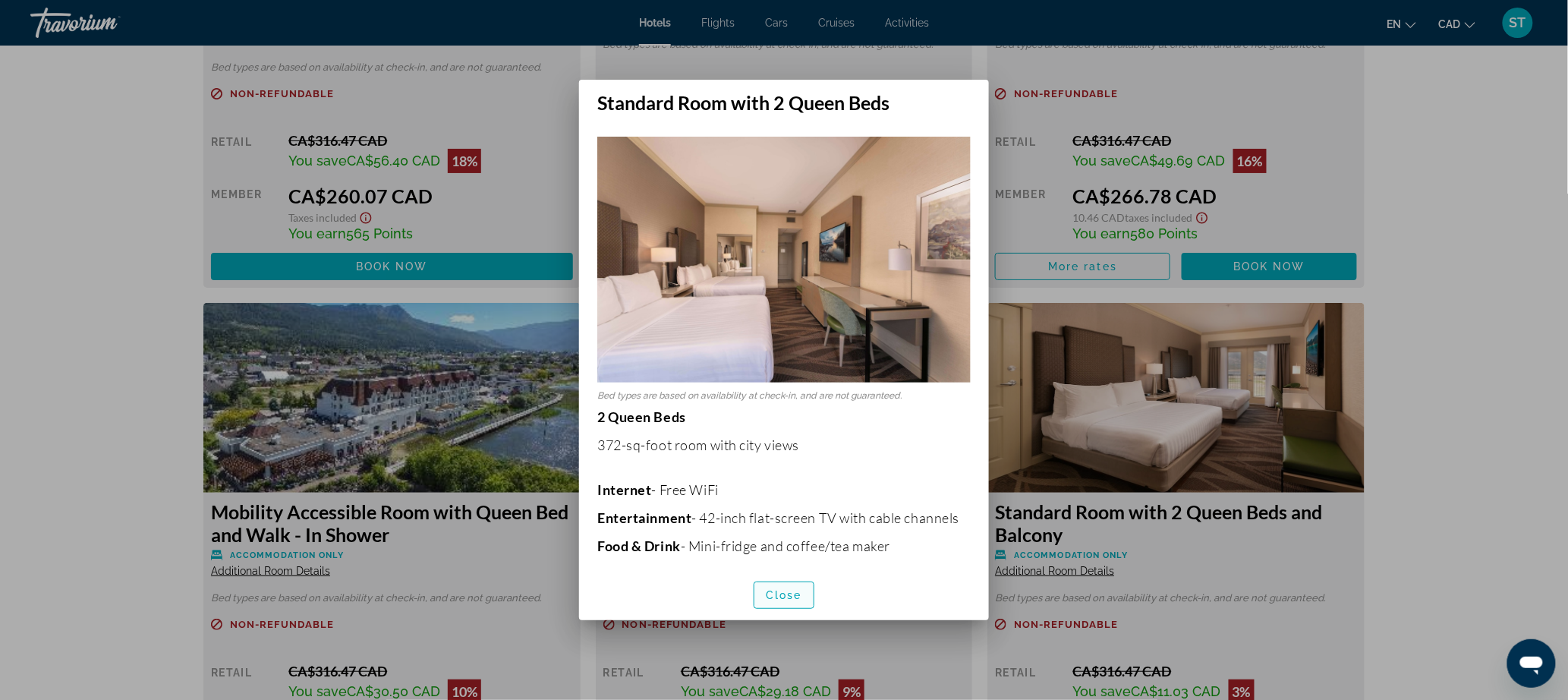
click at [785, 597] on span "Close" at bounding box center [783, 595] width 36 height 12
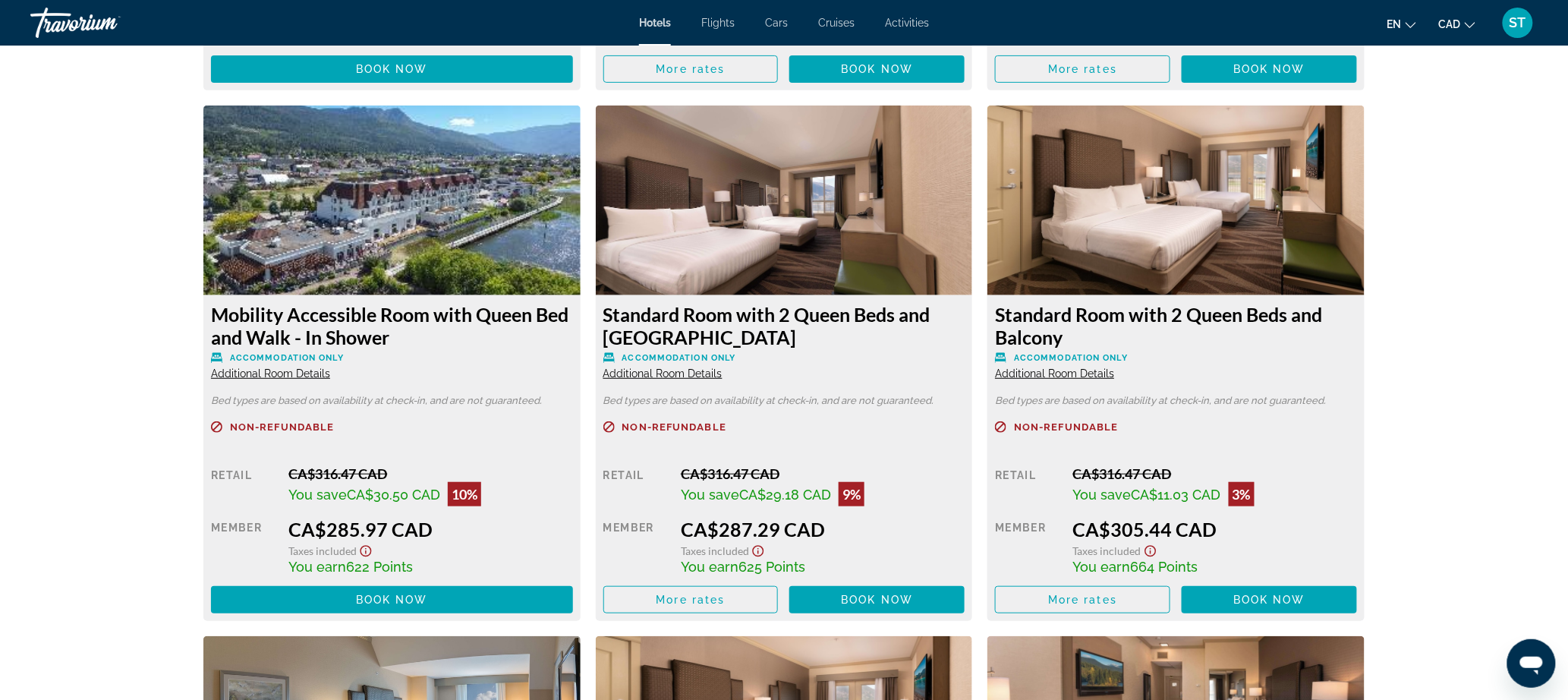
scroll to position [2541, 0]
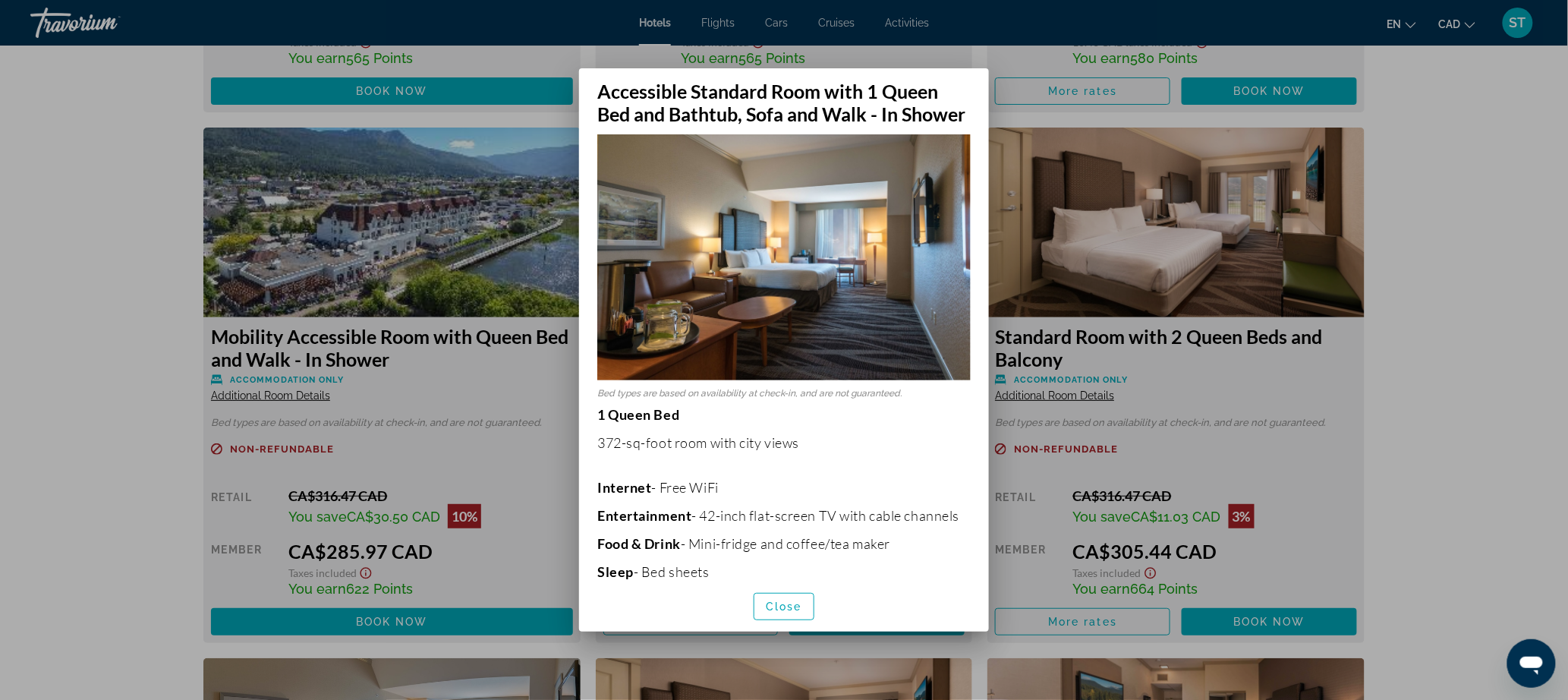
scroll to position [0, 0]
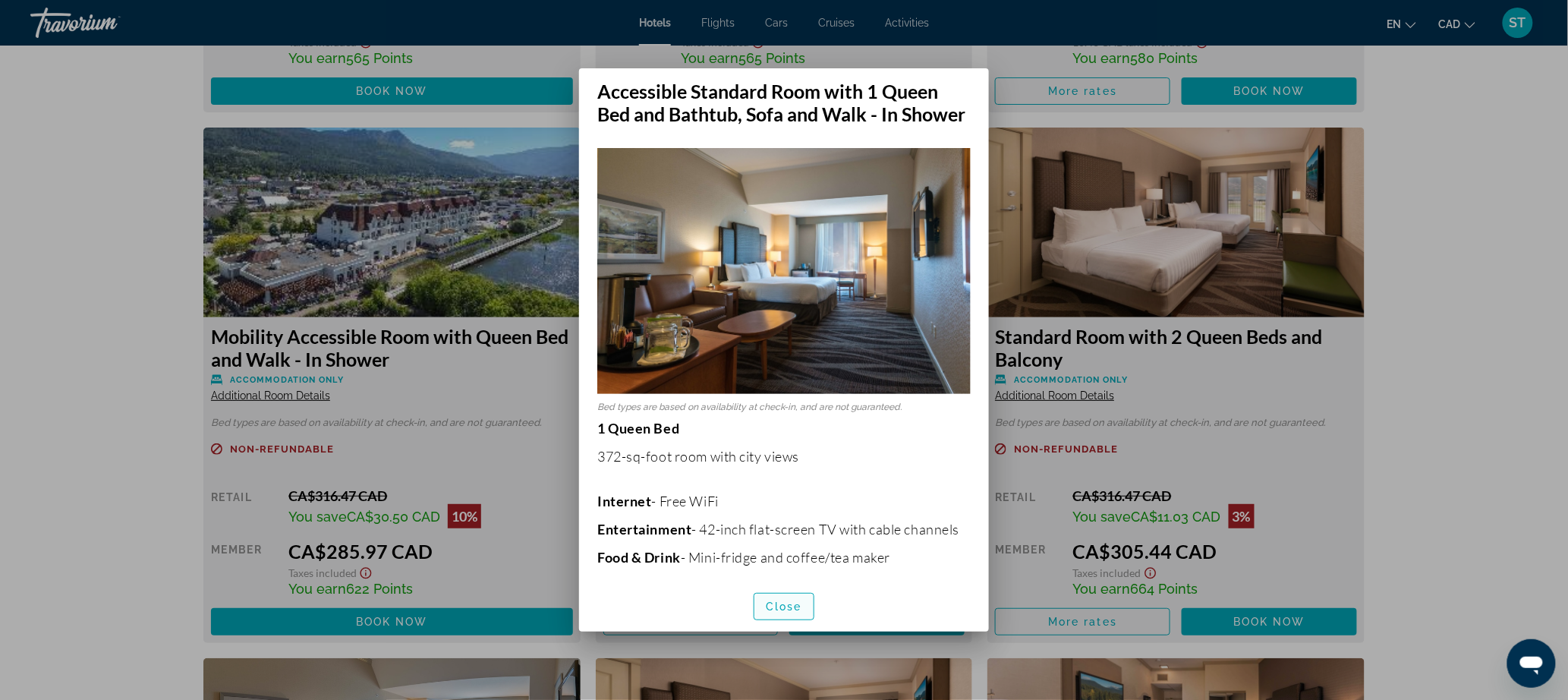
click at [777, 613] on span "Close" at bounding box center [783, 606] width 36 height 12
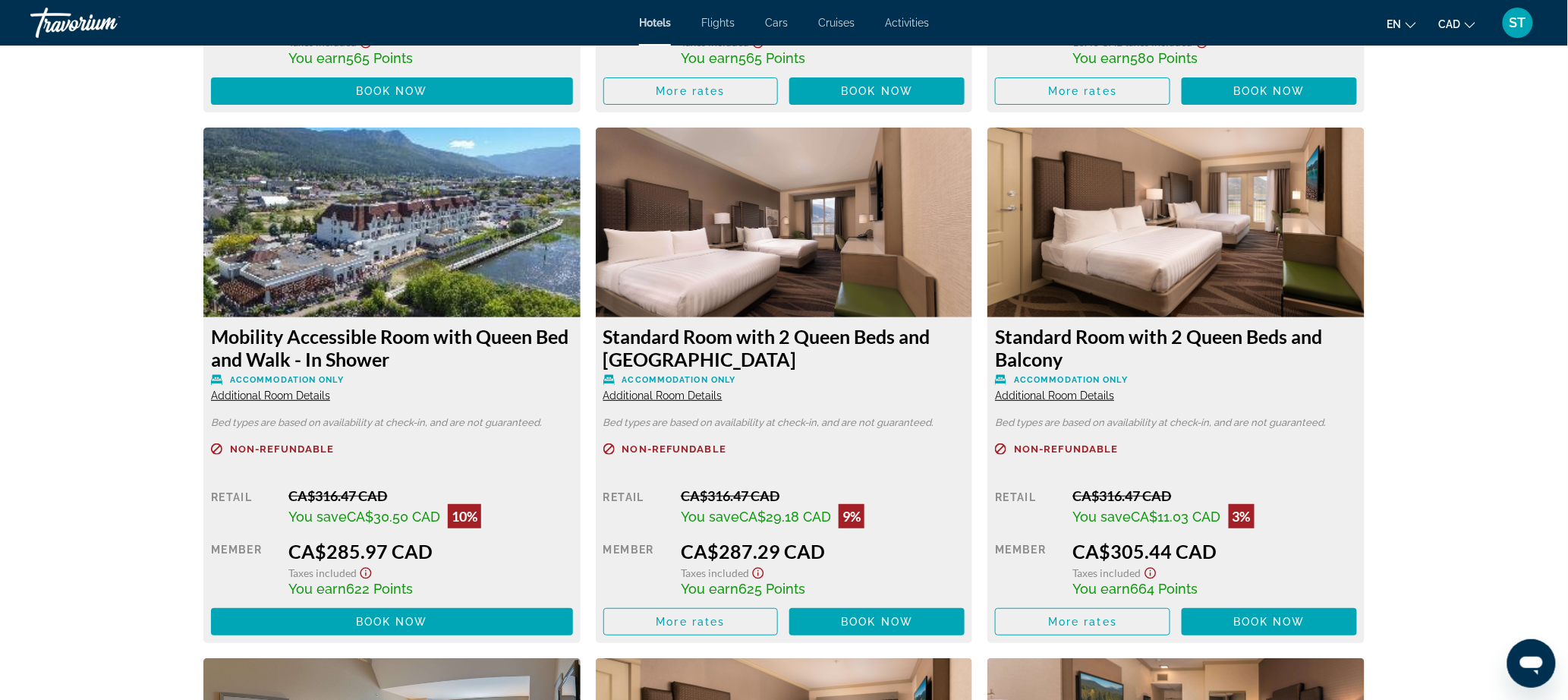
scroll to position [2541, 0]
click at [749, 50] on icon "Show Taxes and Fees disclaimer" at bounding box center [758, 42] width 18 height 14
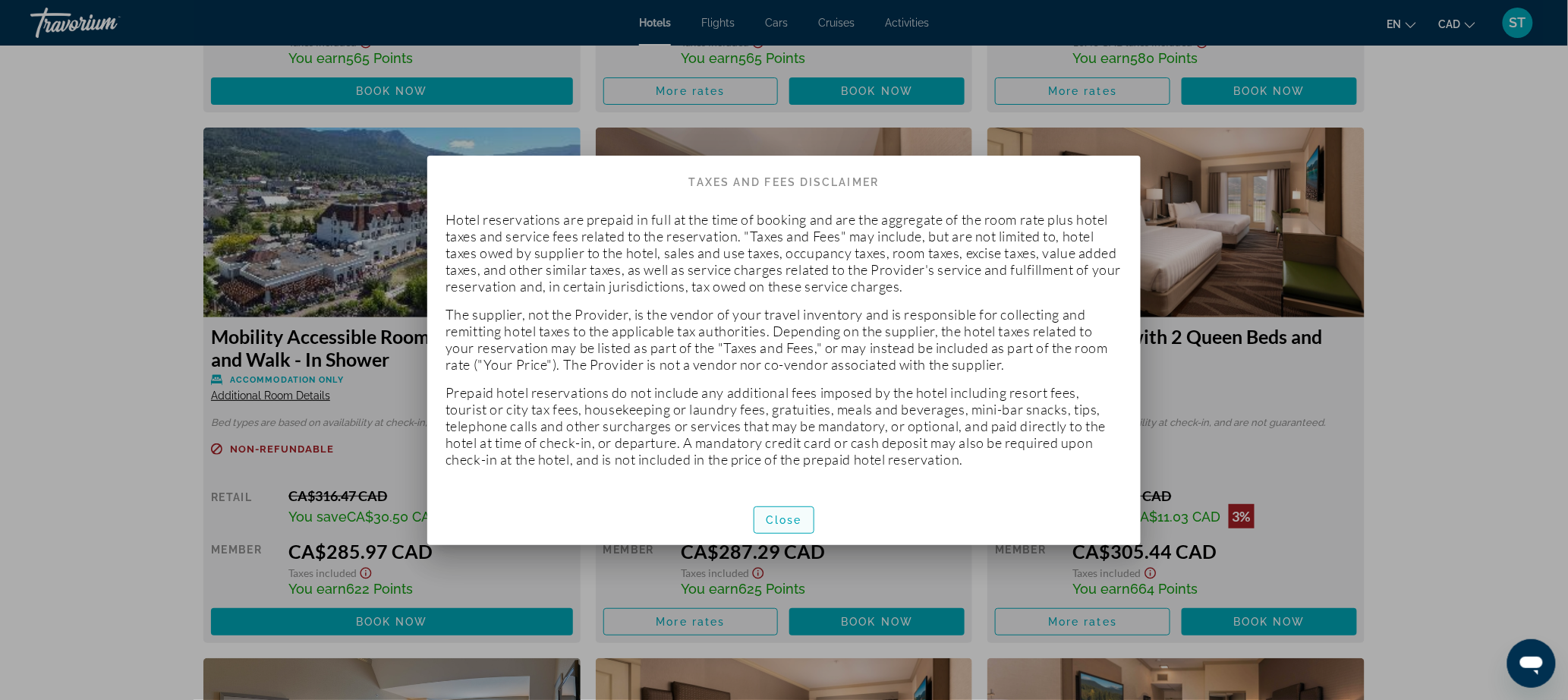
click at [780, 526] on span "Close" at bounding box center [783, 520] width 36 height 12
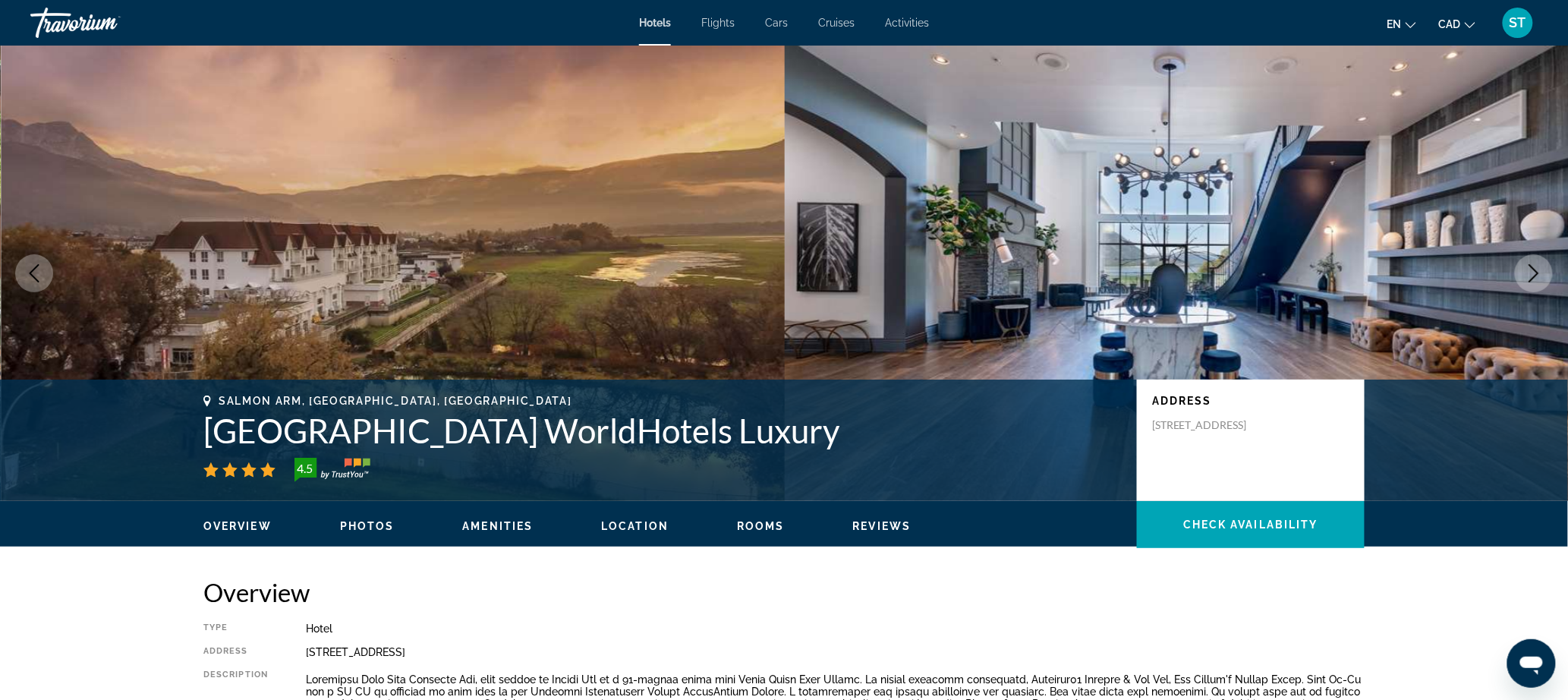
scroll to position [2541, 0]
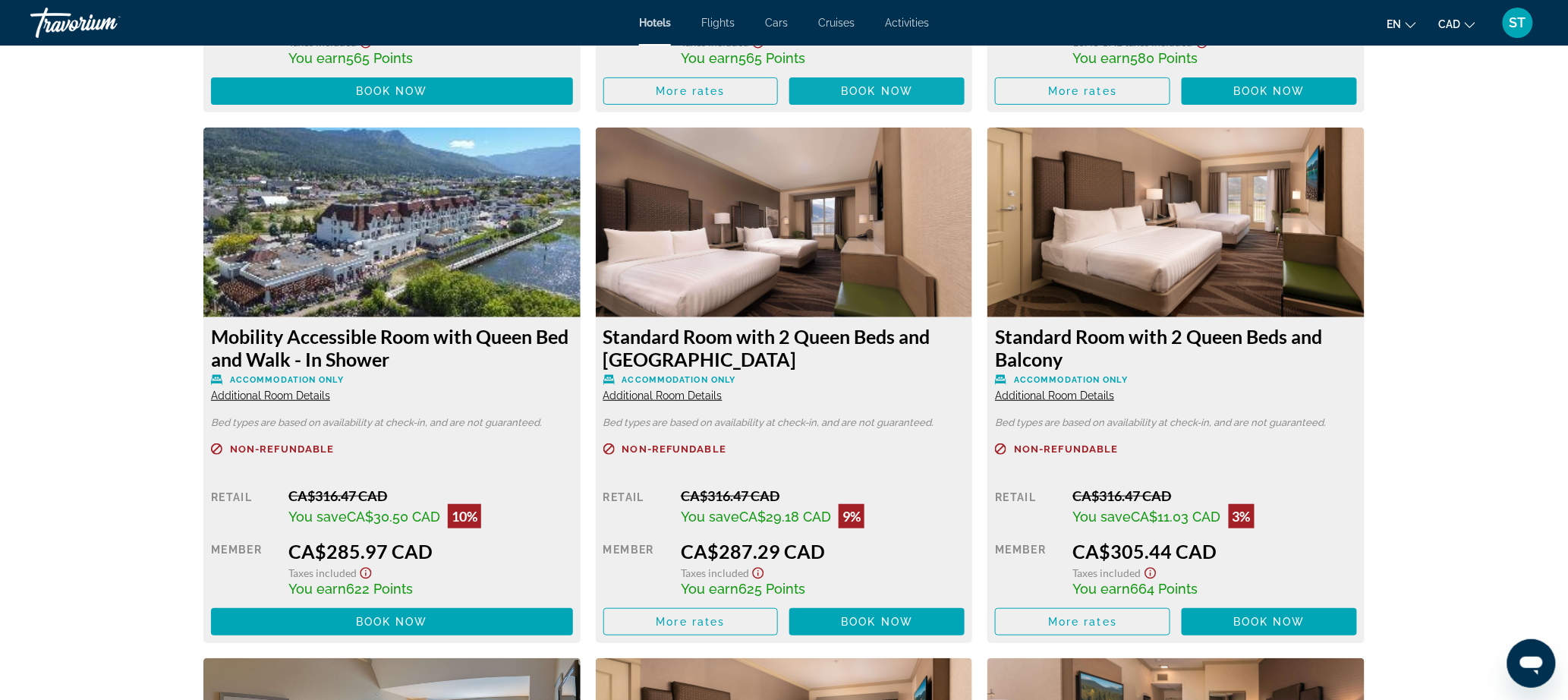
click at [896, 97] on span "Book now" at bounding box center [877, 91] width 72 height 12
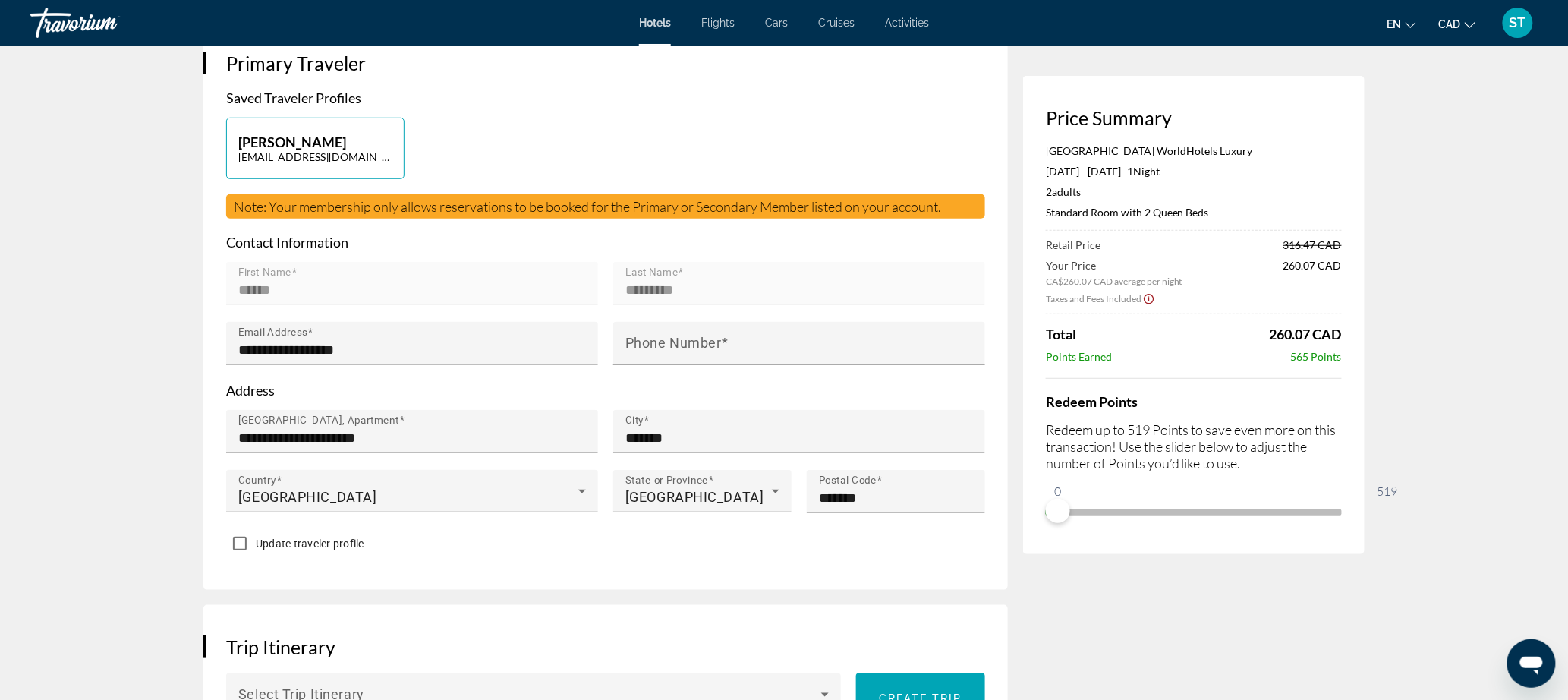
scroll to position [295, 0]
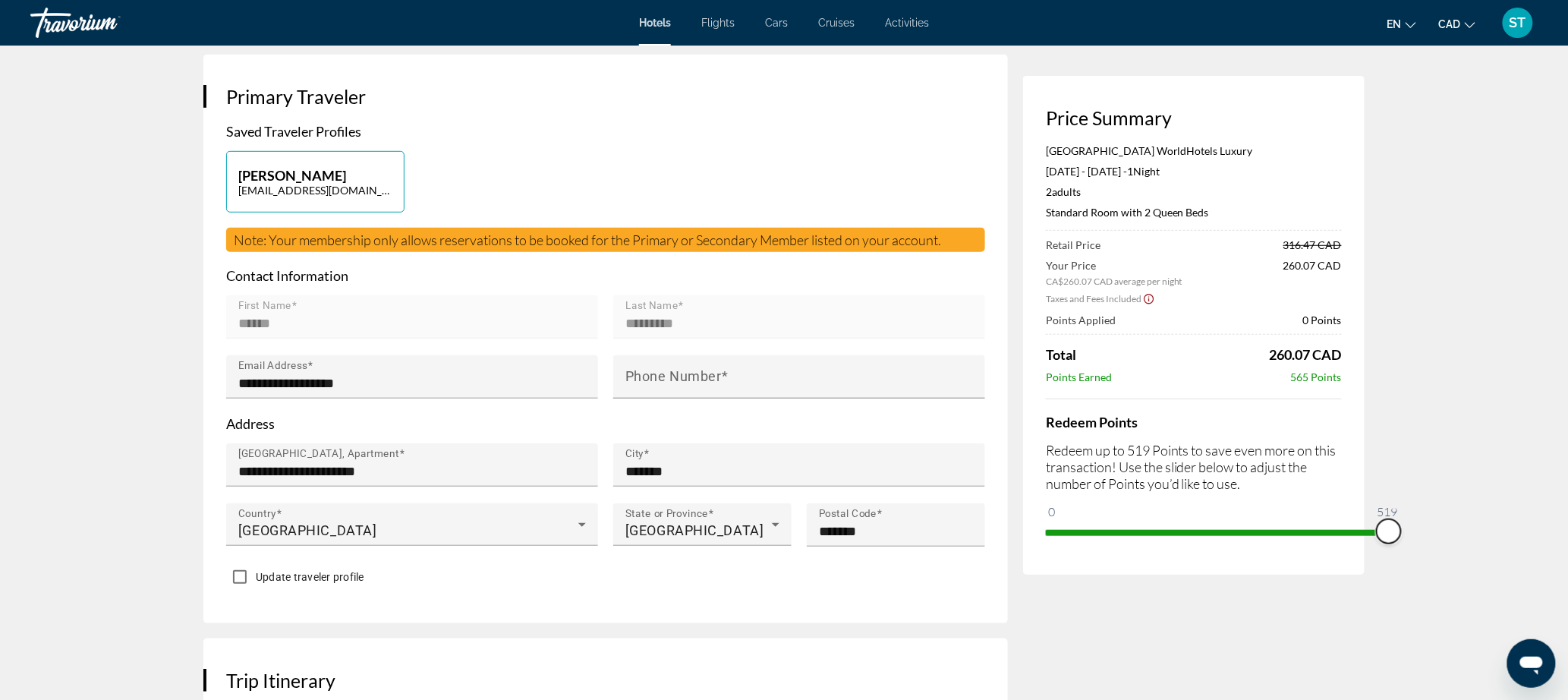
drag, startPoint x: 1116, startPoint y: 604, endPoint x: 1493, endPoint y: 631, distance: 378.0
drag, startPoint x: 1445, startPoint y: 626, endPoint x: 1466, endPoint y: 629, distance: 21.2
click at [1364, 575] on div "Price Summary [GEOGRAPHIC_DATA] WorldHotels Luxury [DATE] - [DATE] - 1 Night Ni…" at bounding box center [1194, 326] width 341 height 499
drag, startPoint x: 1449, startPoint y: 628, endPoint x: 1463, endPoint y: 628, distance: 14.0
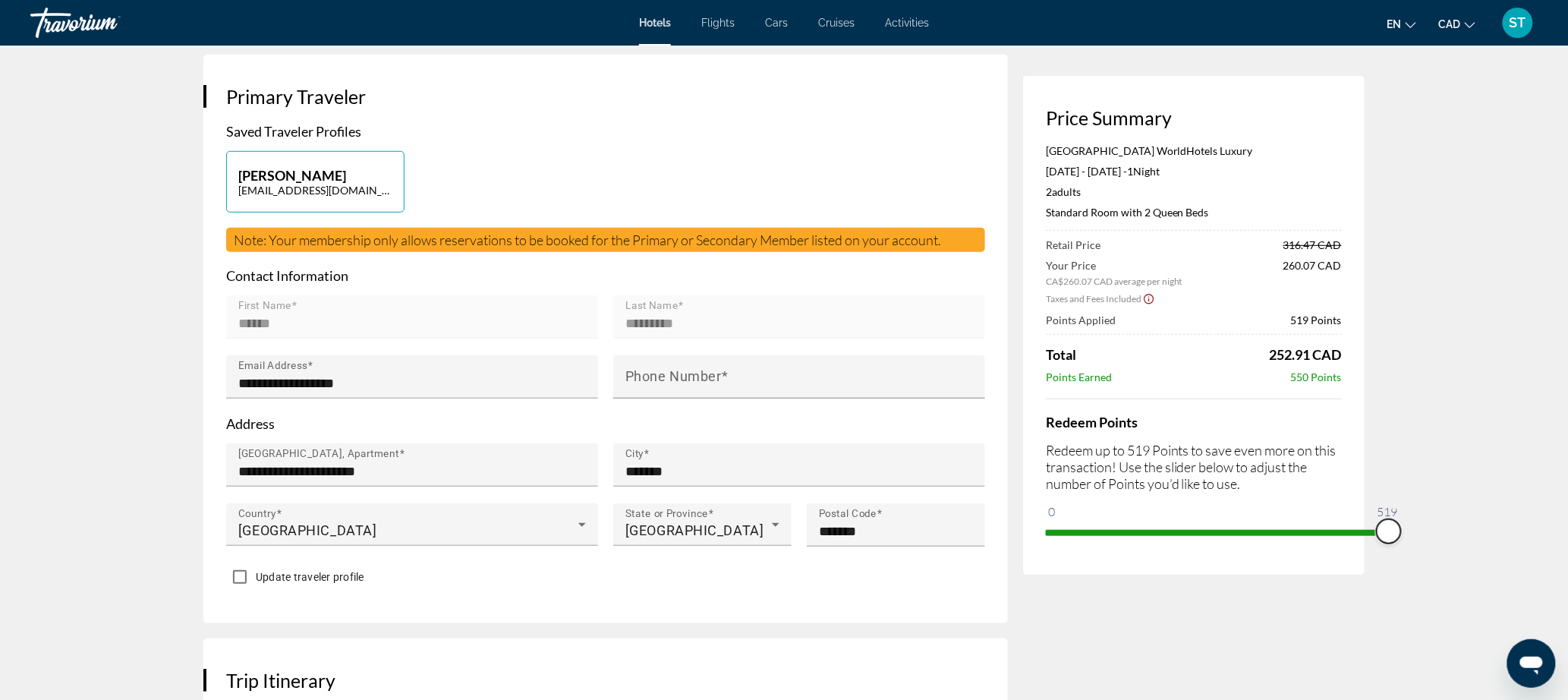
click at [1364, 575] on div "Price Summary [GEOGRAPHIC_DATA] WorldHotels Luxury [DATE] - [DATE] - 1 Night Ni…" at bounding box center [1194, 326] width 341 height 499
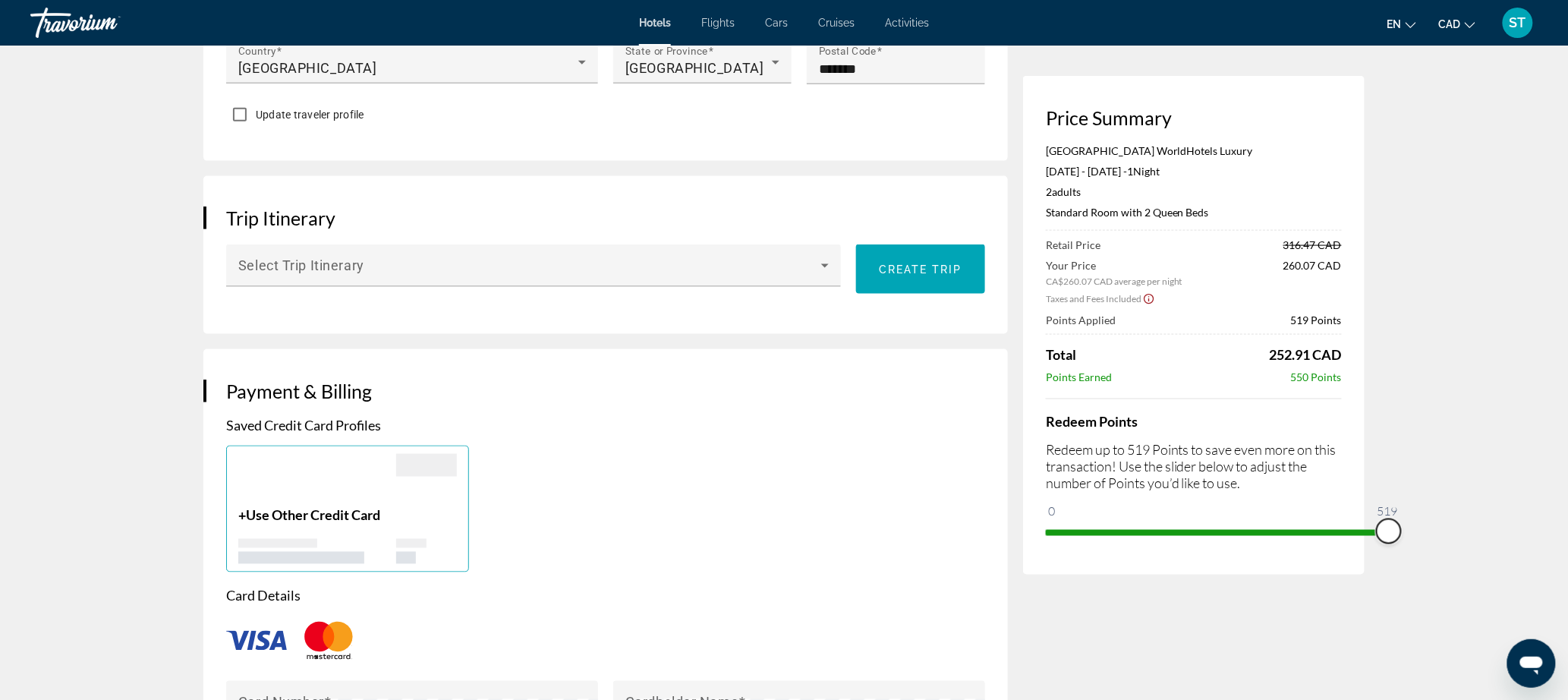
scroll to position [641, 0]
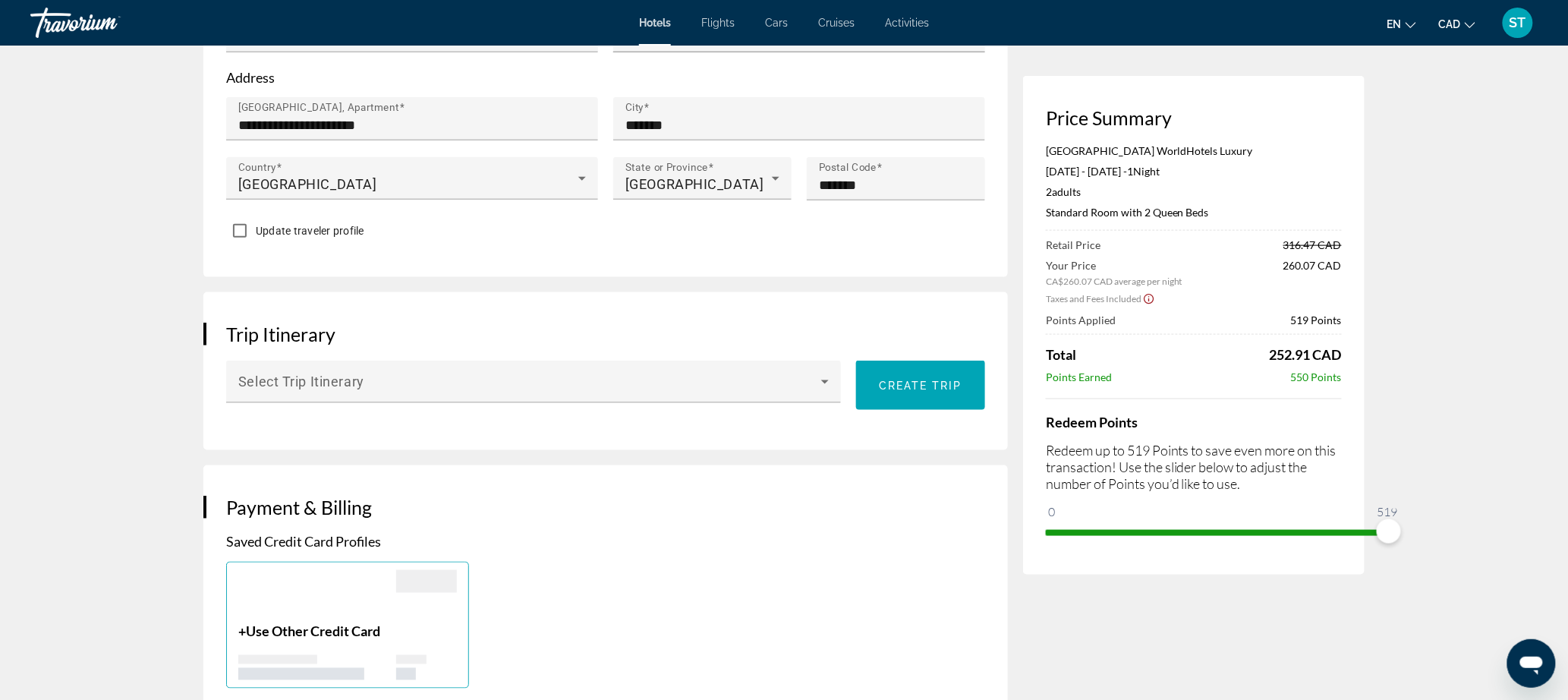
drag, startPoint x: 1099, startPoint y: 180, endPoint x: 1355, endPoint y: 180, distance: 256.0
click at [1342, 157] on p "[GEOGRAPHIC_DATA] WorldHotels Luxury" at bounding box center [1193, 151] width 296 height 13
copy p "[GEOGRAPHIC_DATA] WorldHotels Luxury"
click at [1224, 157] on p "[GEOGRAPHIC_DATA] WorldHotels Luxury" at bounding box center [1193, 151] width 296 height 13
drag, startPoint x: 1340, startPoint y: 178, endPoint x: 1091, endPoint y: 178, distance: 249.0
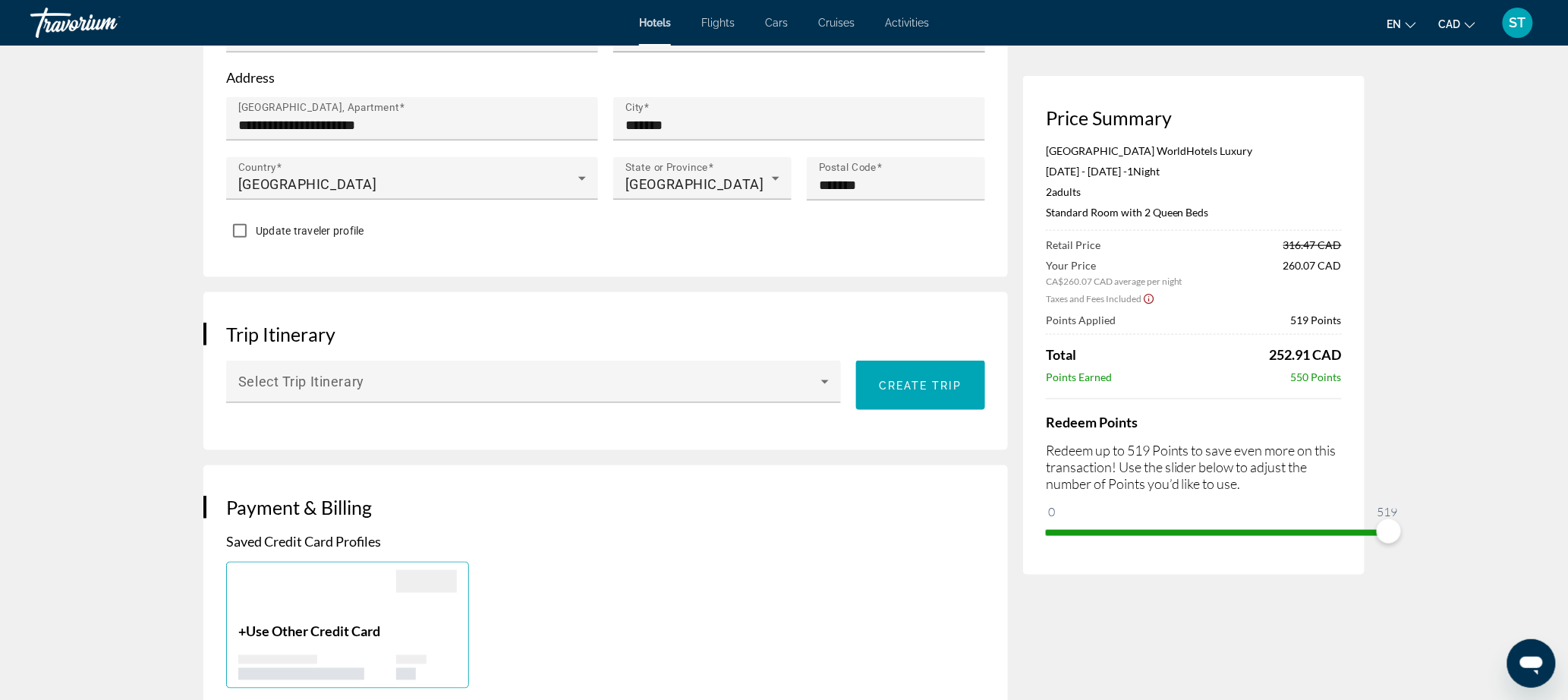
click at [1091, 178] on div "Price Summary [GEOGRAPHIC_DATA] WorldHotels Luxury [DATE] - [DATE] - 1 Night Ni…" at bounding box center [1194, 326] width 341 height 499
copy p "[GEOGRAPHIC_DATA] WorldHotels Luxury"
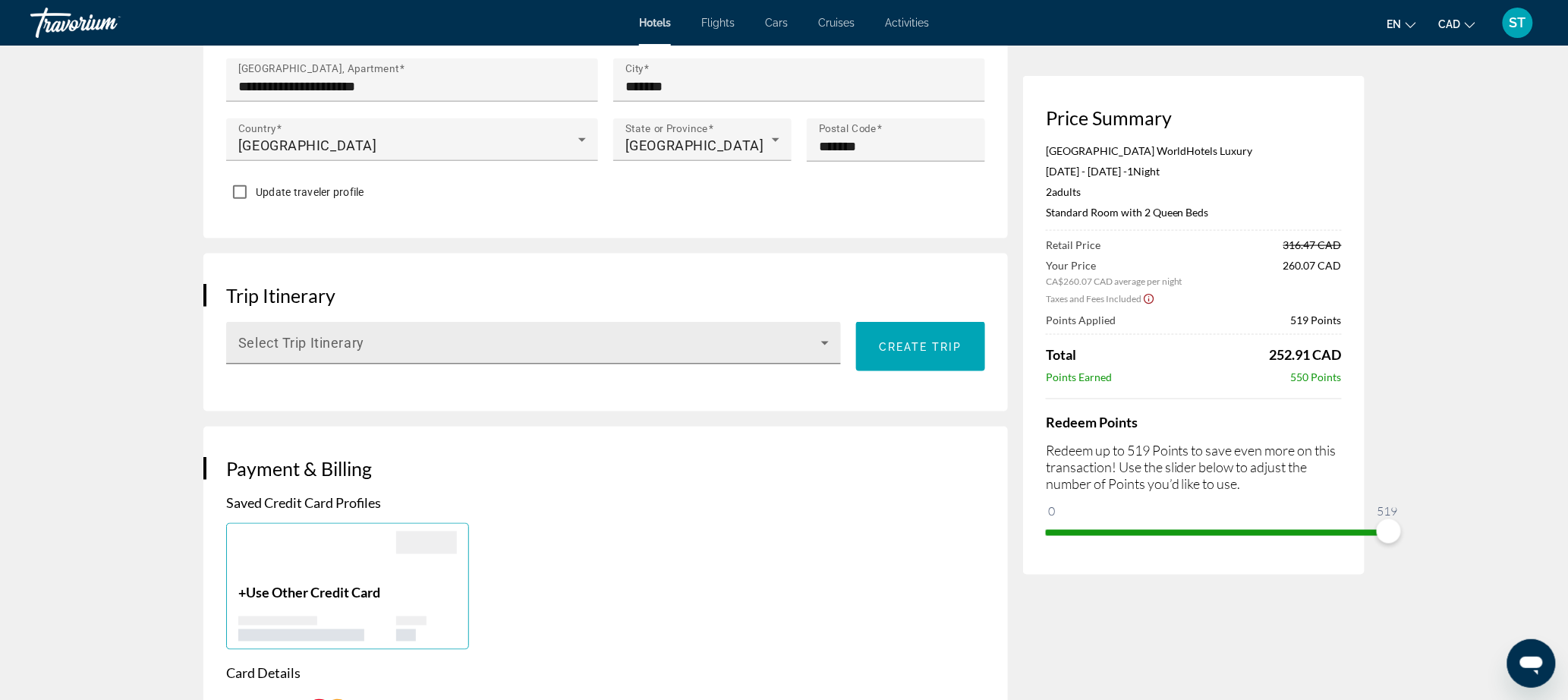
scroll to position [708, 0]
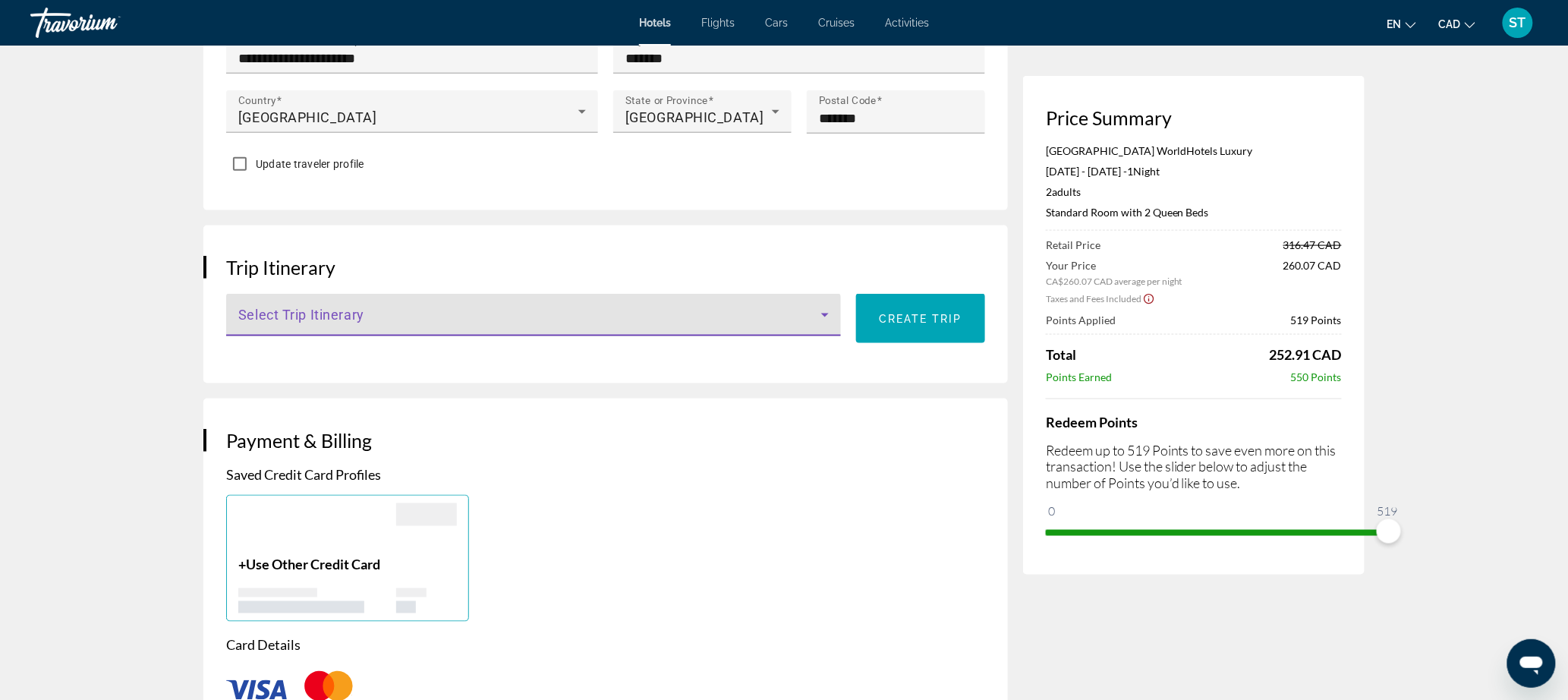
click at [311, 330] on span "Main content" at bounding box center [529, 321] width 583 height 18
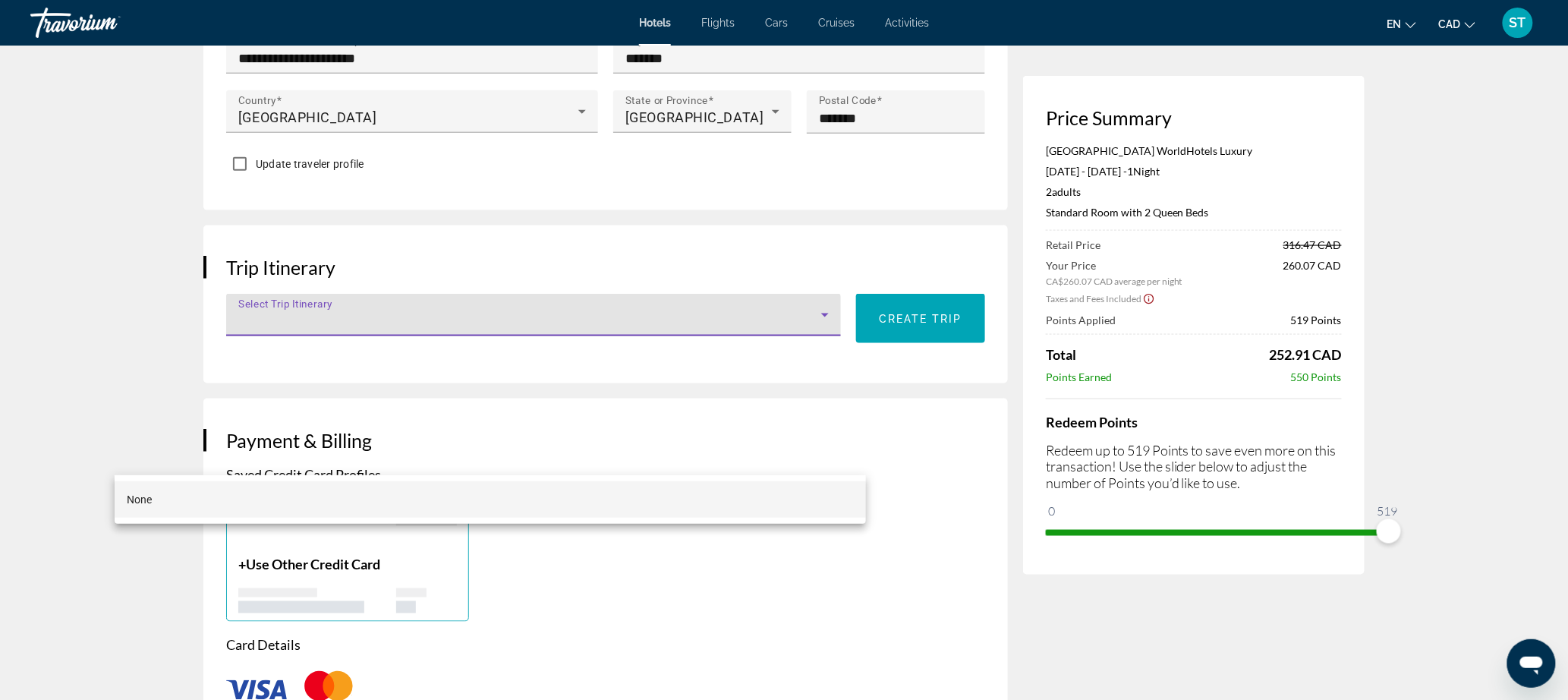
click at [335, 378] on div at bounding box center [784, 350] width 1568 height 700
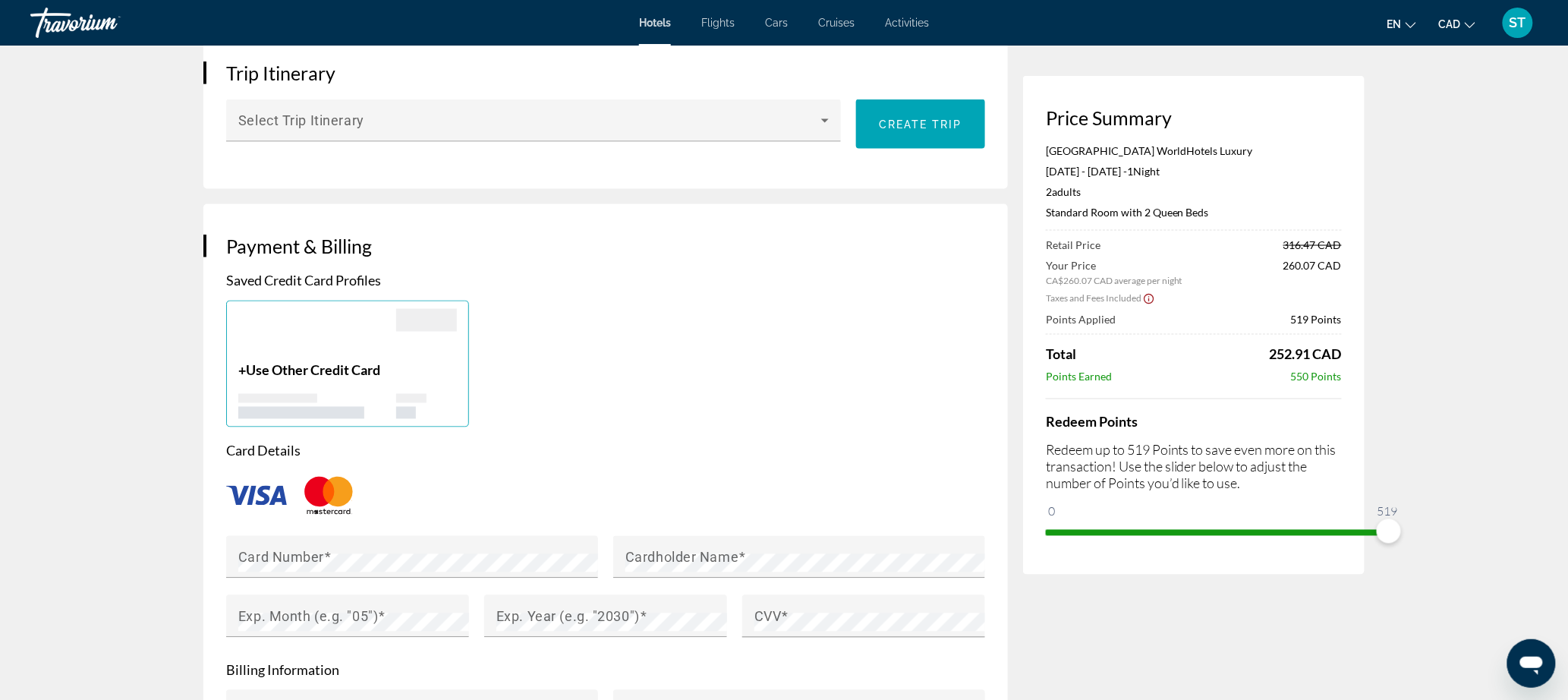
scroll to position [1066, 0]
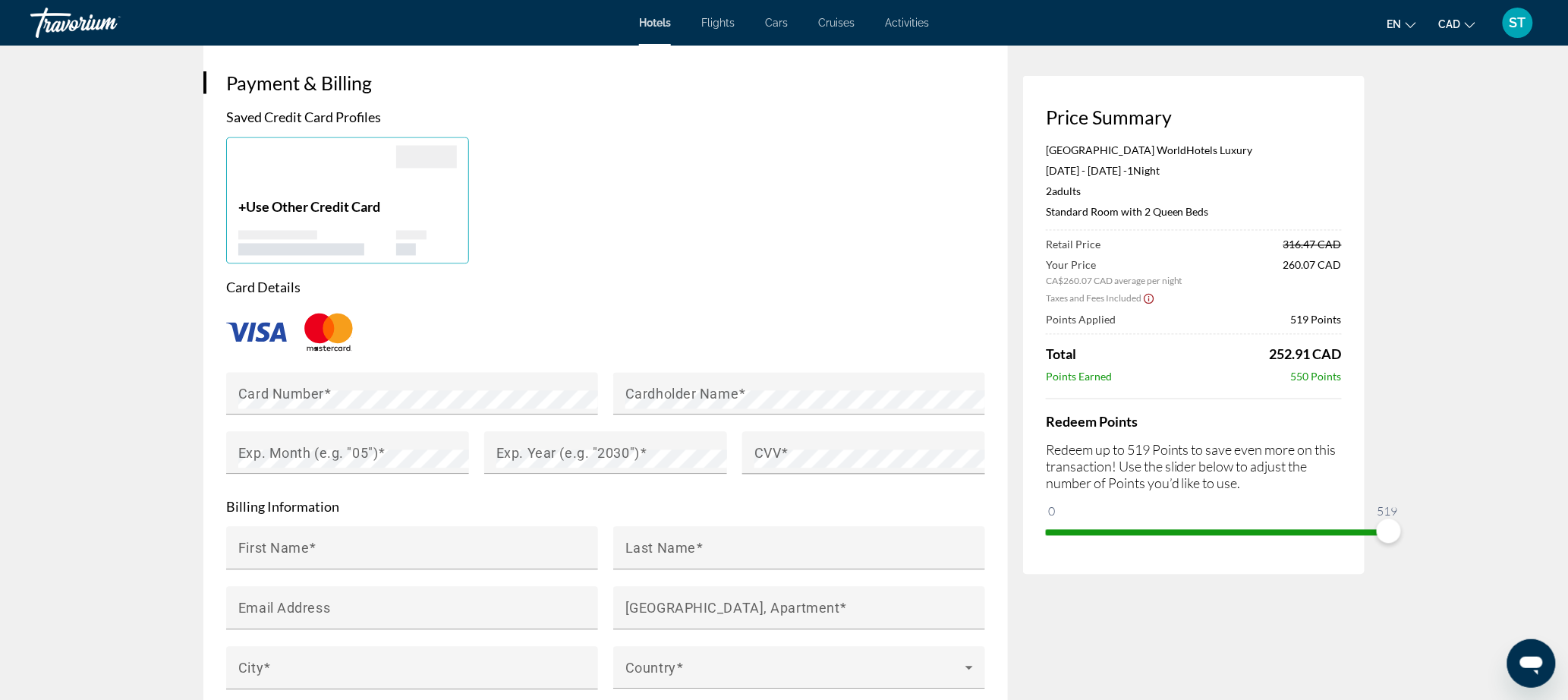
click at [298, 358] on img "Main content" at bounding box center [329, 332] width 61 height 50
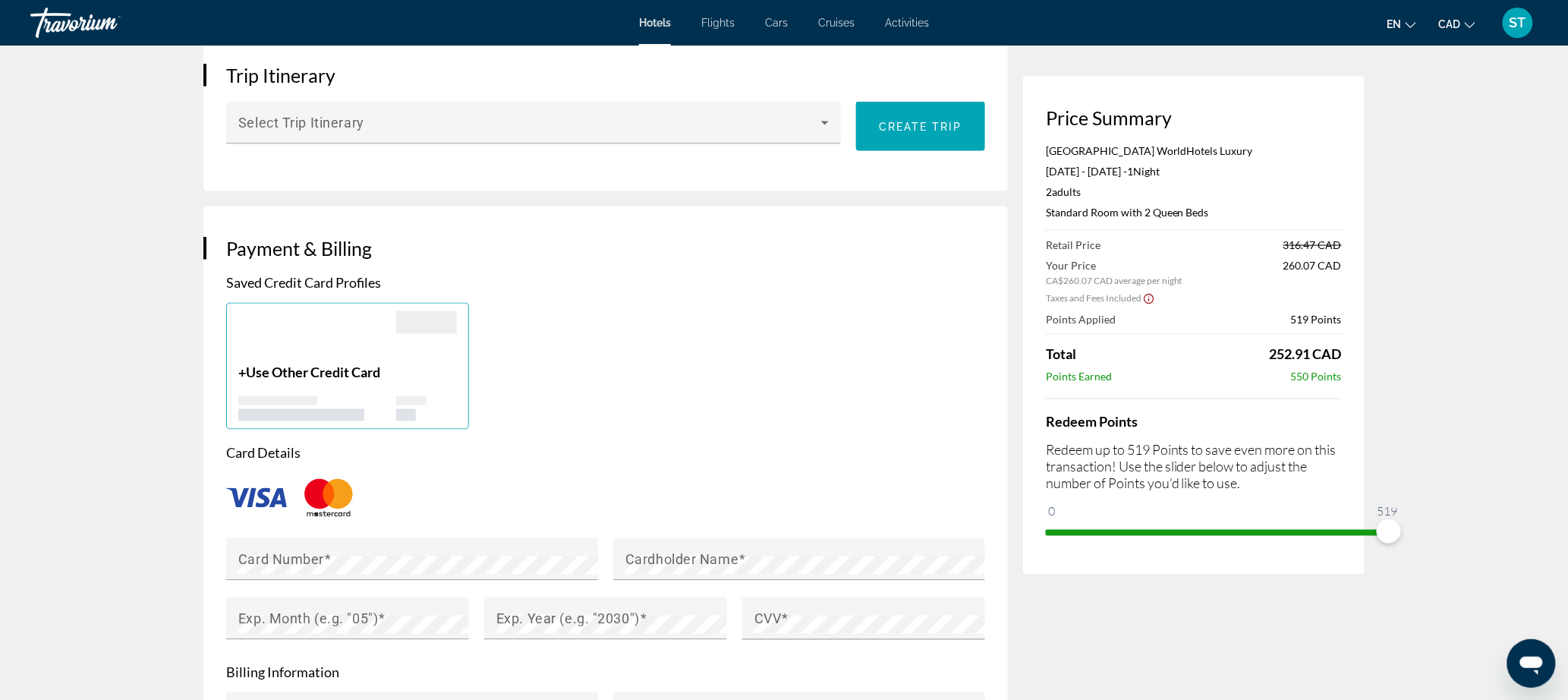
scroll to position [1111, 0]
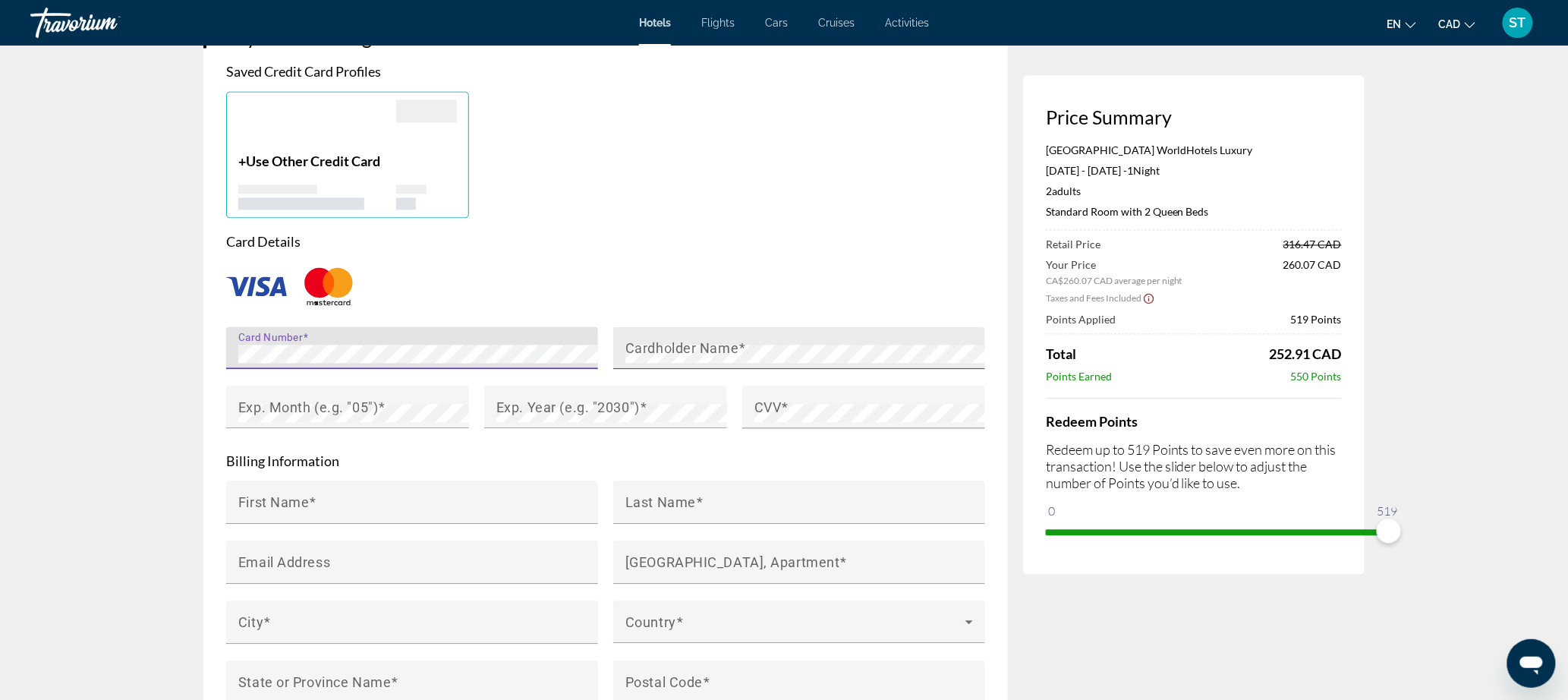
click at [647, 356] on mat-label "Cardholder Name" at bounding box center [681, 348] width 113 height 16
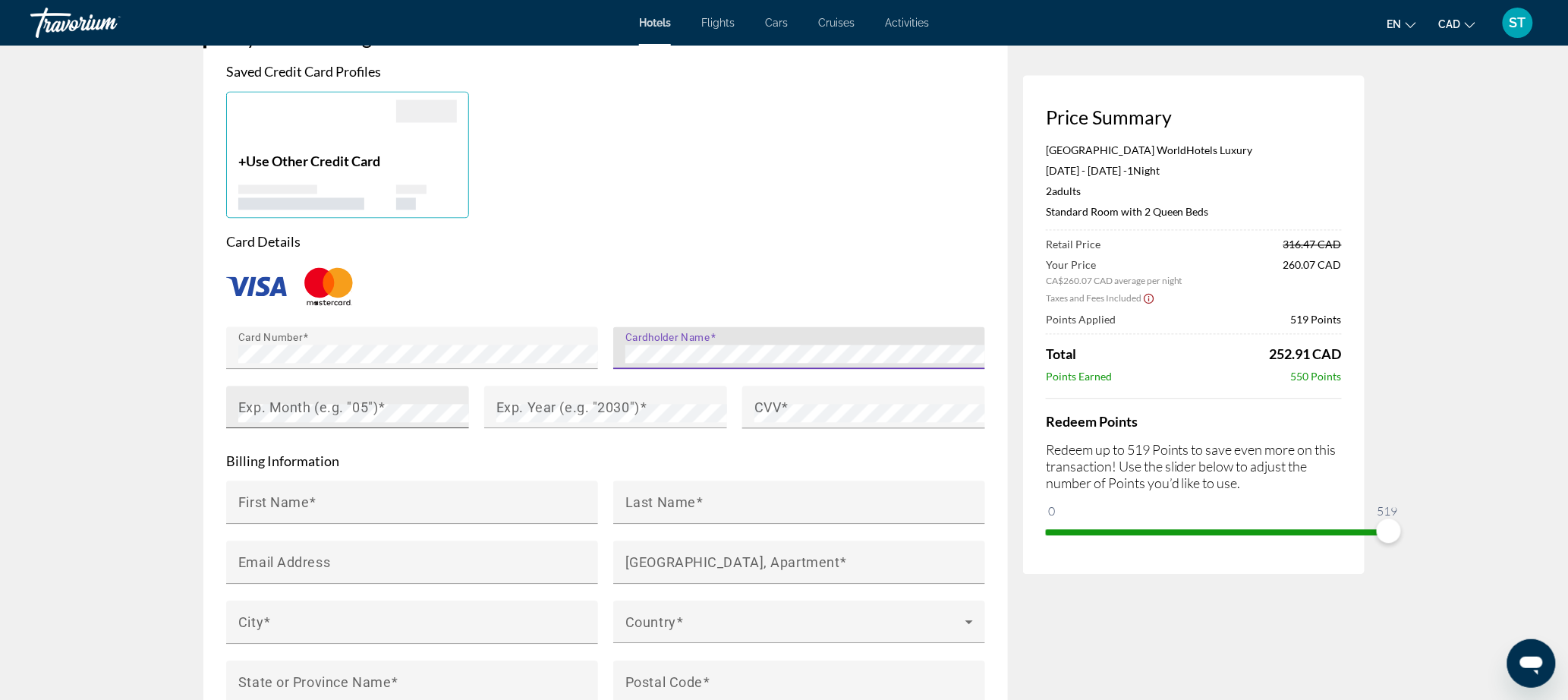
click at [265, 429] on div "Exp. Month (e.g. "05")" at bounding box center [352, 407] width 228 height 42
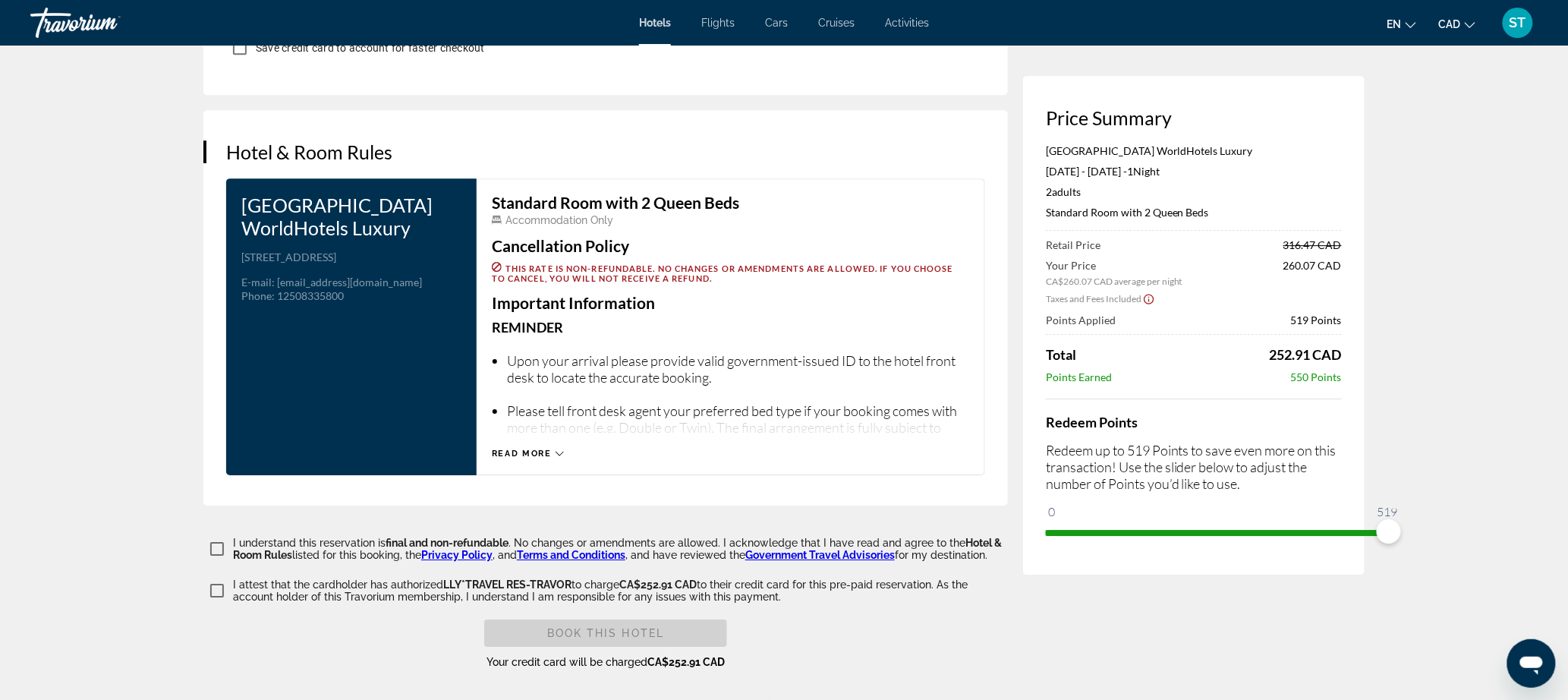
scroll to position [1901, 0]
click at [493, 459] on span "Read more" at bounding box center [521, 453] width 60 height 10
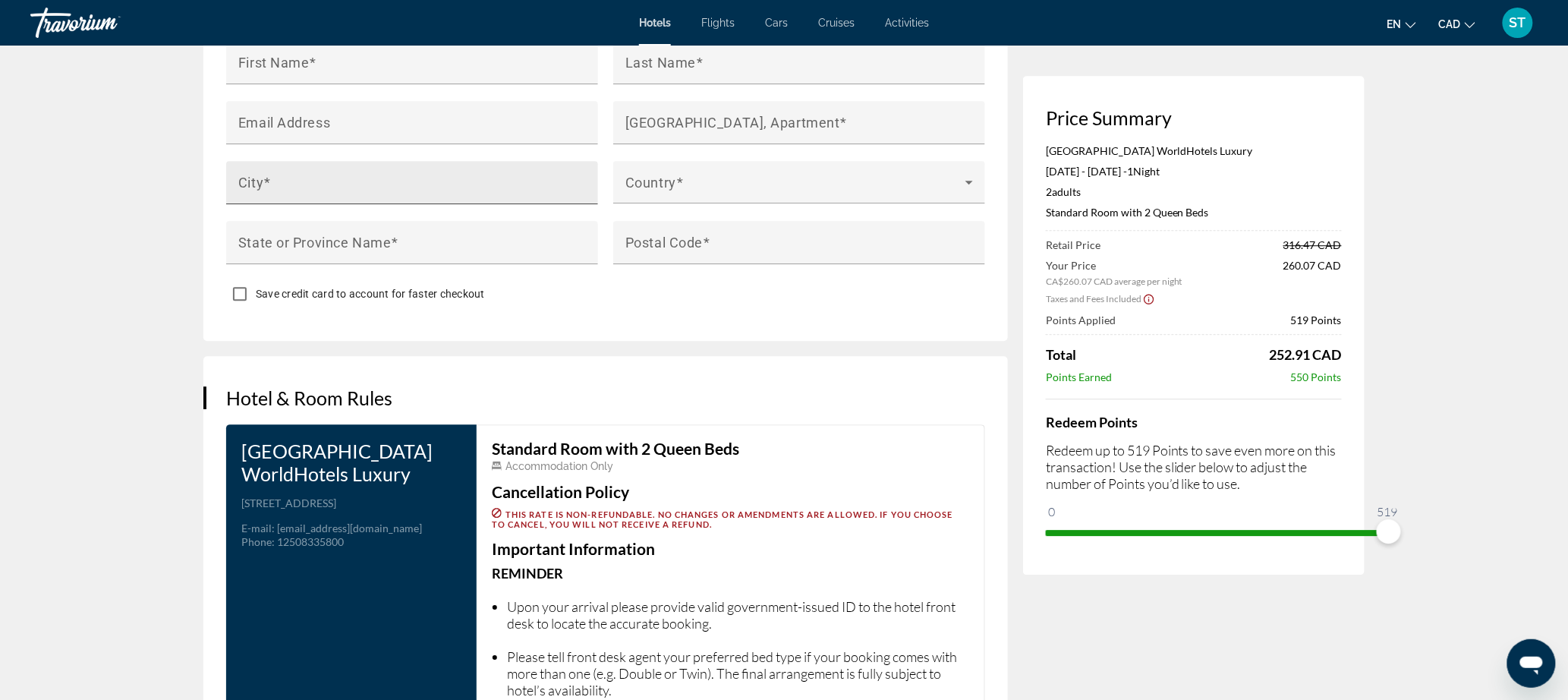
scroll to position [1418, 0]
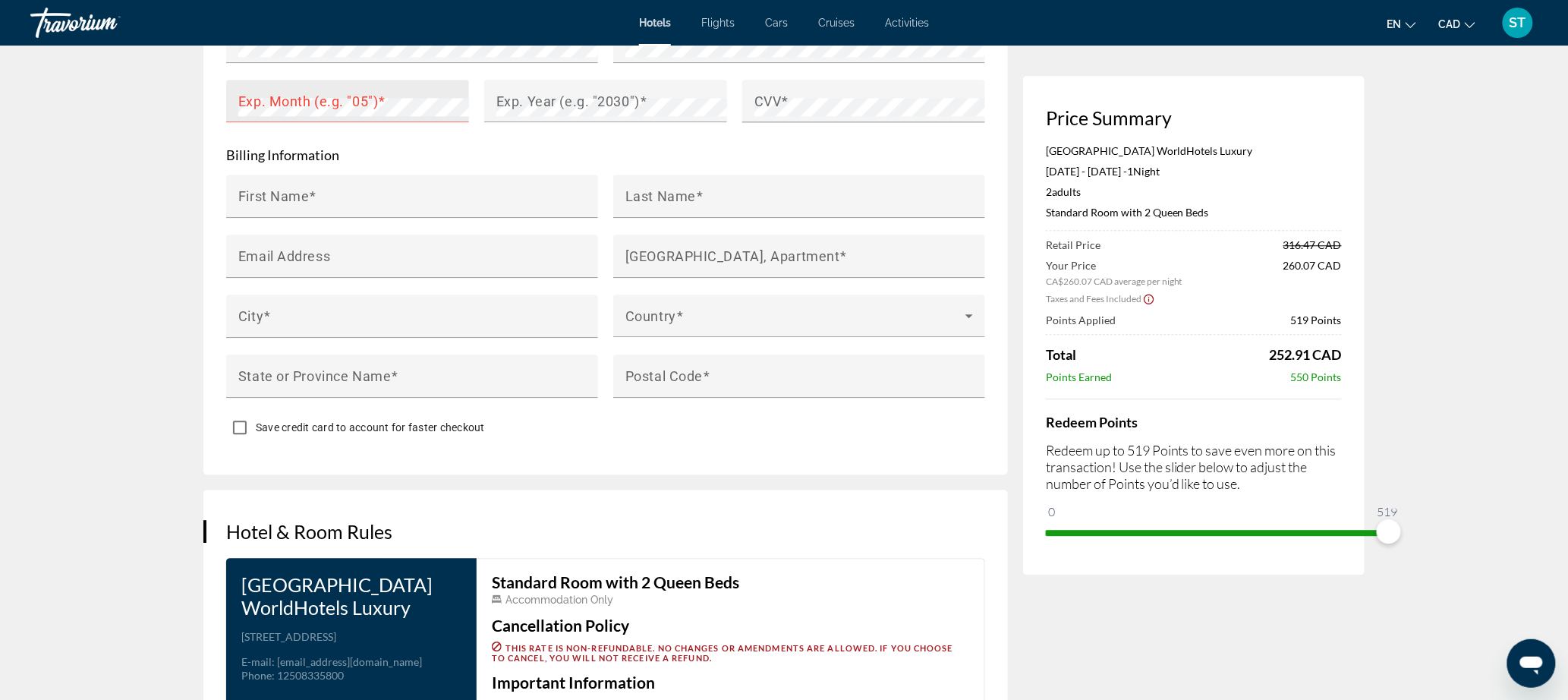
click at [378, 108] on span "Main content" at bounding box center [381, 100] width 7 height 16
click at [496, 108] on mat-label "Exp. Year (e.g. "2030")" at bounding box center [568, 100] width 143 height 16
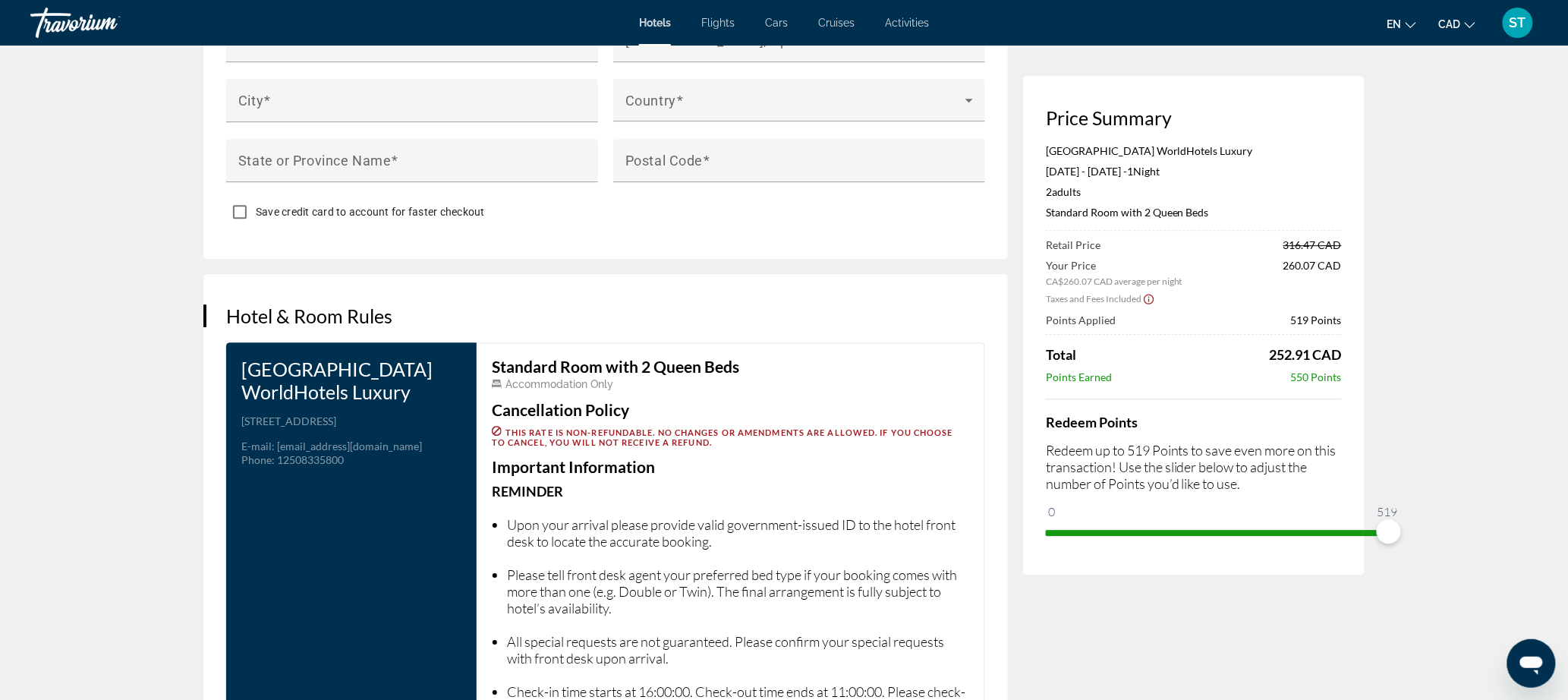
scroll to position [1446, 0]
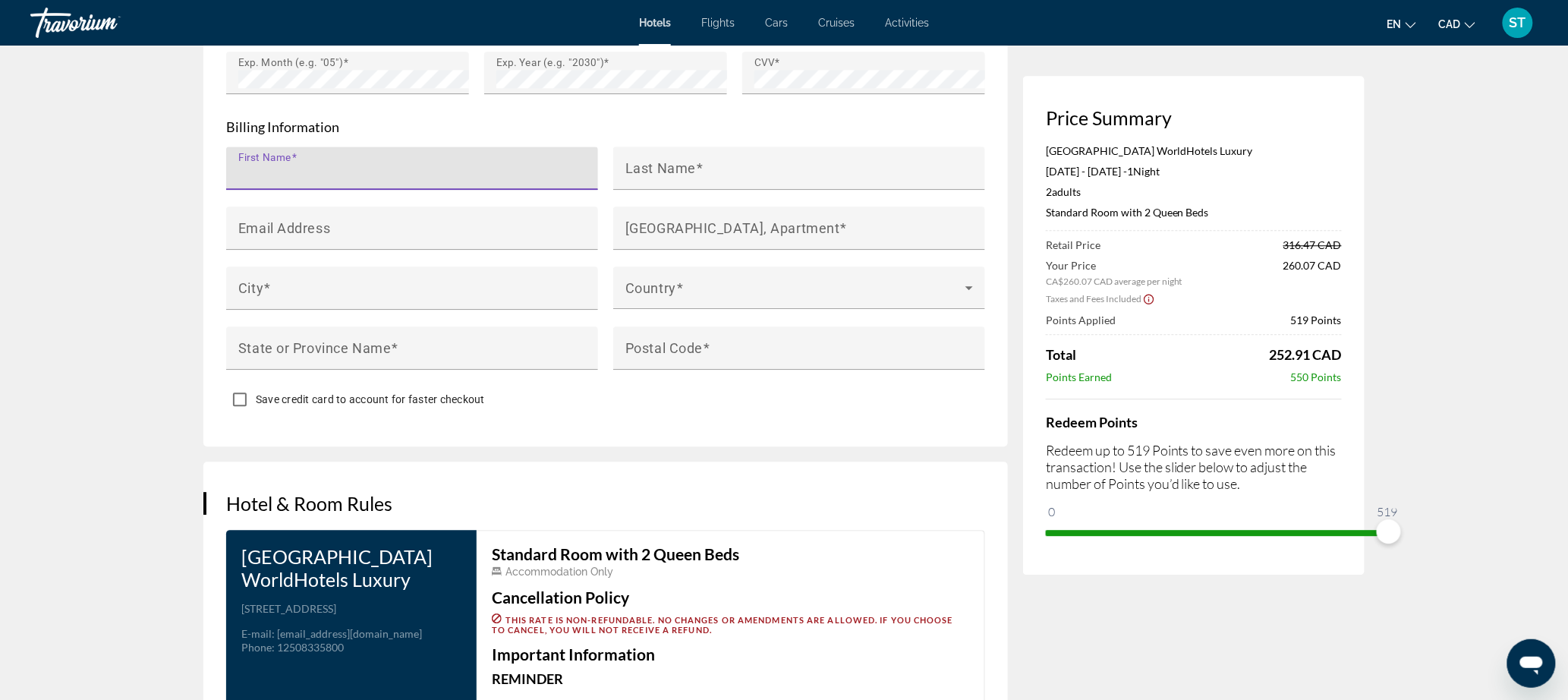
click at [238, 184] on input "First Name" at bounding box center [416, 174] width 357 height 18
paste input "******"
type input "******"
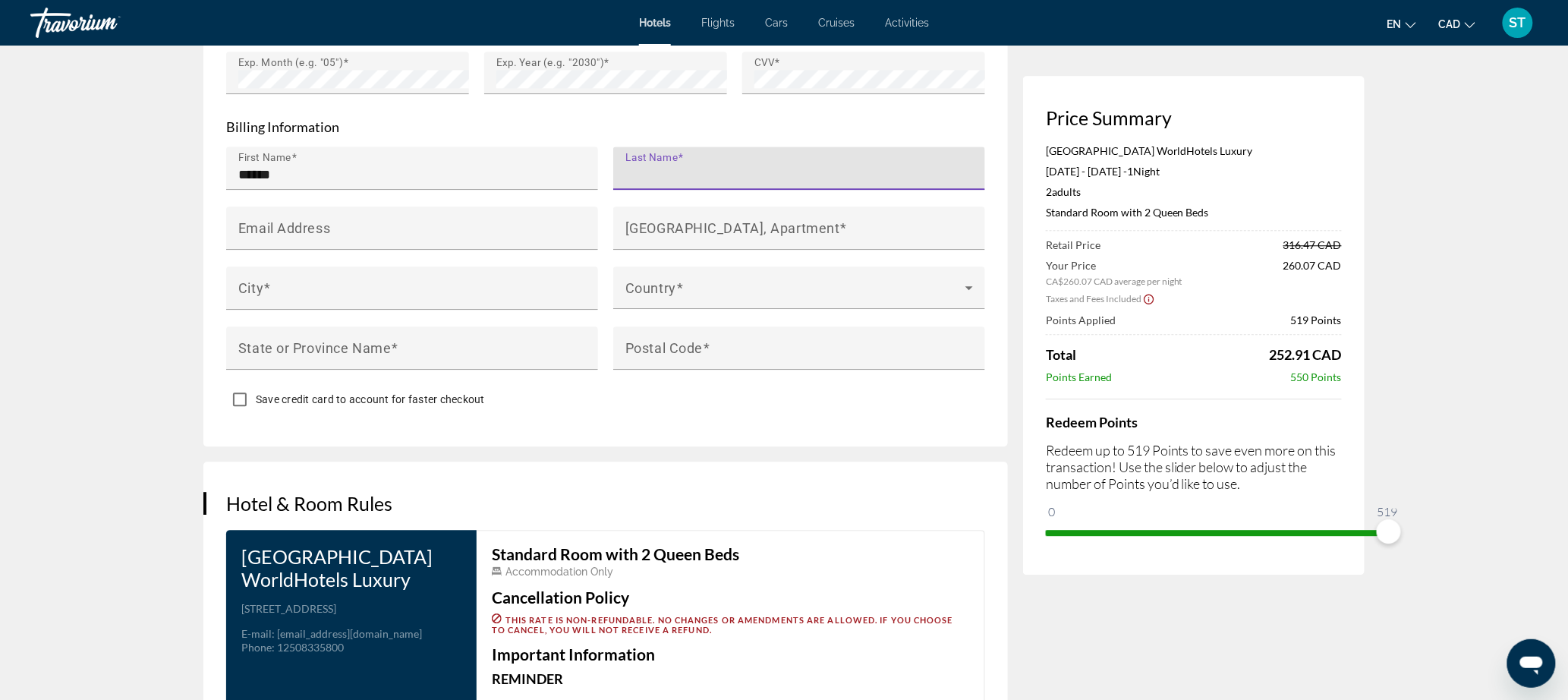
paste input "*********"
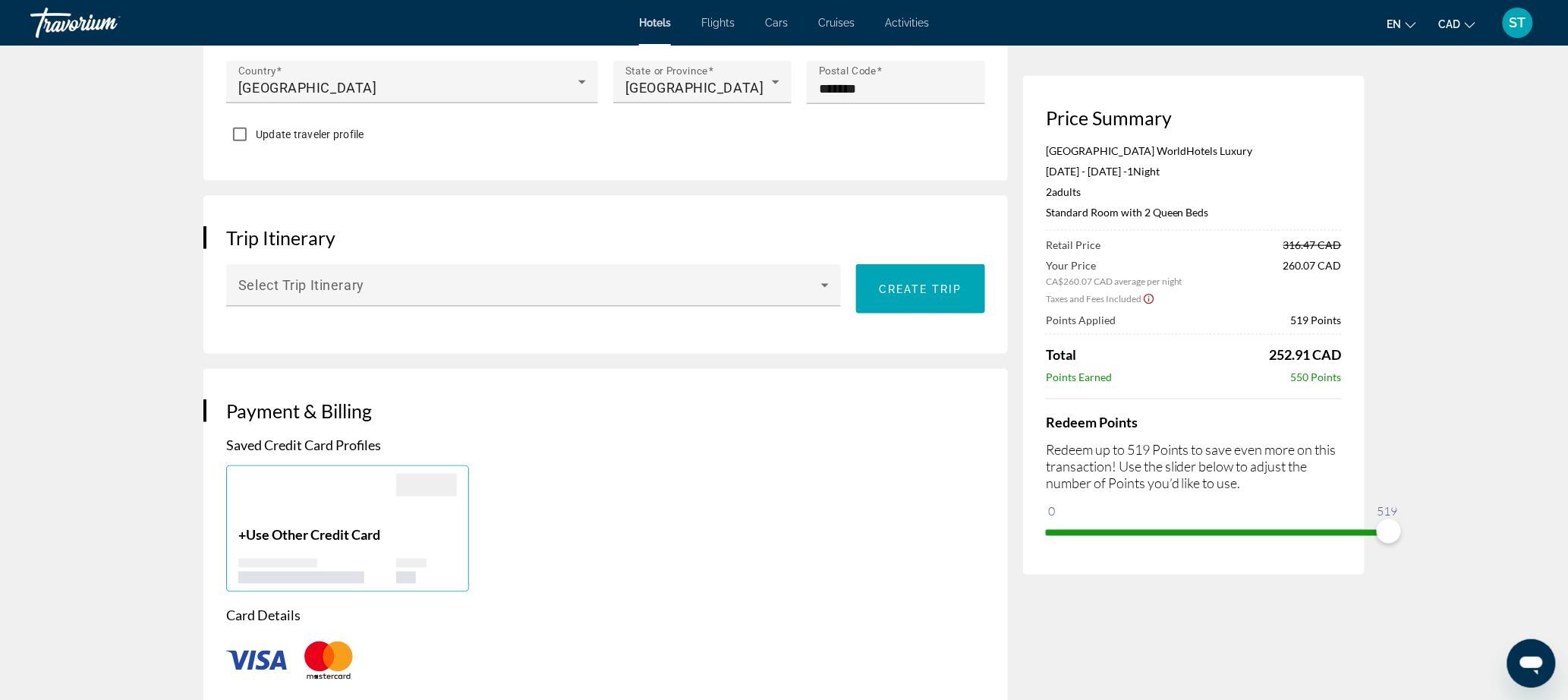
scroll to position [549, 0]
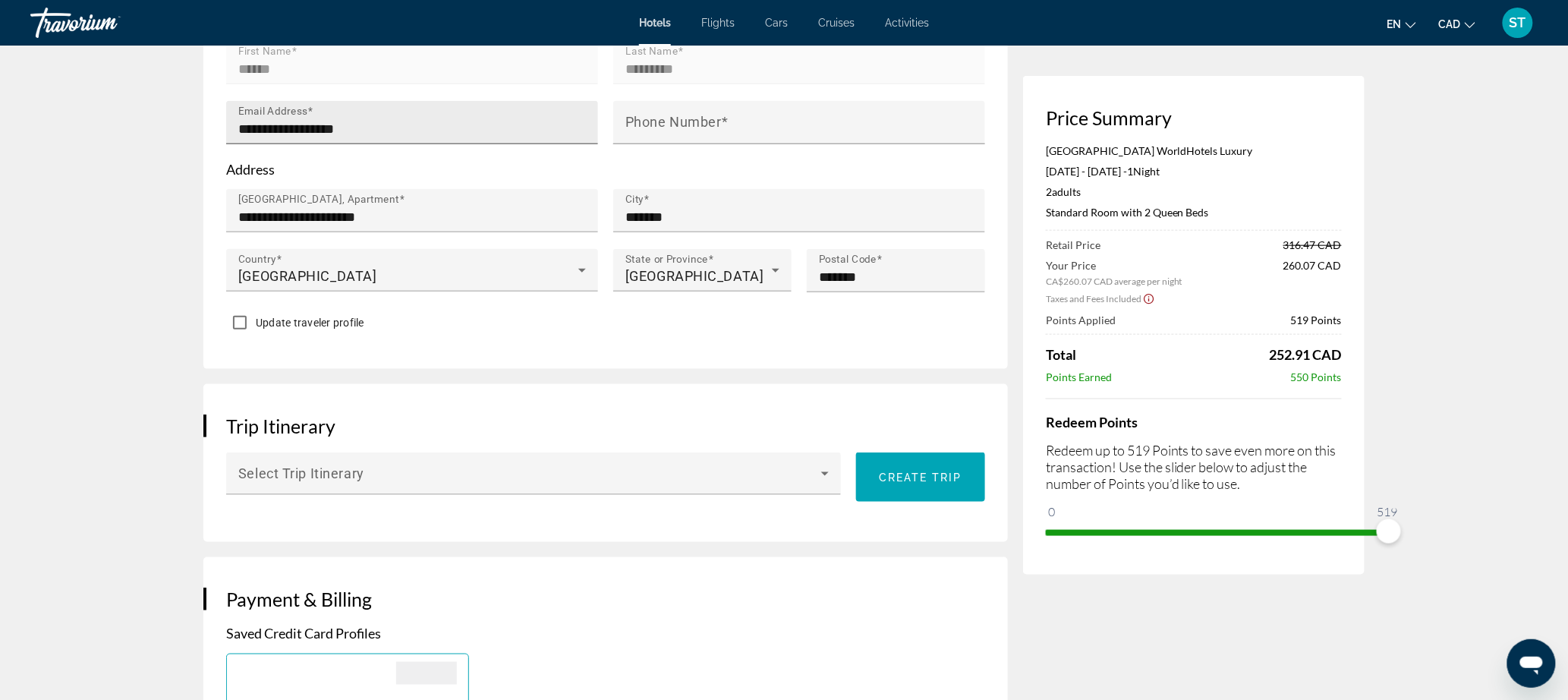
type input "*********"
drag, startPoint x: 269, startPoint y: 237, endPoint x: 104, endPoint y: 235, distance: 165.0
click at [204, 235] on div "**********" at bounding box center [605, 84] width 804 height 568
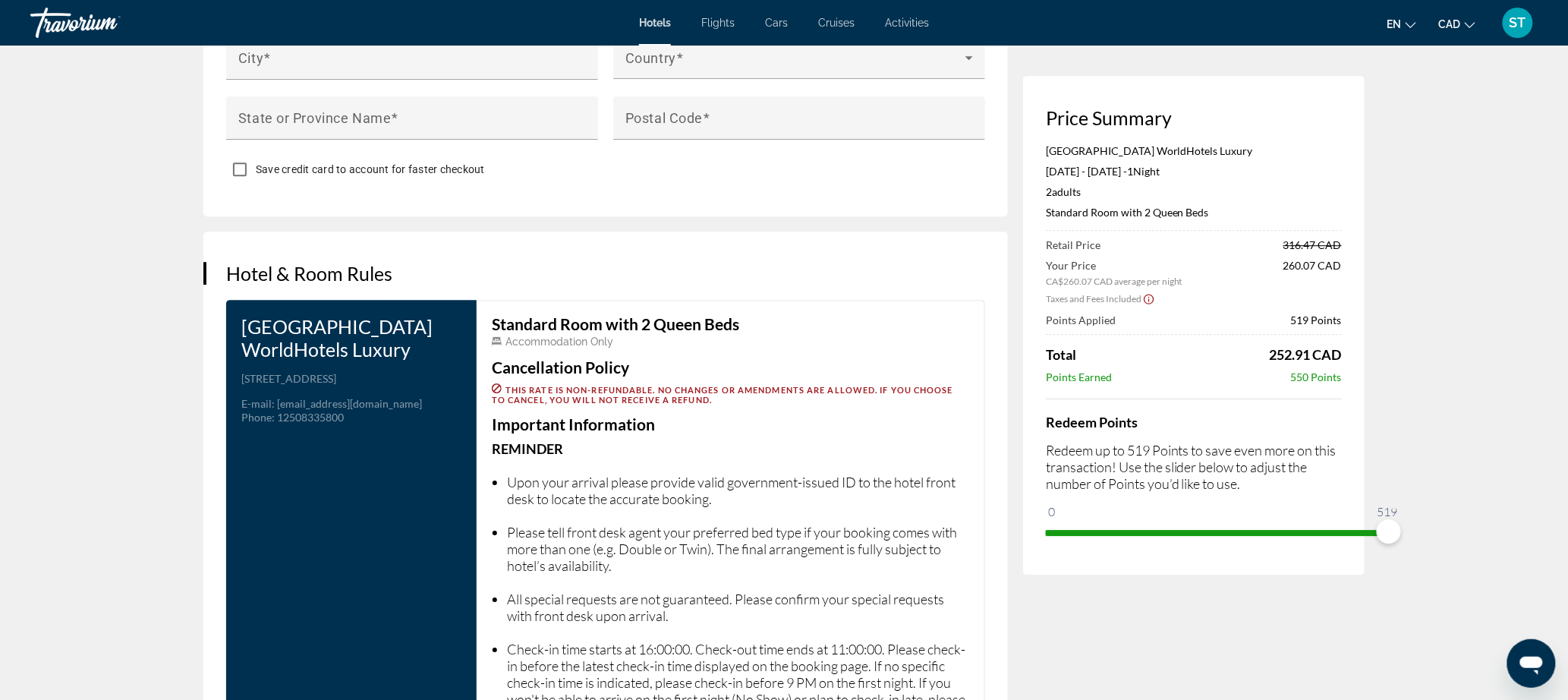
scroll to position [1548, 0]
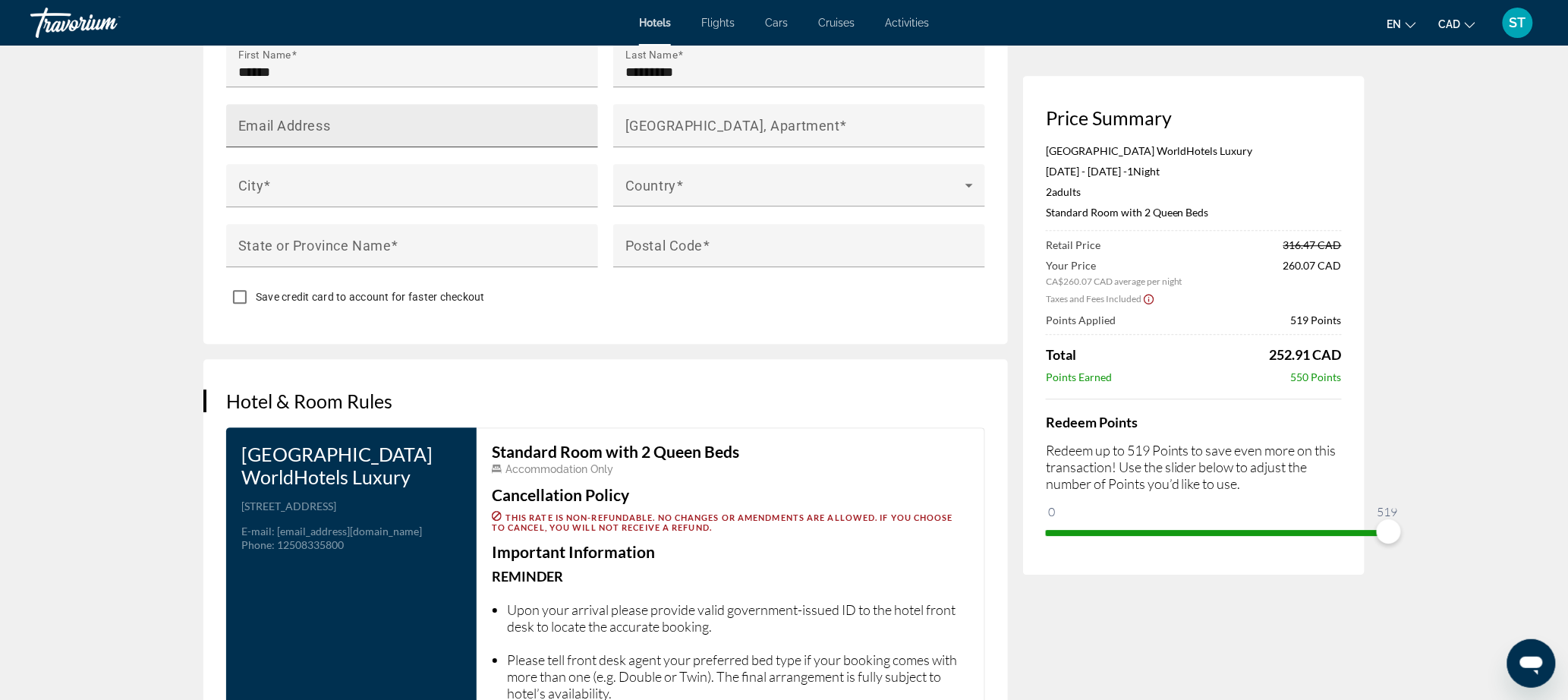
click at [238, 133] on mat-label "Email Address" at bounding box center [284, 125] width 92 height 16
click at [238, 141] on input "Email Address" at bounding box center [416, 132] width 357 height 18
paste input "**********"
type input "**********"
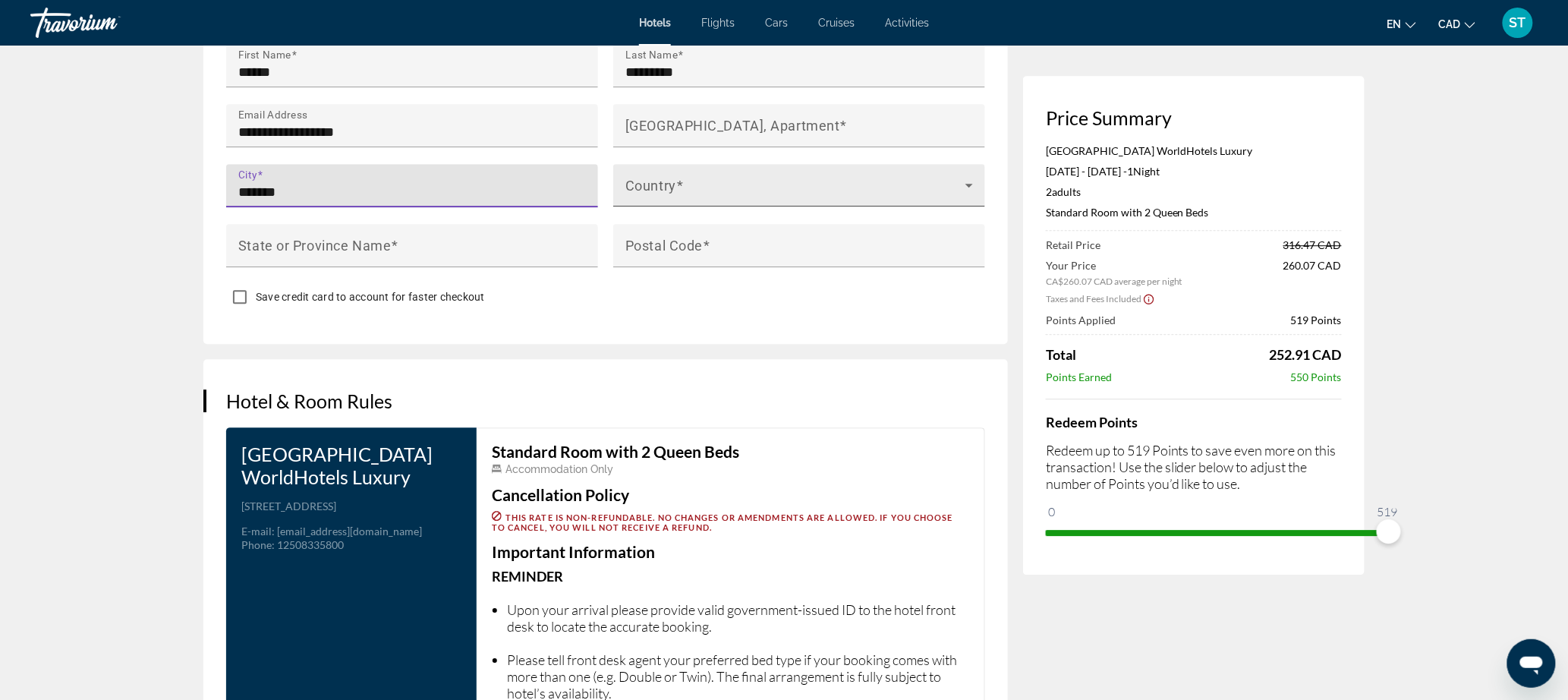
type input "*******"
click at [625, 200] on span "Main content" at bounding box center [795, 191] width 340 height 18
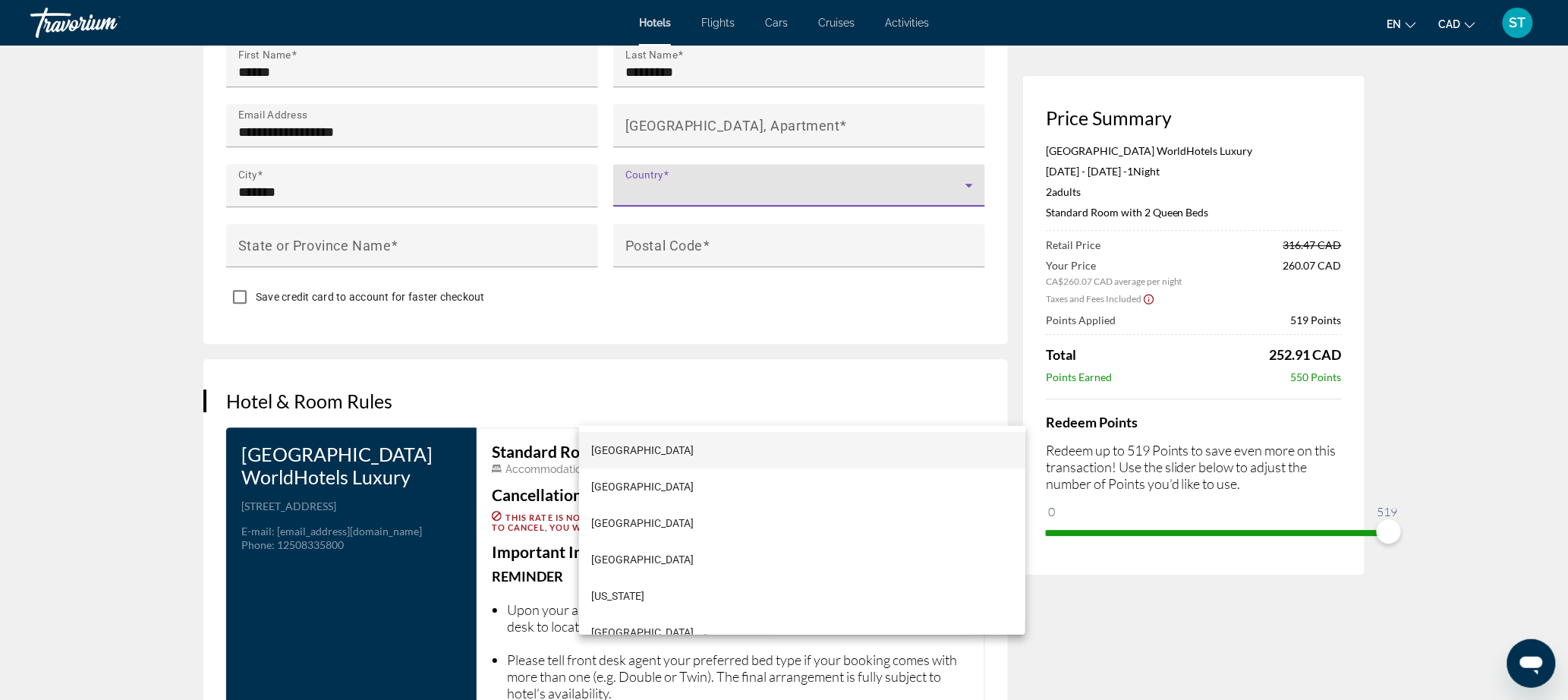
scroll to position [1327, 0]
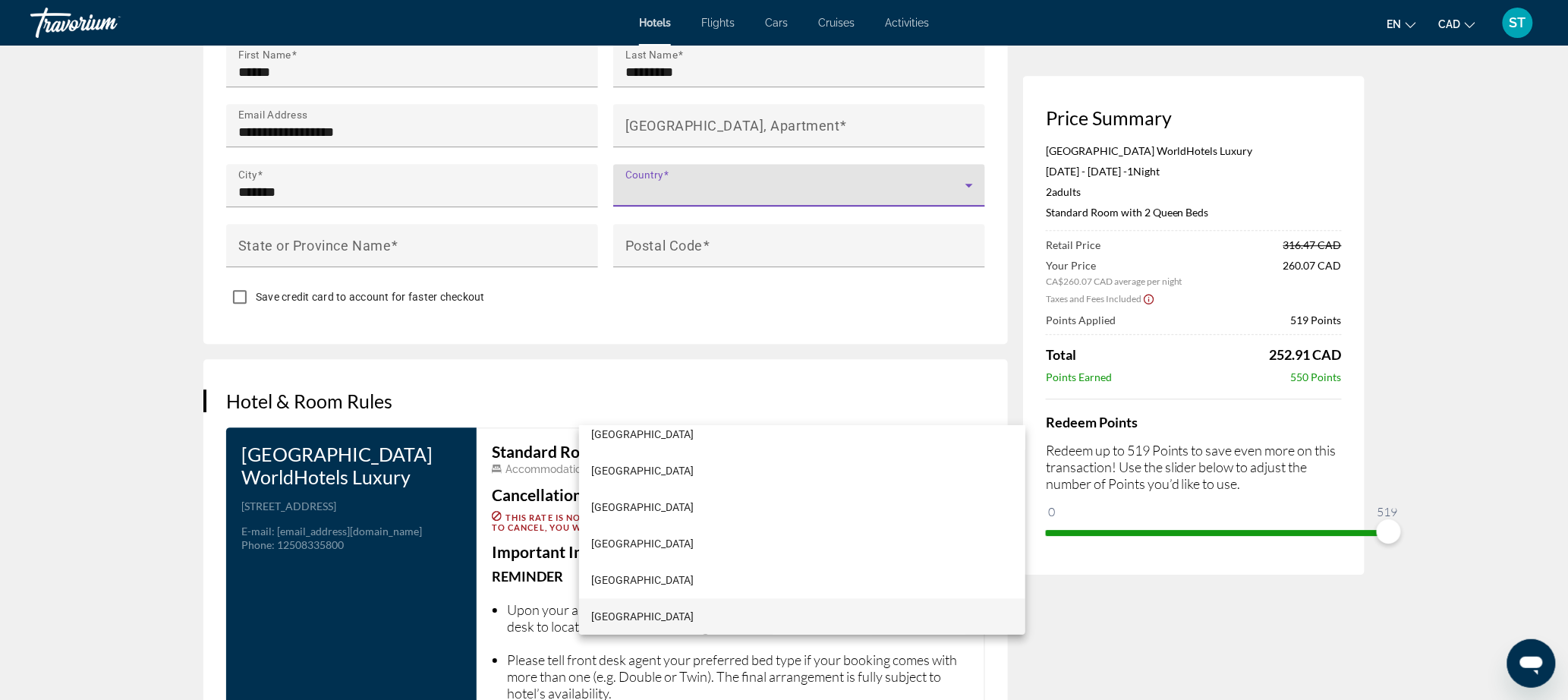
click at [641, 407] on div at bounding box center [784, 350] width 1568 height 700
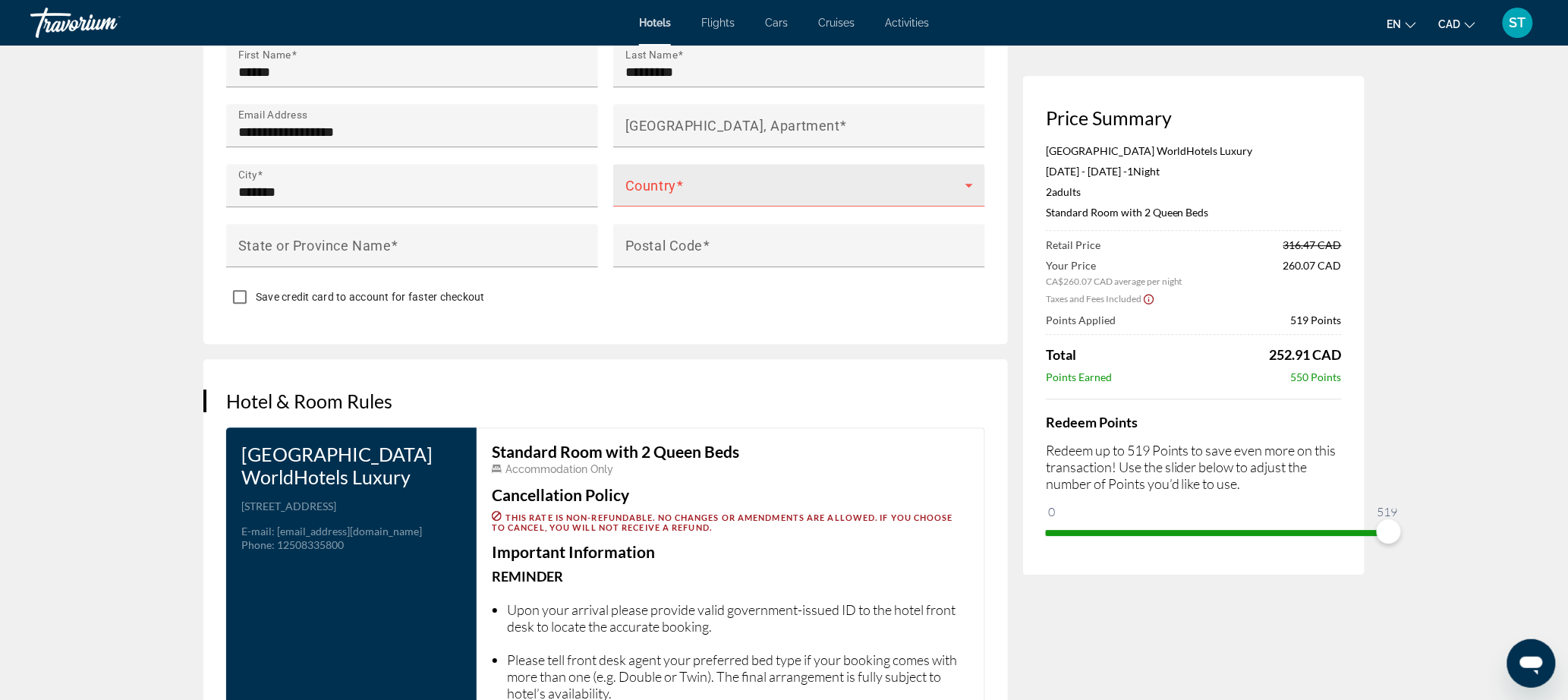
click at [641, 200] on span "Main content" at bounding box center [795, 191] width 340 height 18
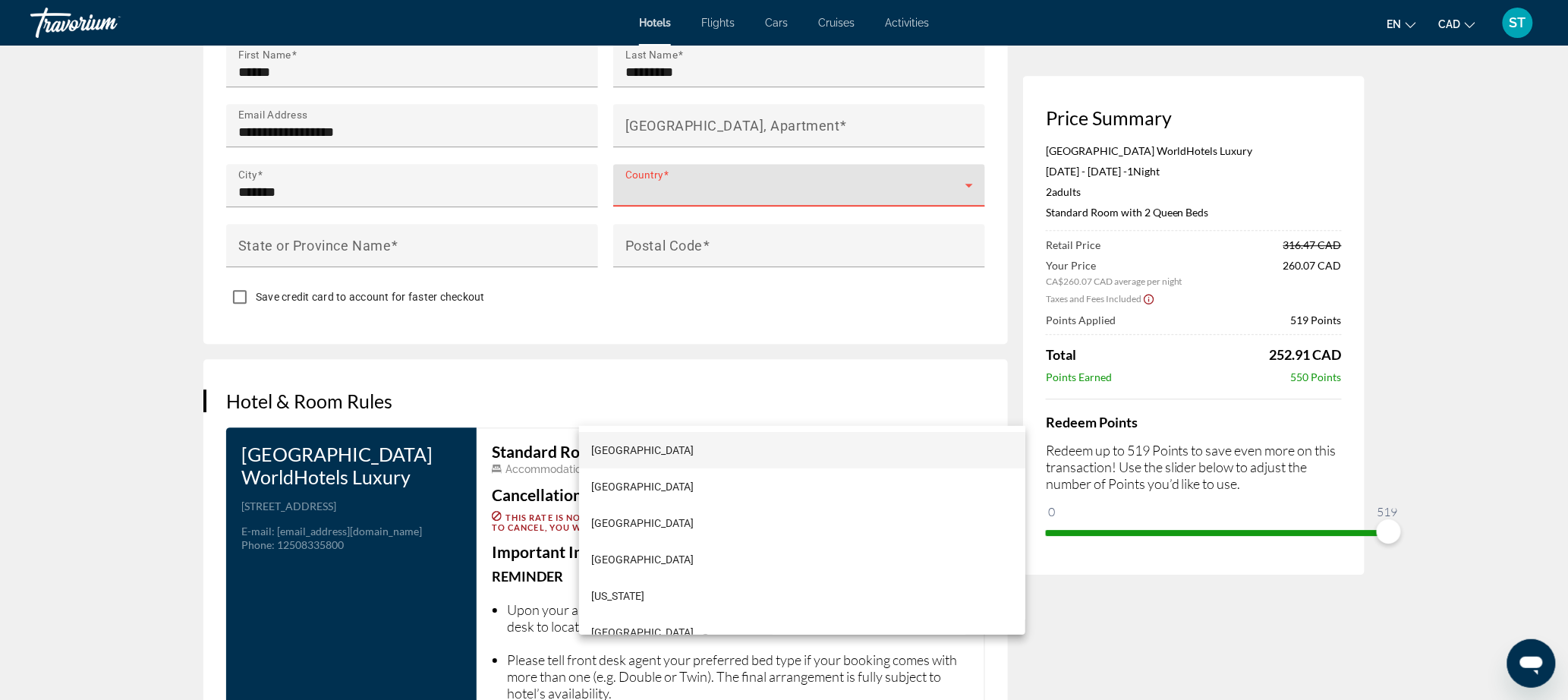
scroll to position [1254, 0]
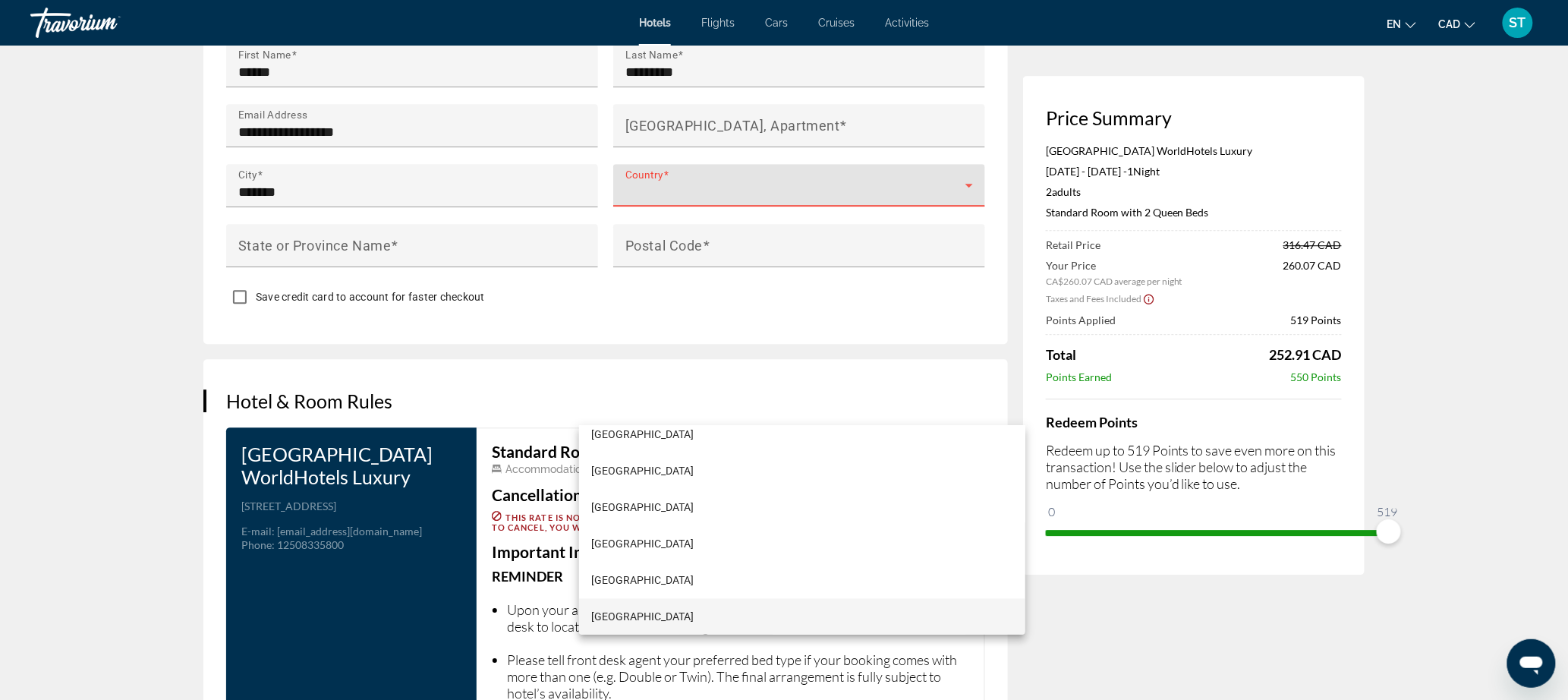
click at [653, 403] on div at bounding box center [784, 350] width 1568 height 700
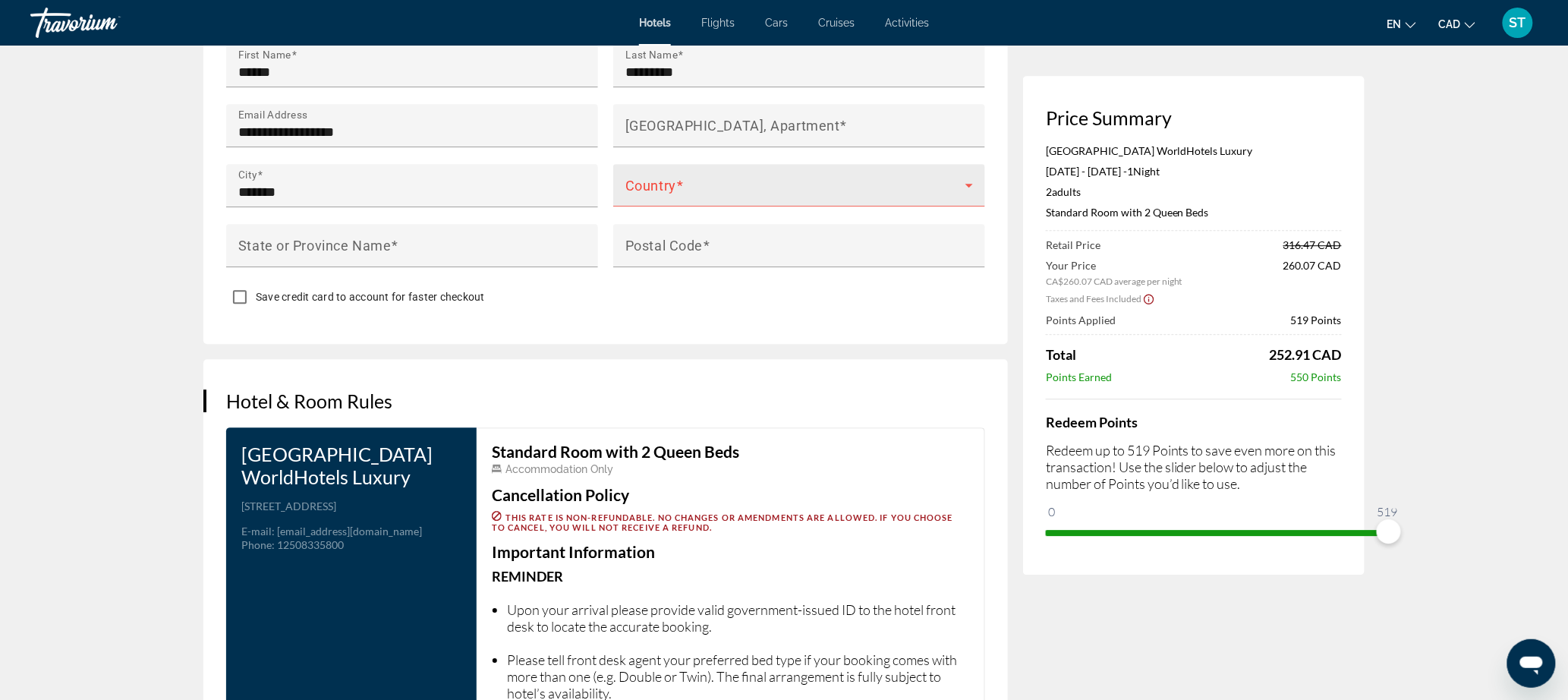
click at [650, 200] on span "Main content" at bounding box center [795, 191] width 340 height 18
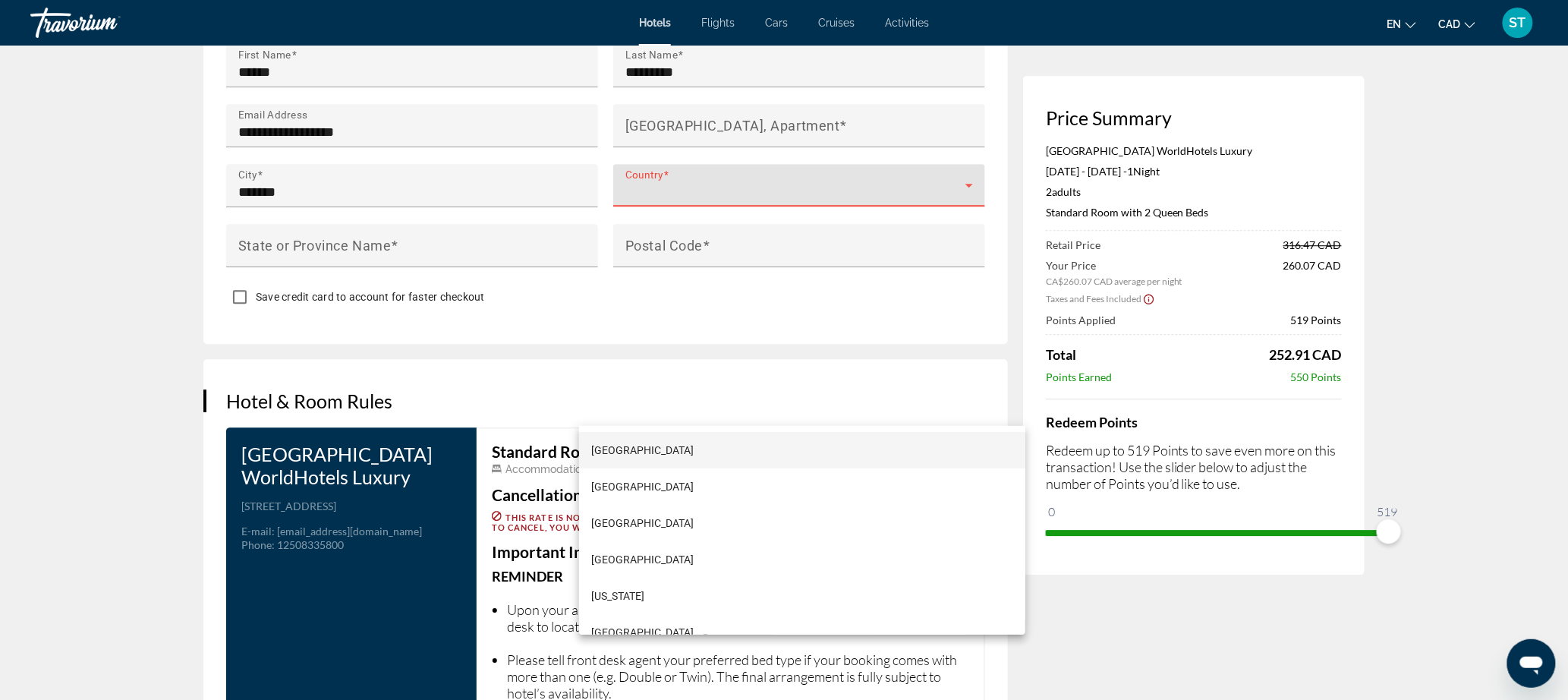
scroll to position [1327, 0]
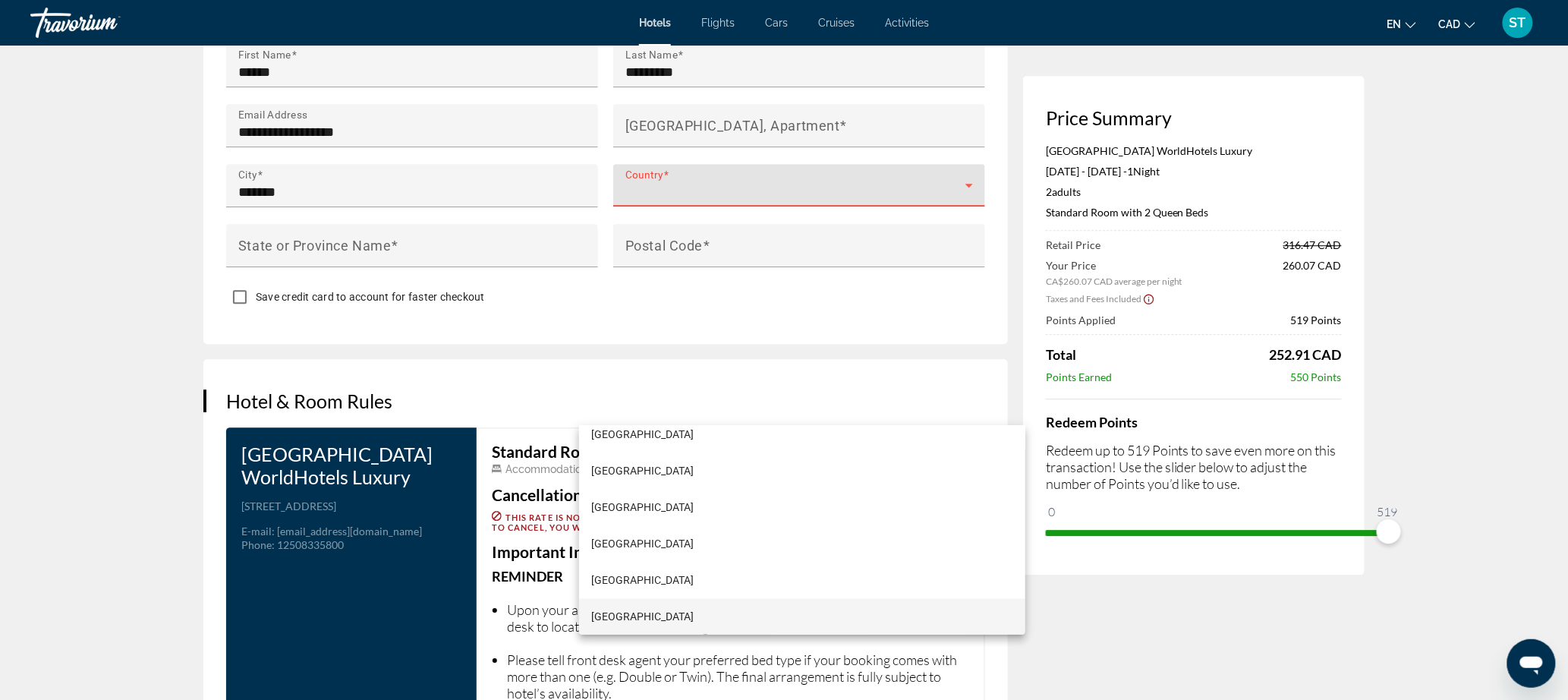
click at [639, 399] on div at bounding box center [784, 350] width 1568 height 700
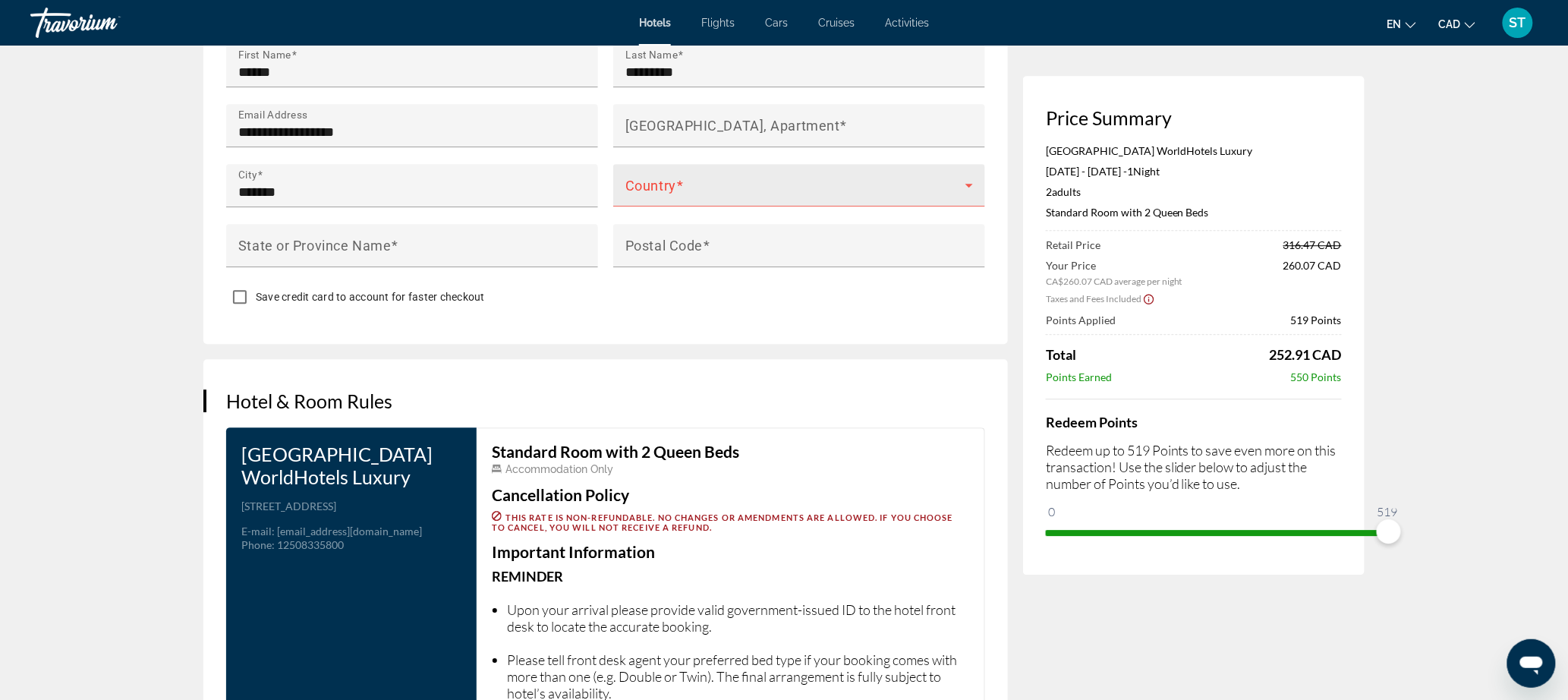
click at [661, 206] on div "Country" at bounding box center [799, 184] width 348 height 42
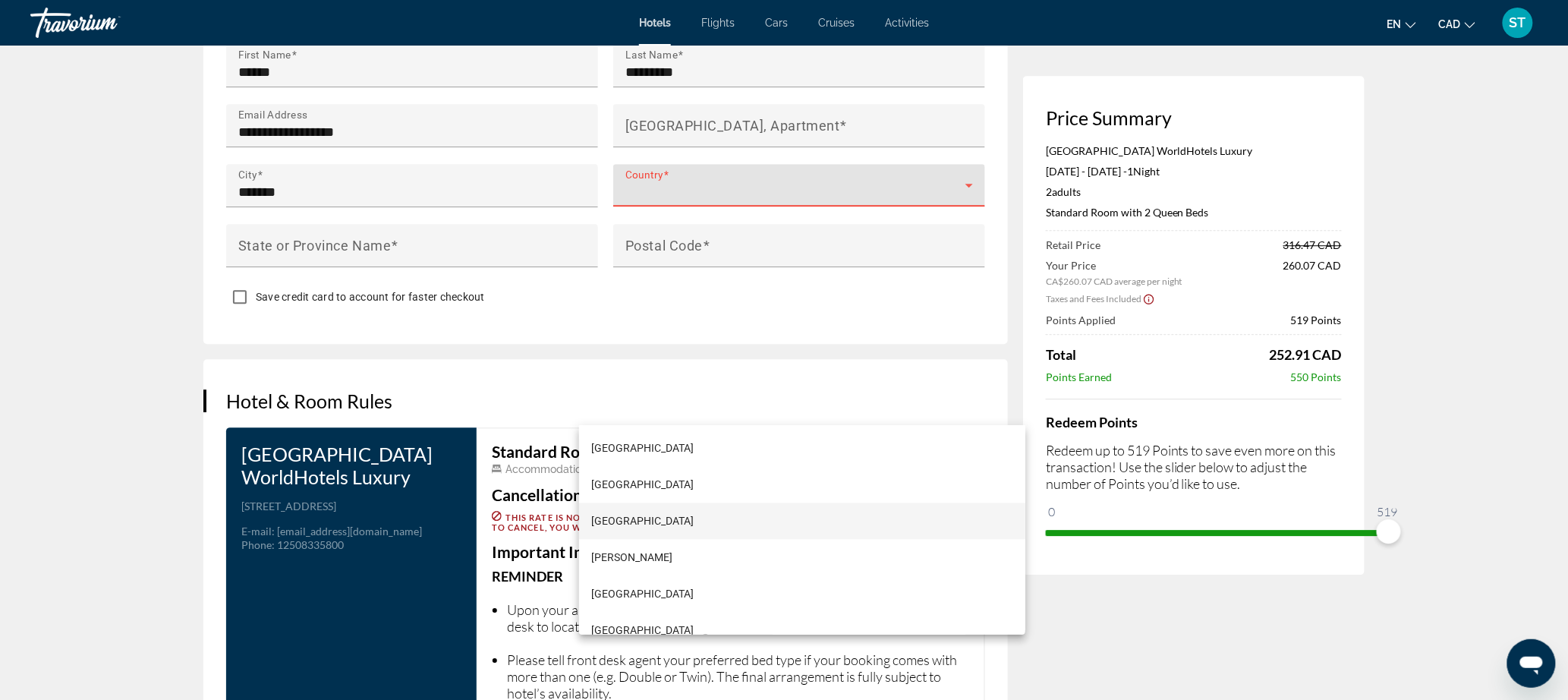
scroll to position [1486, 0]
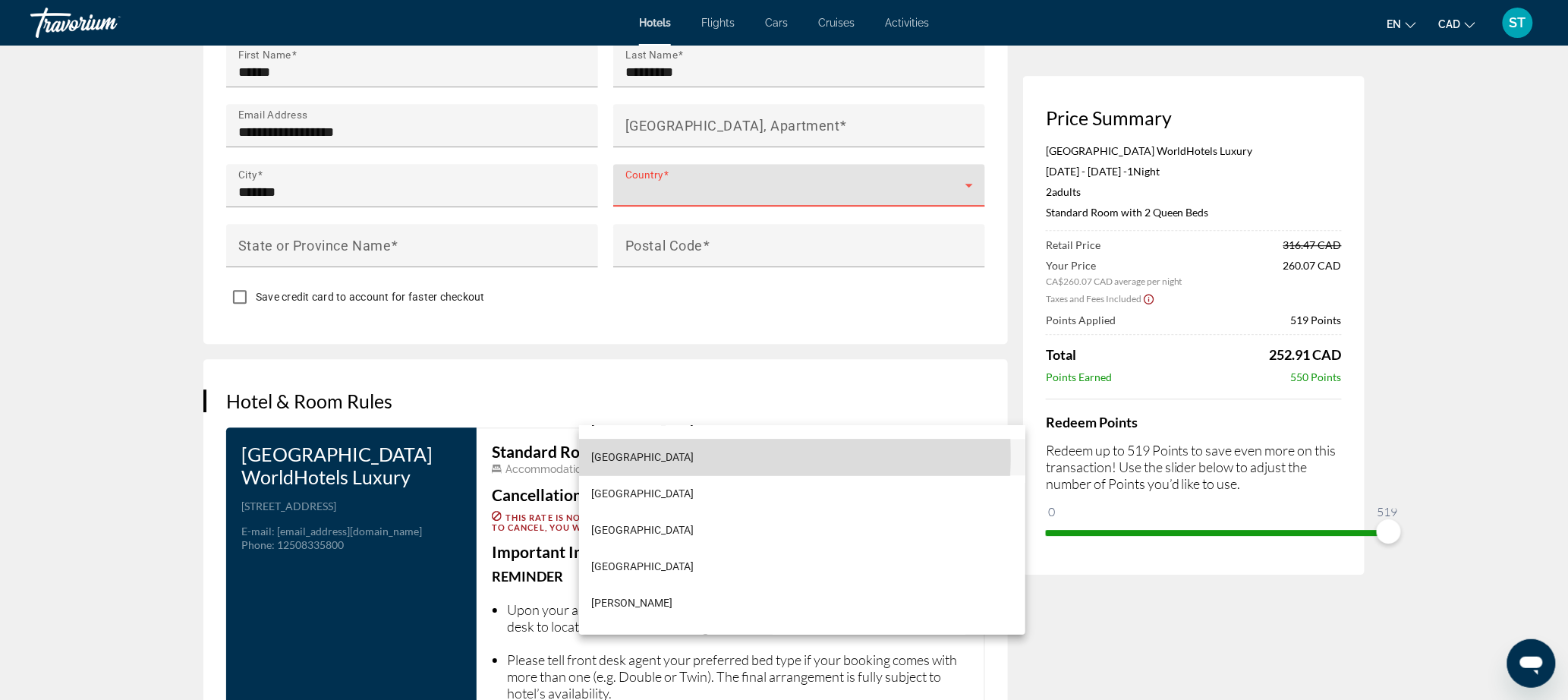
click at [637, 454] on mat-option "[GEOGRAPHIC_DATA]" at bounding box center [802, 457] width 447 height 36
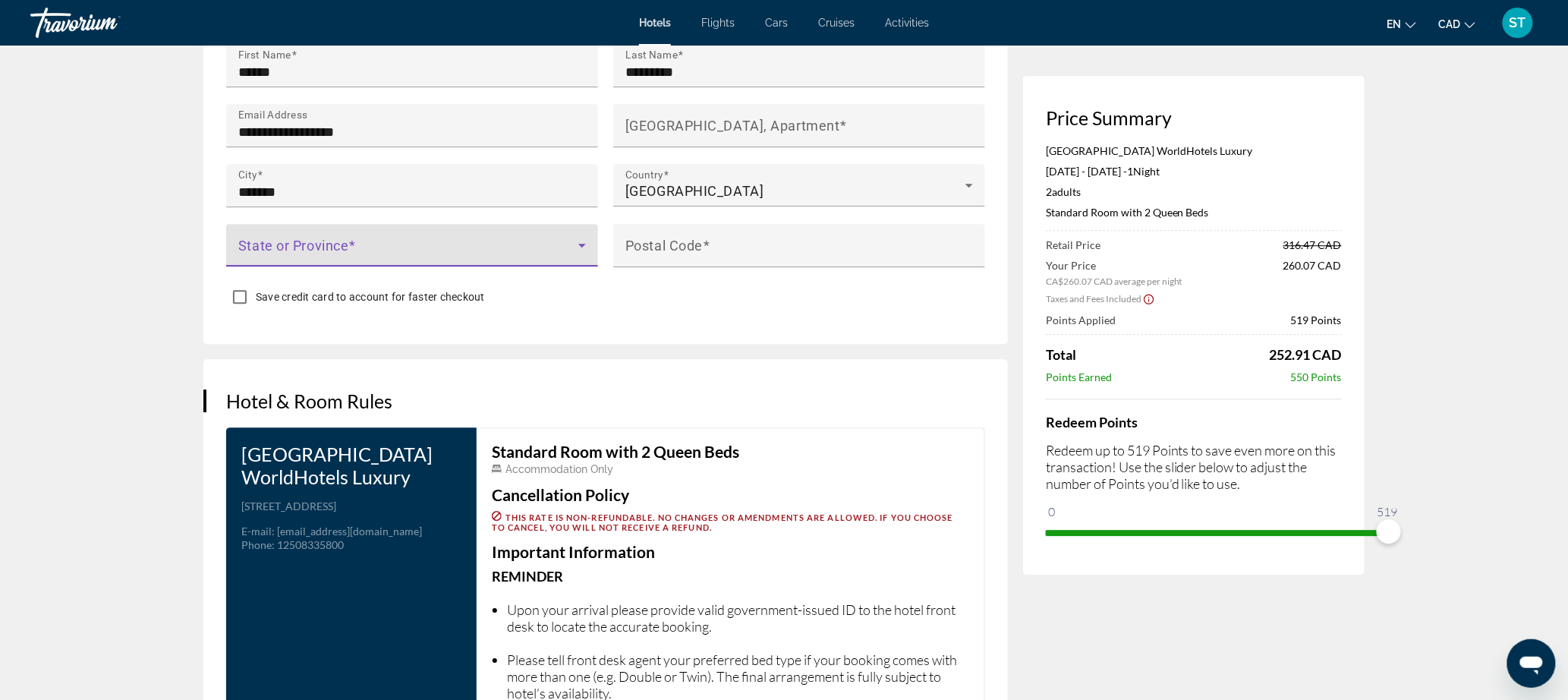
click at [238, 261] on span "Main content" at bounding box center [408, 251] width 340 height 18
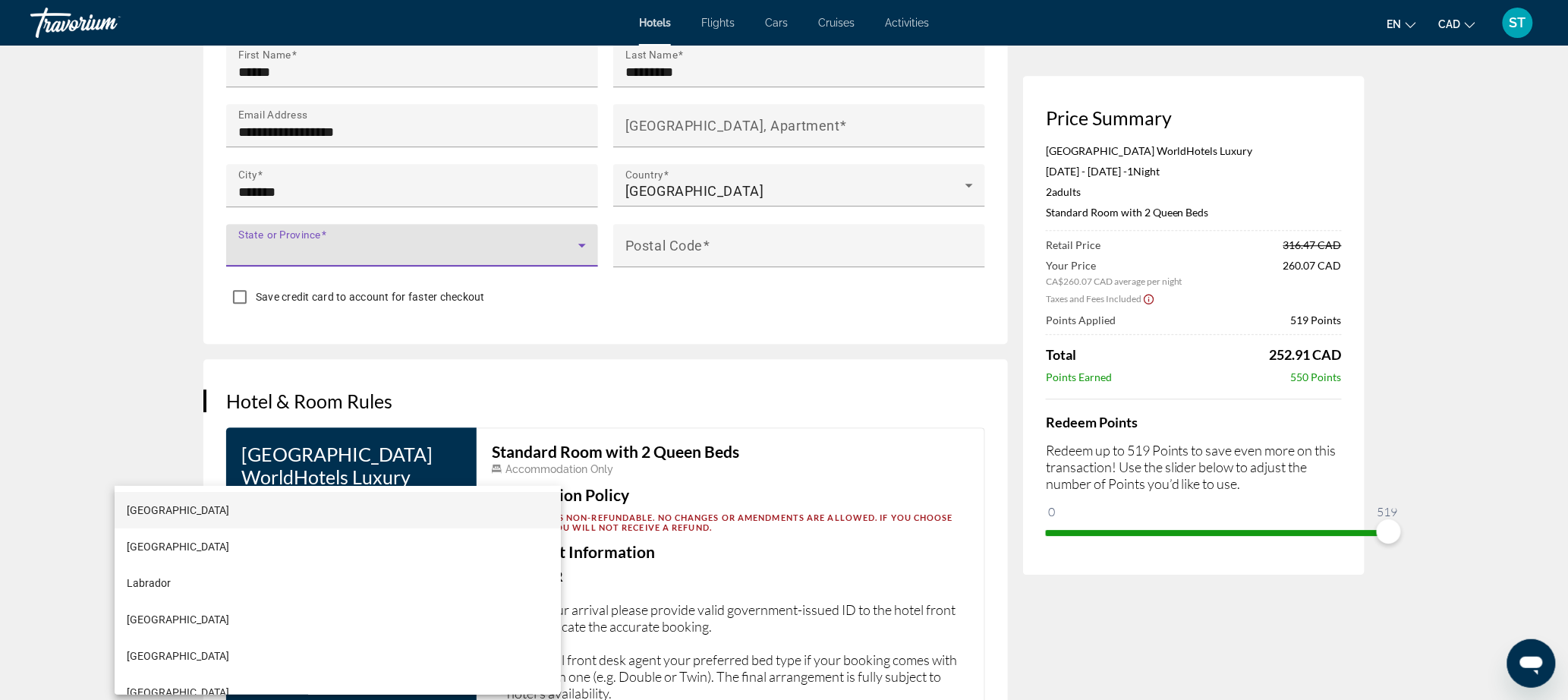
click at [167, 522] on mat-option "[GEOGRAPHIC_DATA]" at bounding box center [337, 509] width 447 height 36
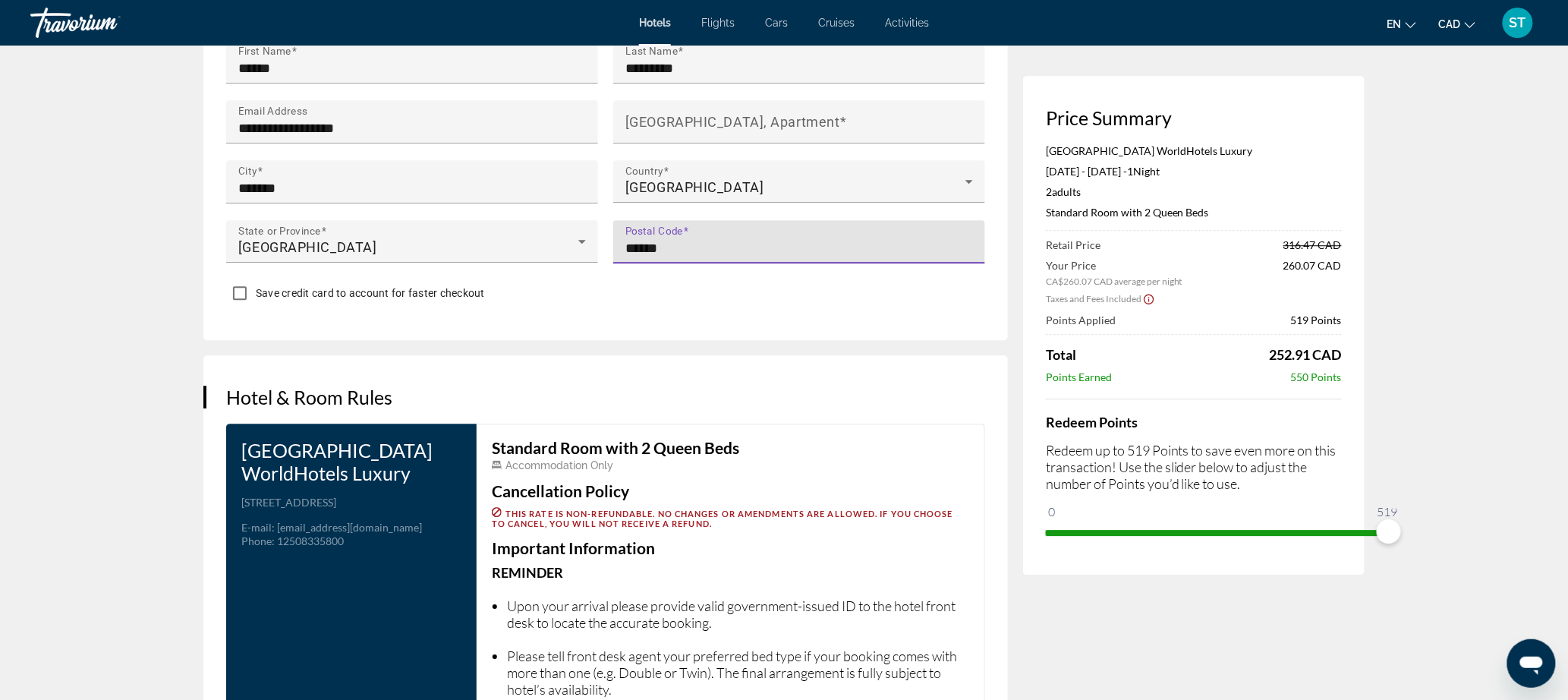
scroll to position [1556, 0]
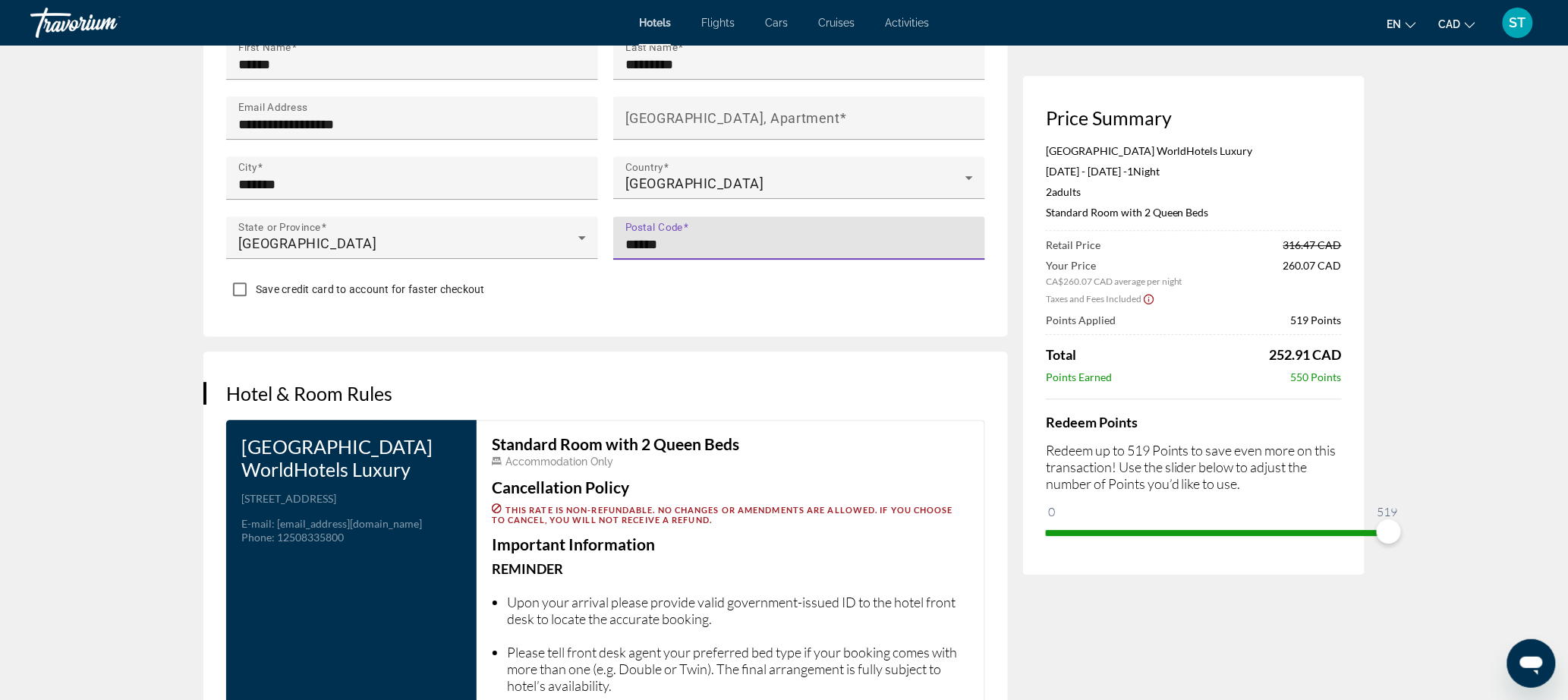
type input "******"
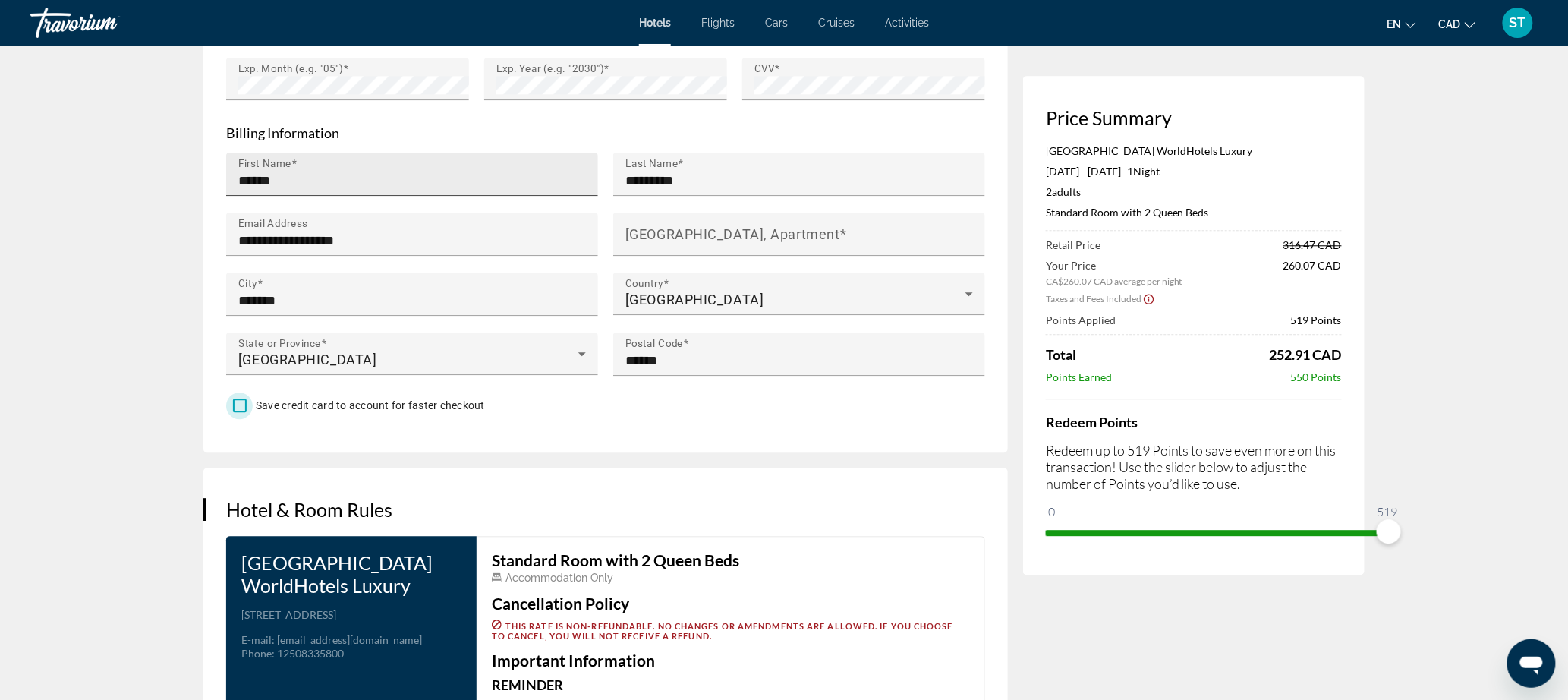
scroll to position [1463, 0]
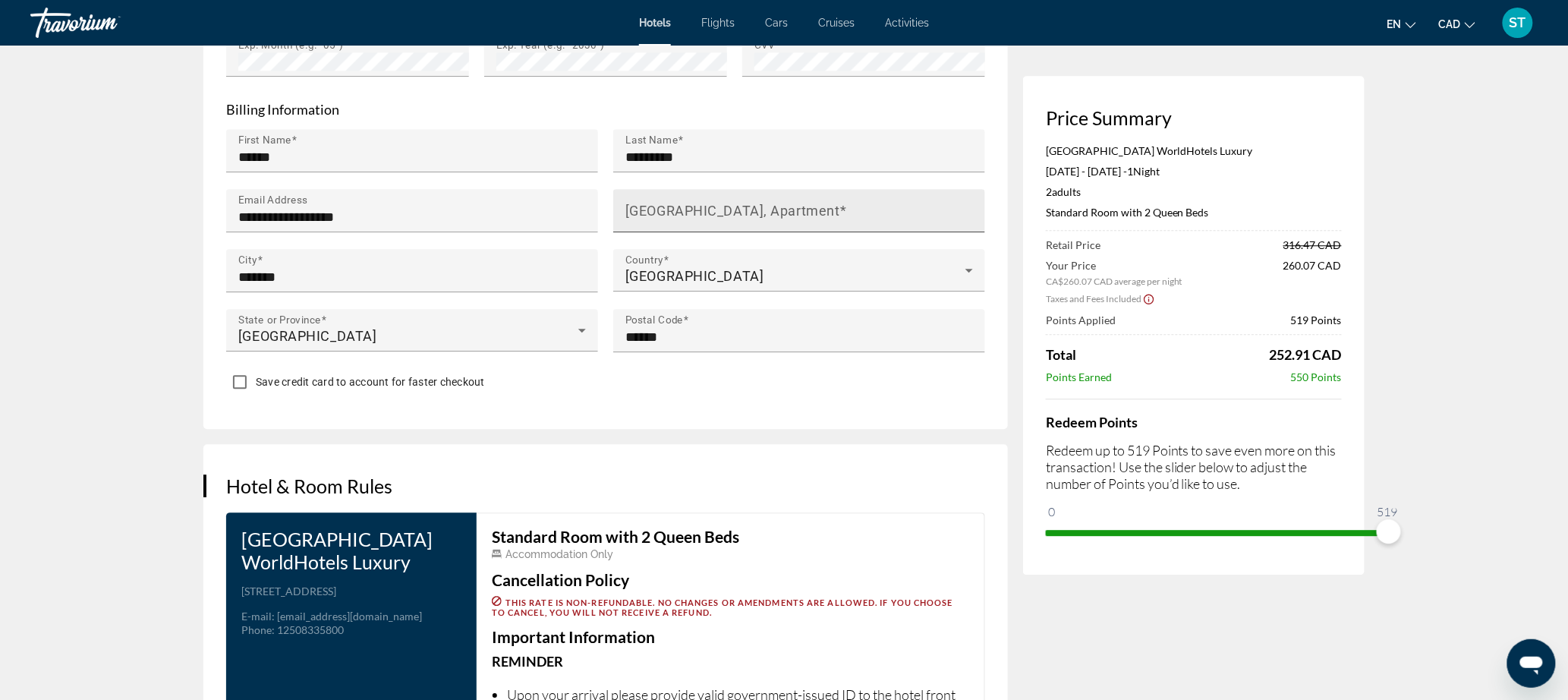
click at [625, 218] on mat-label "[GEOGRAPHIC_DATA], Apartment" at bounding box center [733, 210] width 215 height 16
click at [625, 226] on input "[GEOGRAPHIC_DATA], Apartment" at bounding box center [803, 216] width 357 height 18
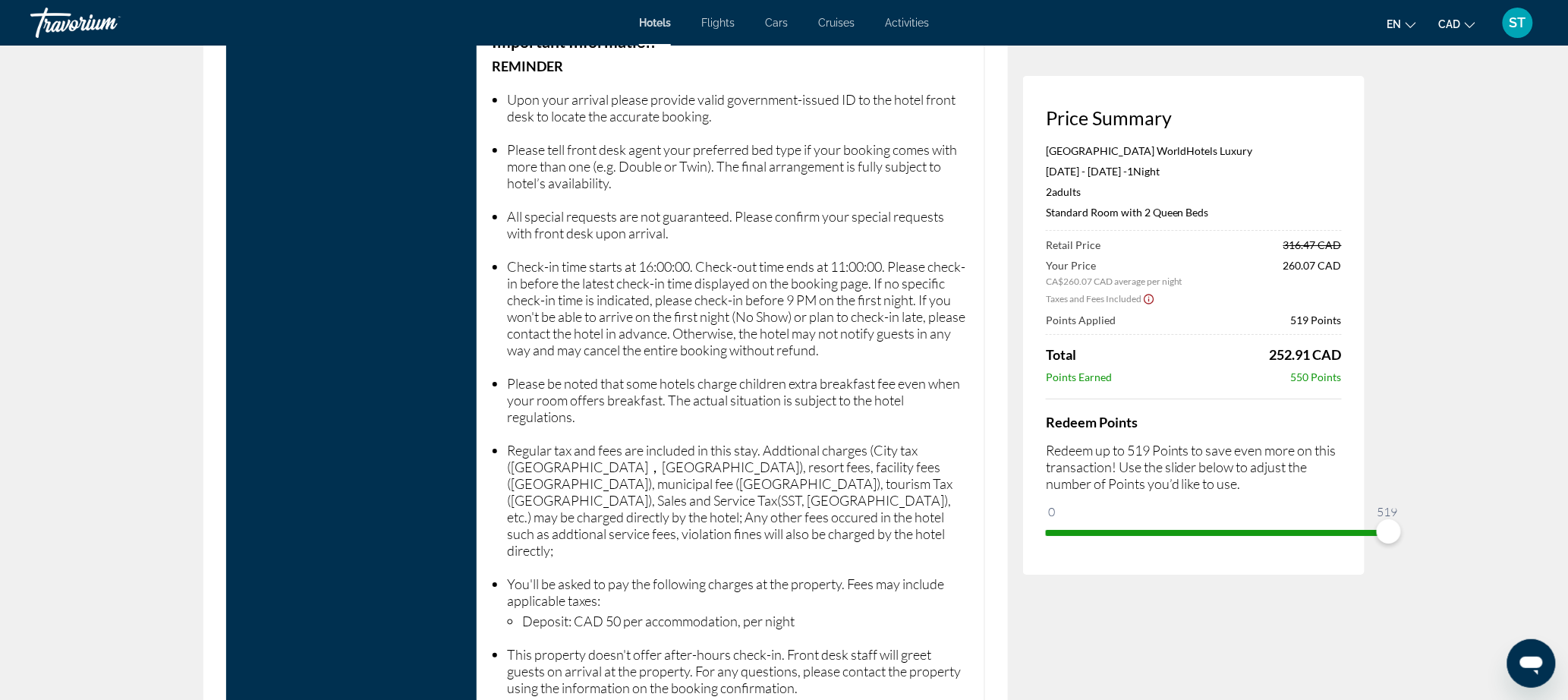
scroll to position [2651, 0]
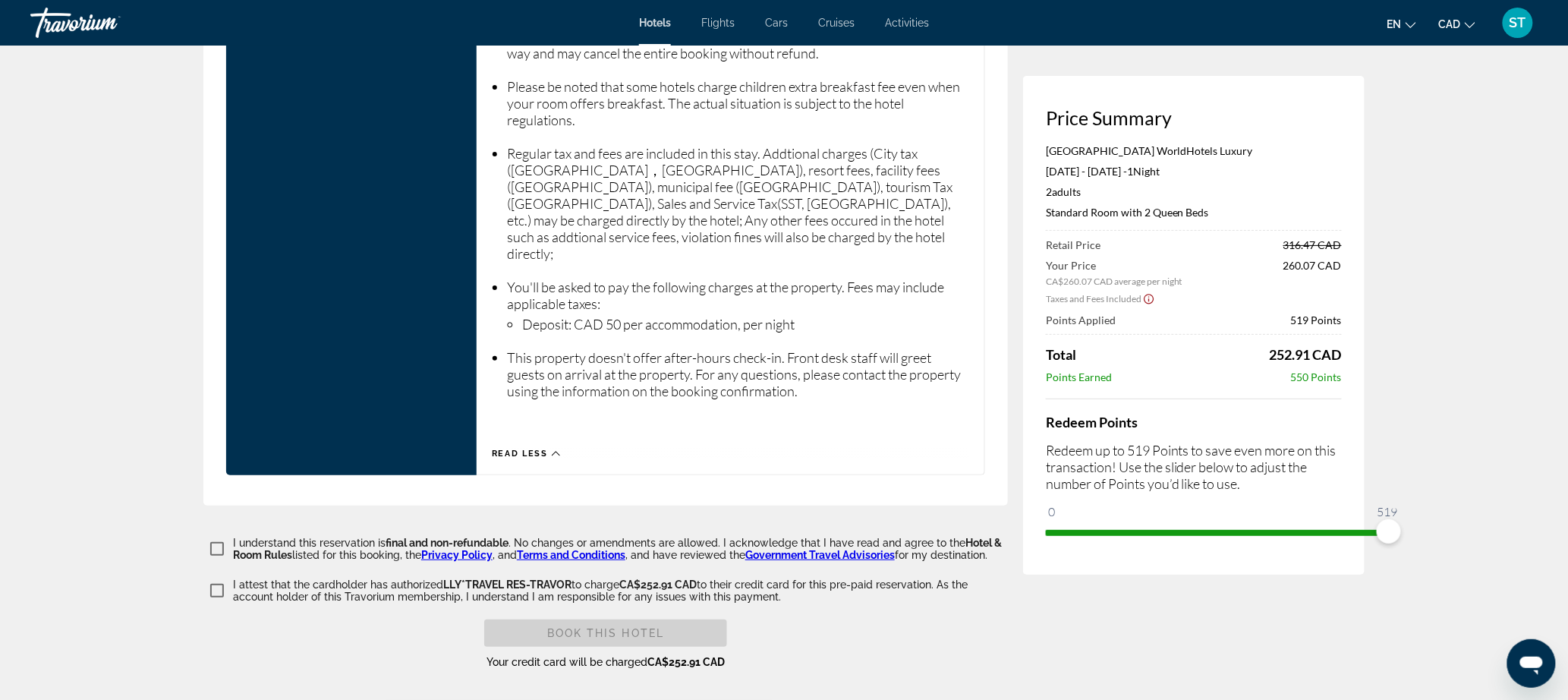
type input "**********"
click at [564, 627] on span "Book this hotel" at bounding box center [606, 633] width 118 height 12
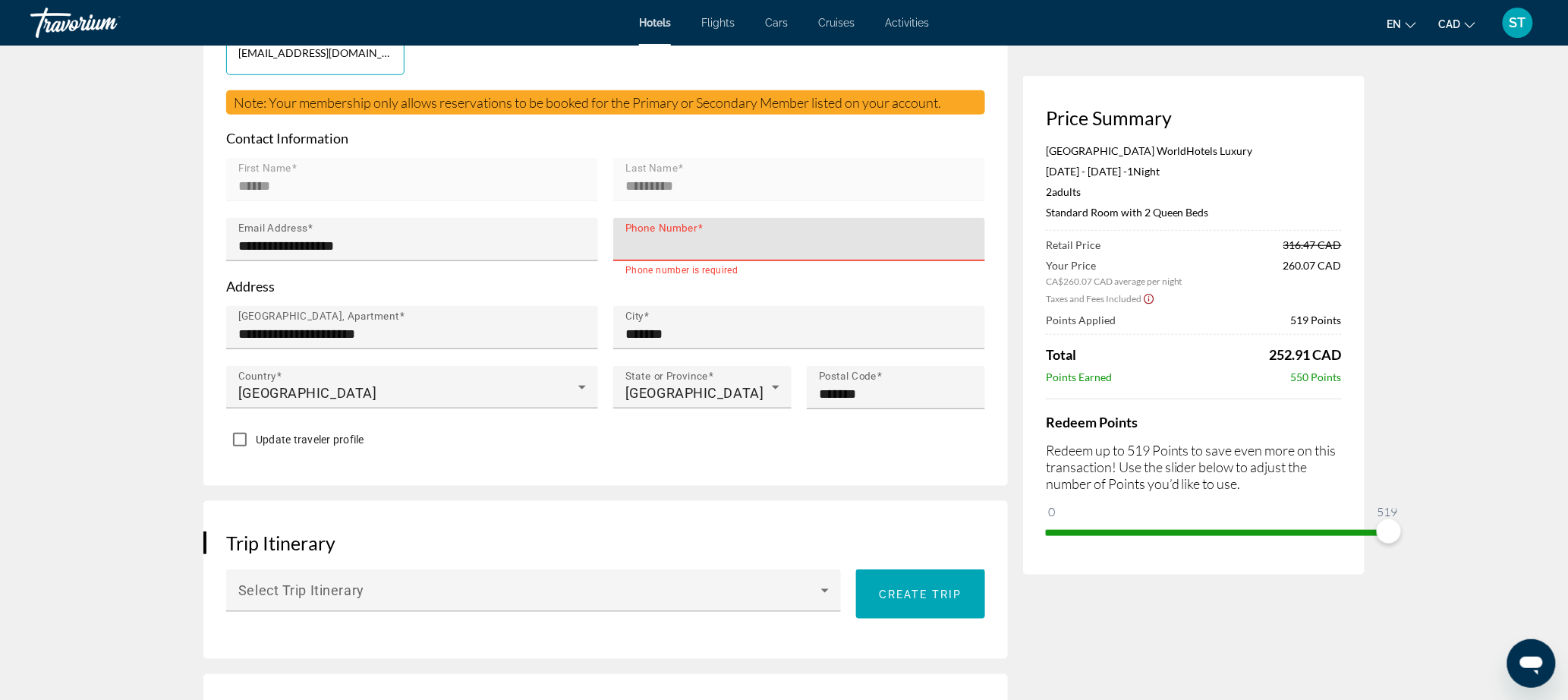
click at [648, 255] on input "Phone Number" at bounding box center [803, 245] width 357 height 18
click at [787, 255] on input "**********" at bounding box center [803, 245] width 357 height 18
click at [625, 255] on input "**********" at bounding box center [803, 245] width 357 height 18
click at [641, 255] on input "**********" at bounding box center [803, 245] width 357 height 18
click at [699, 255] on input "**********" at bounding box center [803, 245] width 357 height 18
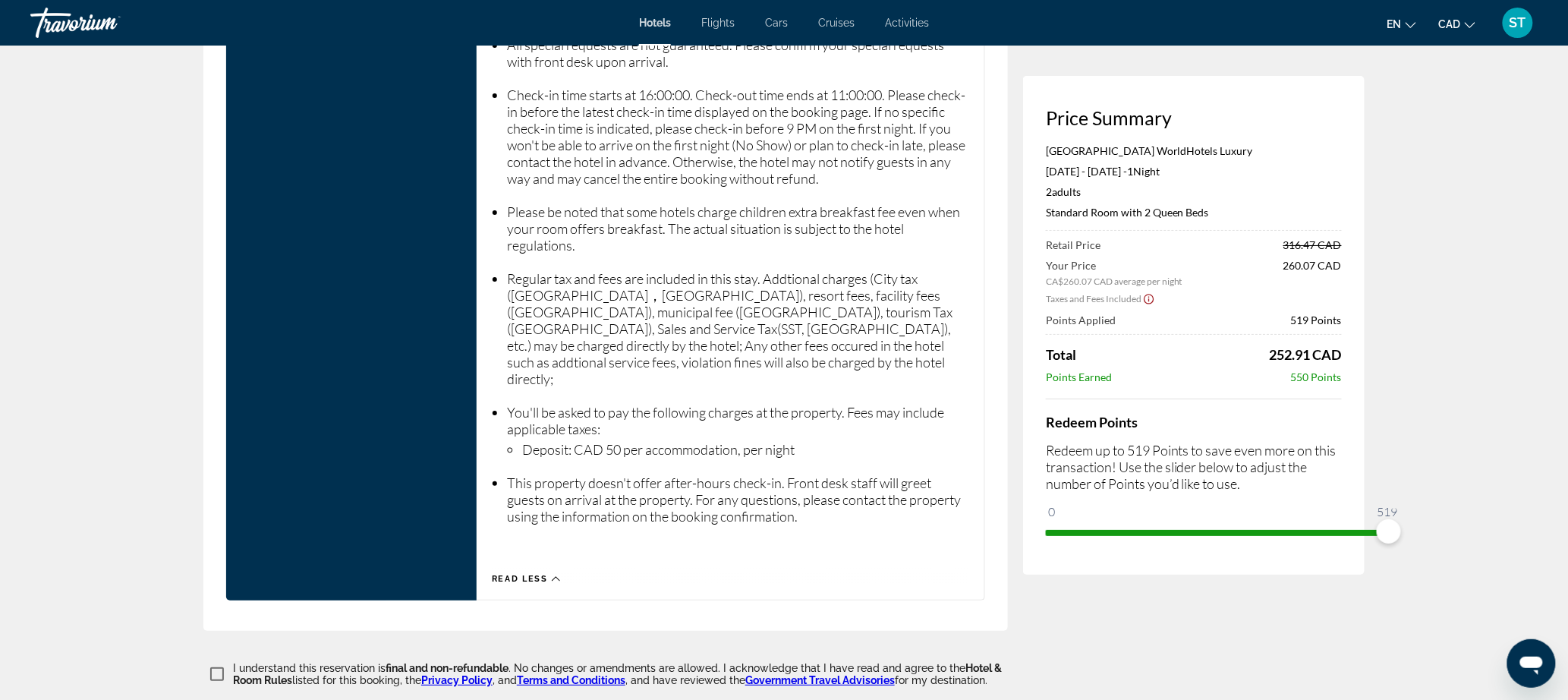
scroll to position [2651, 0]
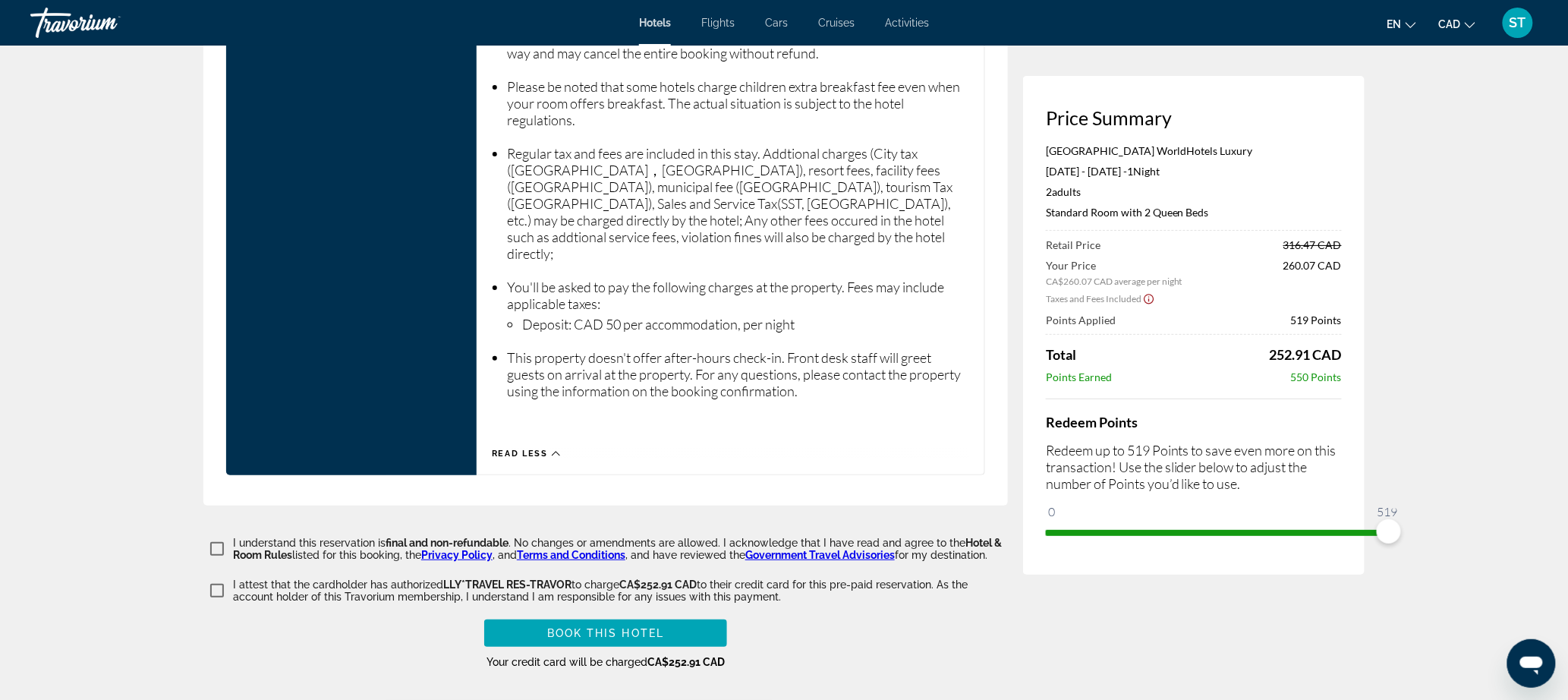
type input "**********"
click at [590, 627] on span "Book this hotel" at bounding box center [606, 633] width 118 height 12
